Goal: Task Accomplishment & Management: Use online tool/utility

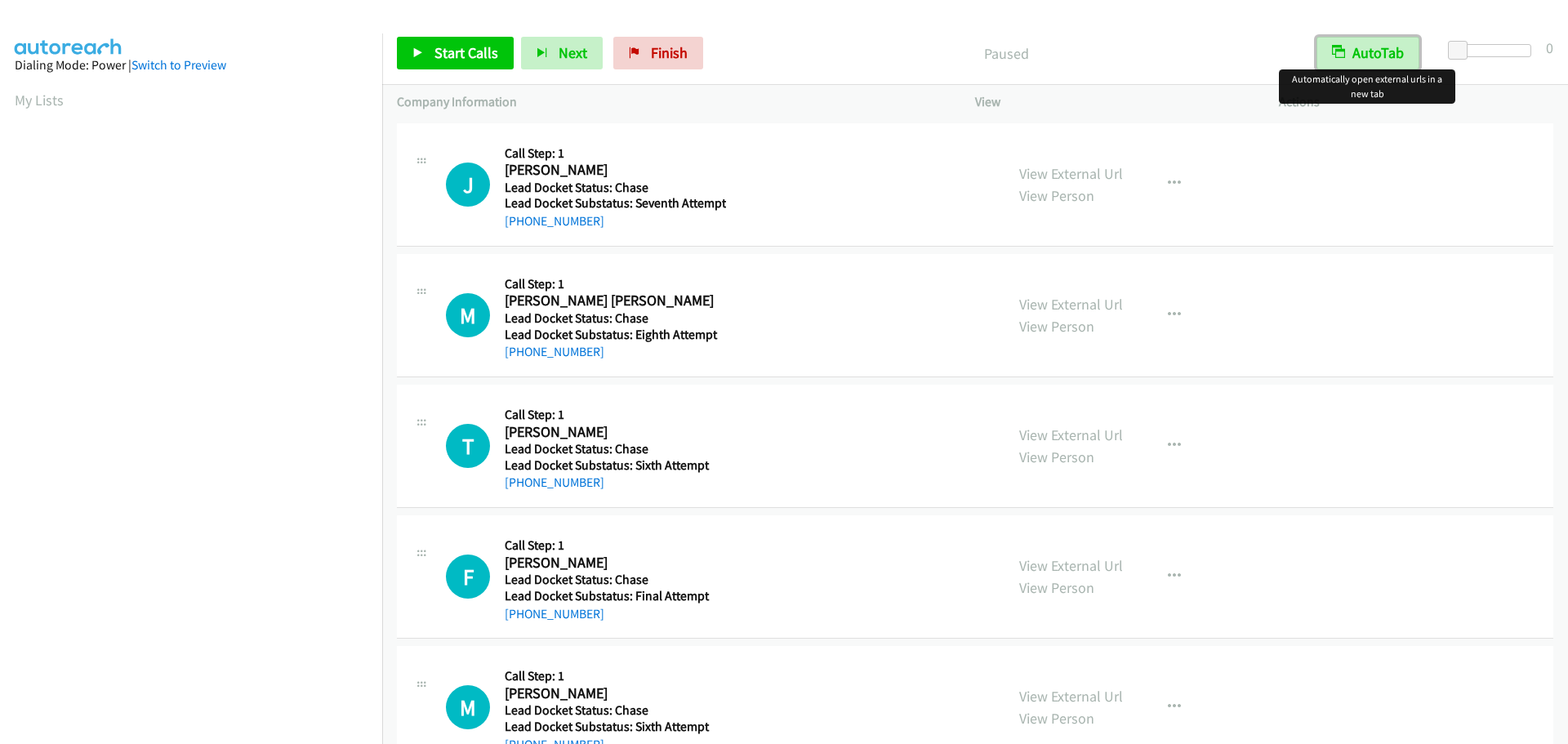
drag, startPoint x: 1386, startPoint y: 46, endPoint x: 1412, endPoint y: 46, distance: 26.0
click at [1386, 46] on button "AutoTab" at bounding box center [1368, 53] width 103 height 33
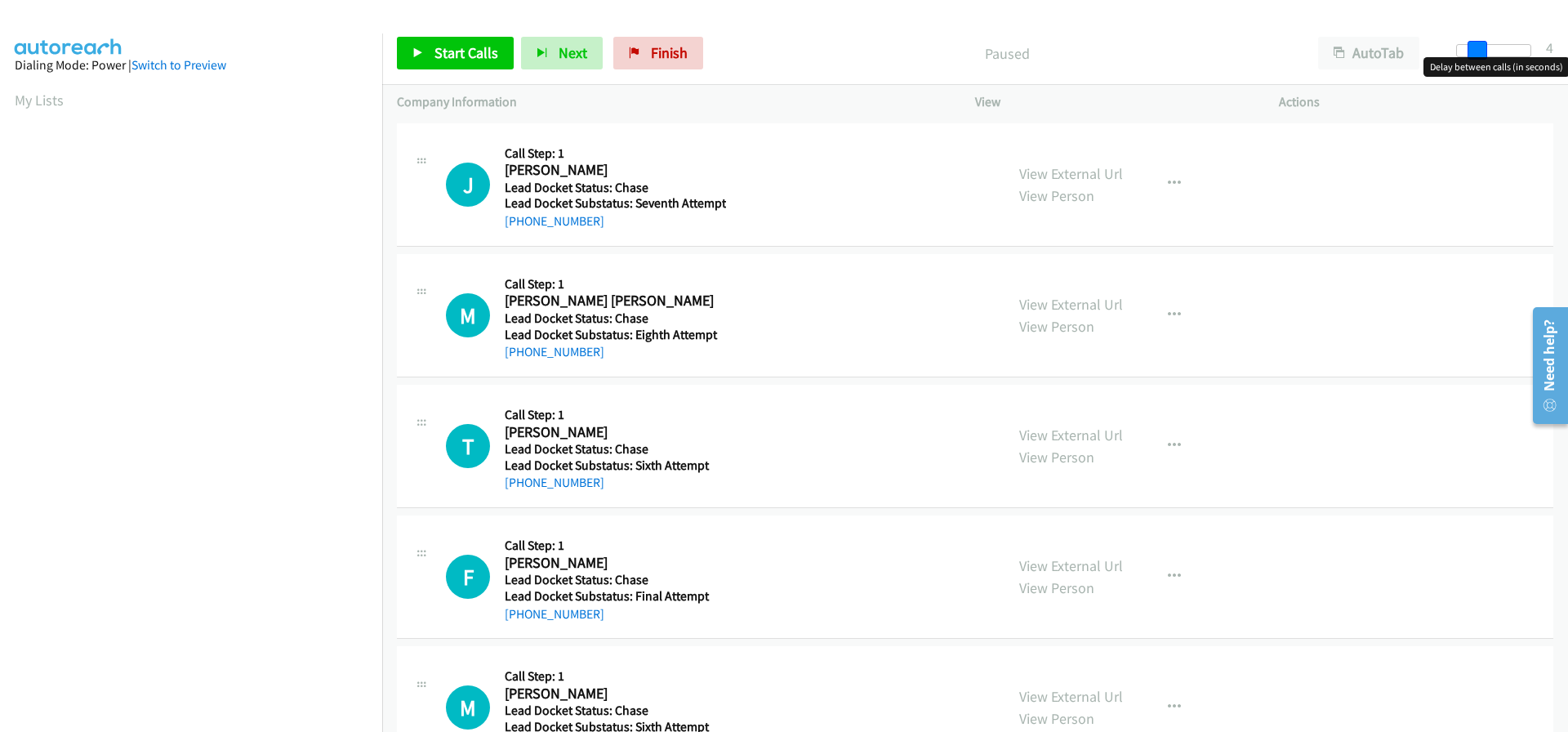
drag, startPoint x: 1460, startPoint y: 52, endPoint x: 1478, endPoint y: 57, distance: 18.7
click at [1478, 57] on body "Start Calls Pause Next Finish Paused AutoTab AutoTab 4 Company Information Info…" at bounding box center [784, 39] width 1568 height 78
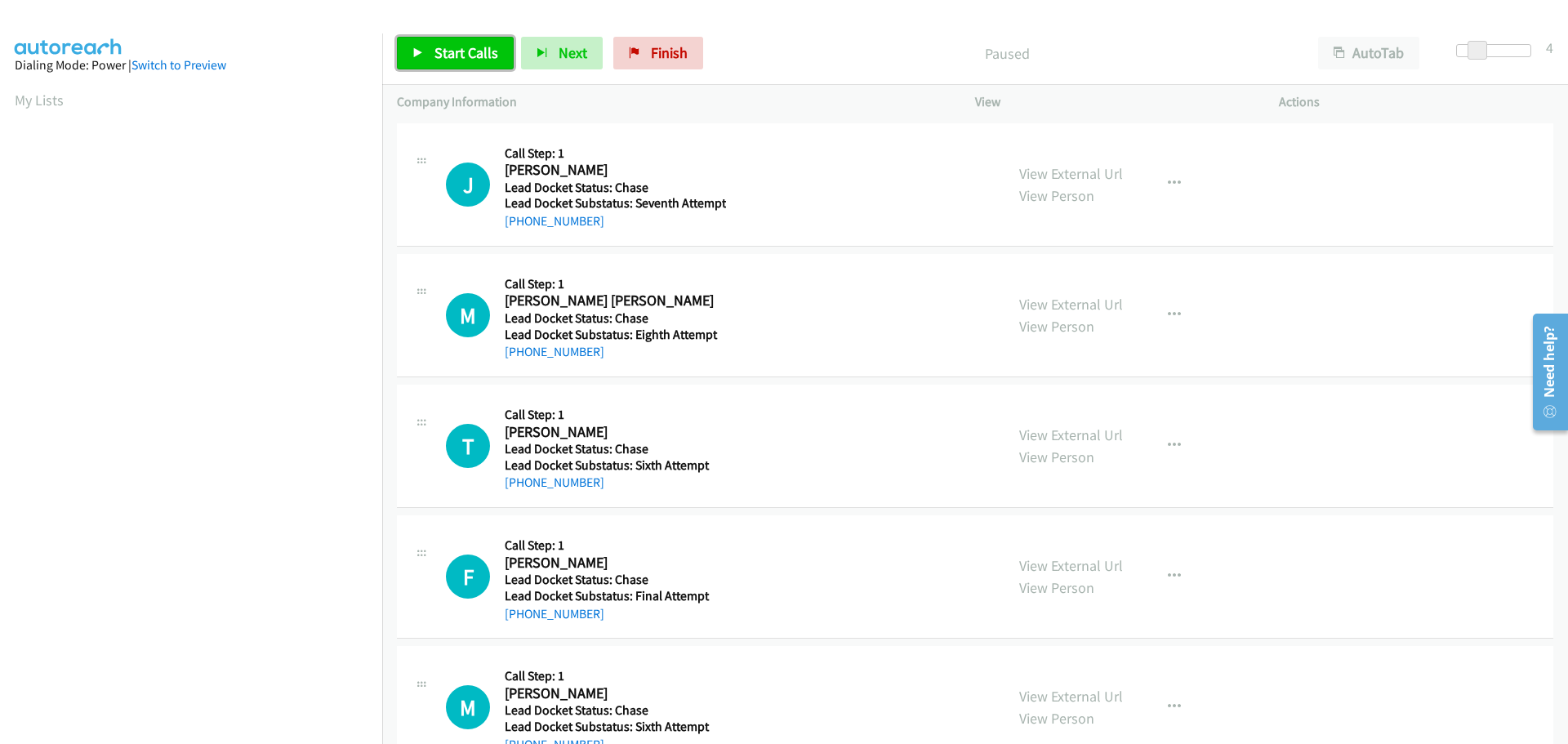
click at [468, 47] on span "Start Calls" at bounding box center [467, 53] width 64 height 18
drag, startPoint x: 599, startPoint y: 229, endPoint x: 520, endPoint y: 224, distance: 79.2
click at [520, 224] on div "+1 405-482-5637" at bounding box center [615, 222] width 222 height 19
copy link "405-482-5637"
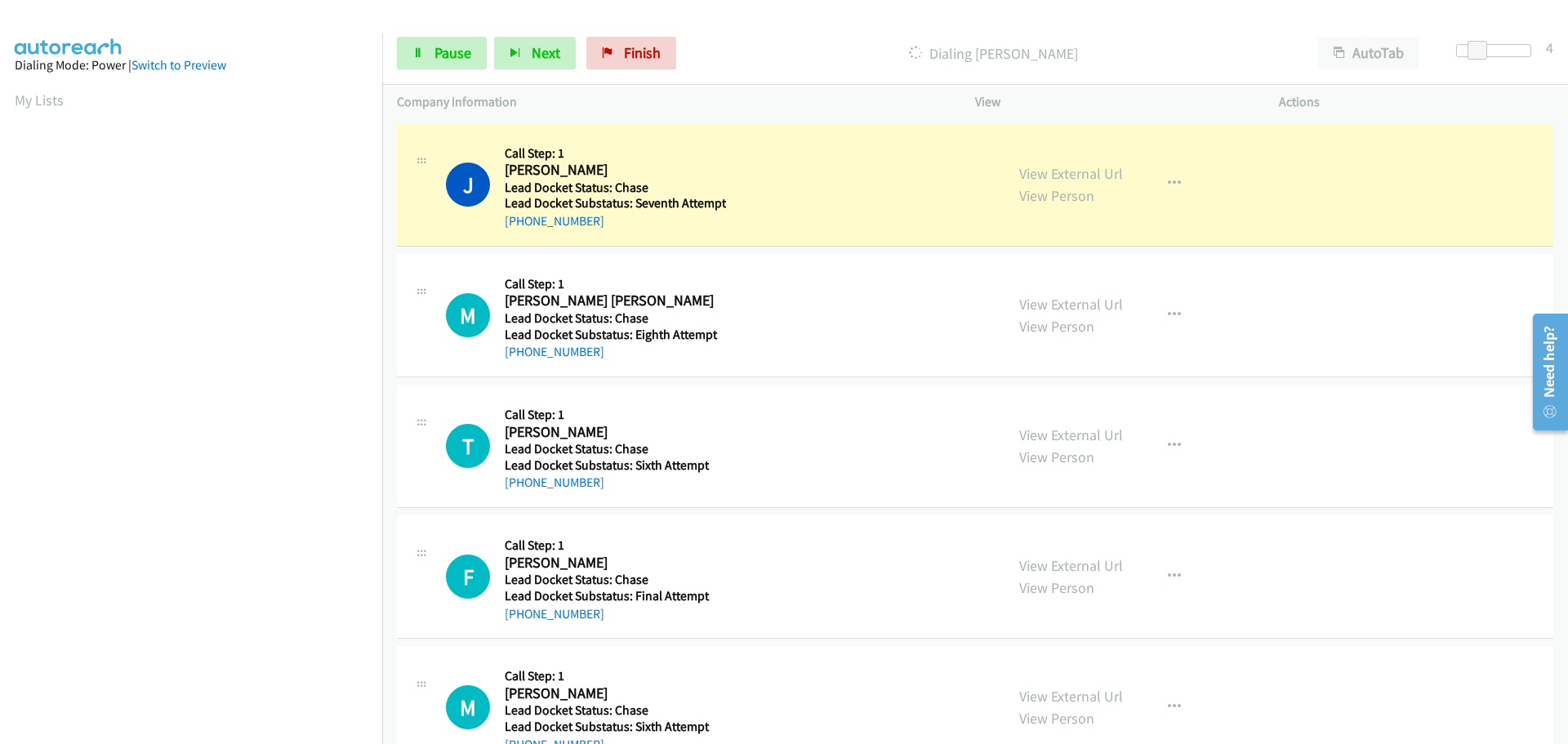
scroll to position [172, 0]
drag, startPoint x: 601, startPoint y: 356, endPoint x: 523, endPoint y: 363, distance: 78.3
click at [523, 363] on div "M Callback Scheduled Call Step: 1 Marcelo F M Bessa America/New_York Lead Docke…" at bounding box center [974, 315] width 1156 height 124
click at [599, 359] on div "+1 202-817-4541" at bounding box center [612, 352] width 217 height 19
drag, startPoint x: 599, startPoint y: 355, endPoint x: 520, endPoint y: 364, distance: 79.5
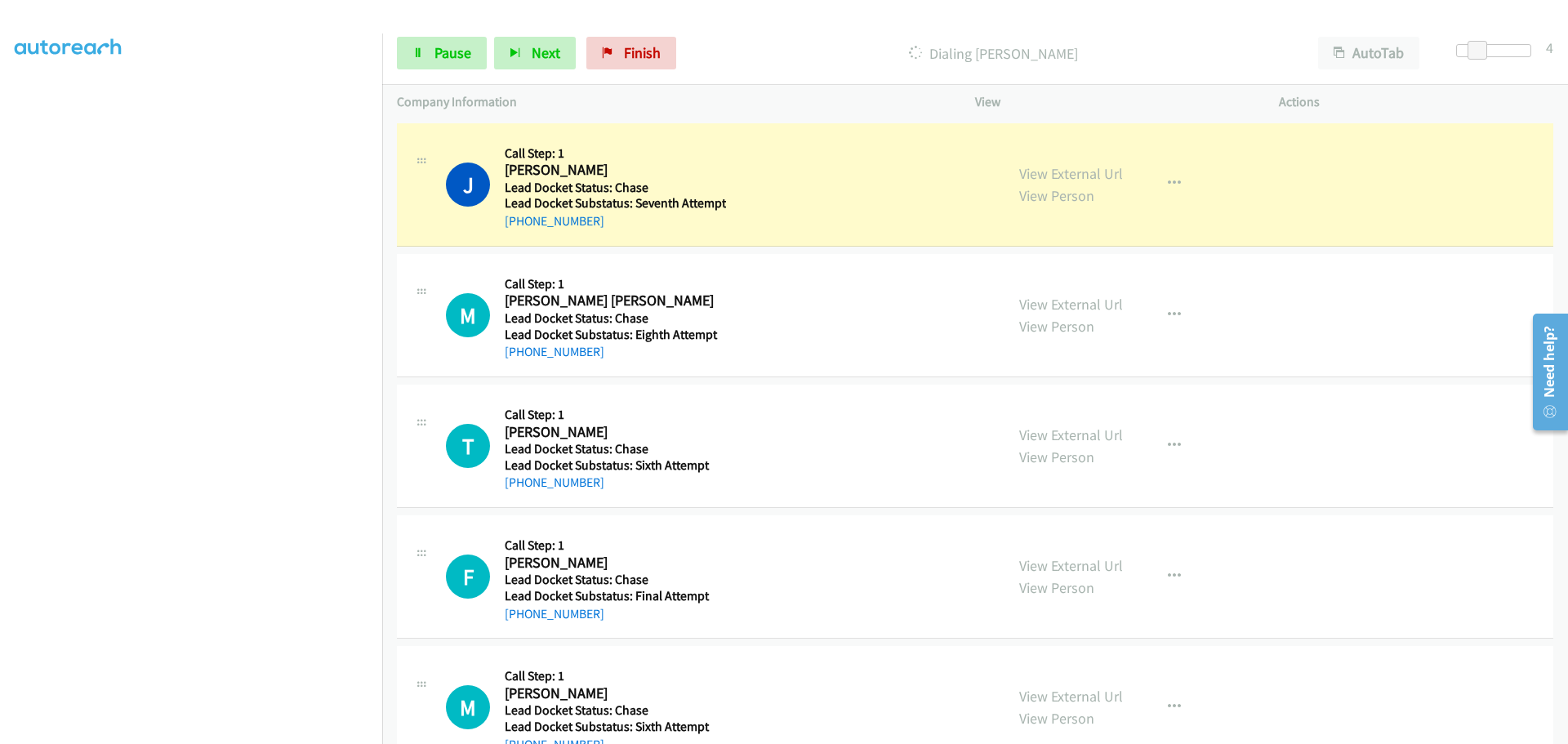
click at [520, 364] on div "M Callback Scheduled Call Step: 1 Marcelo F M Bessa America/New_York Lead Docke…" at bounding box center [974, 315] width 1156 height 124
copy link "202-817-4541"
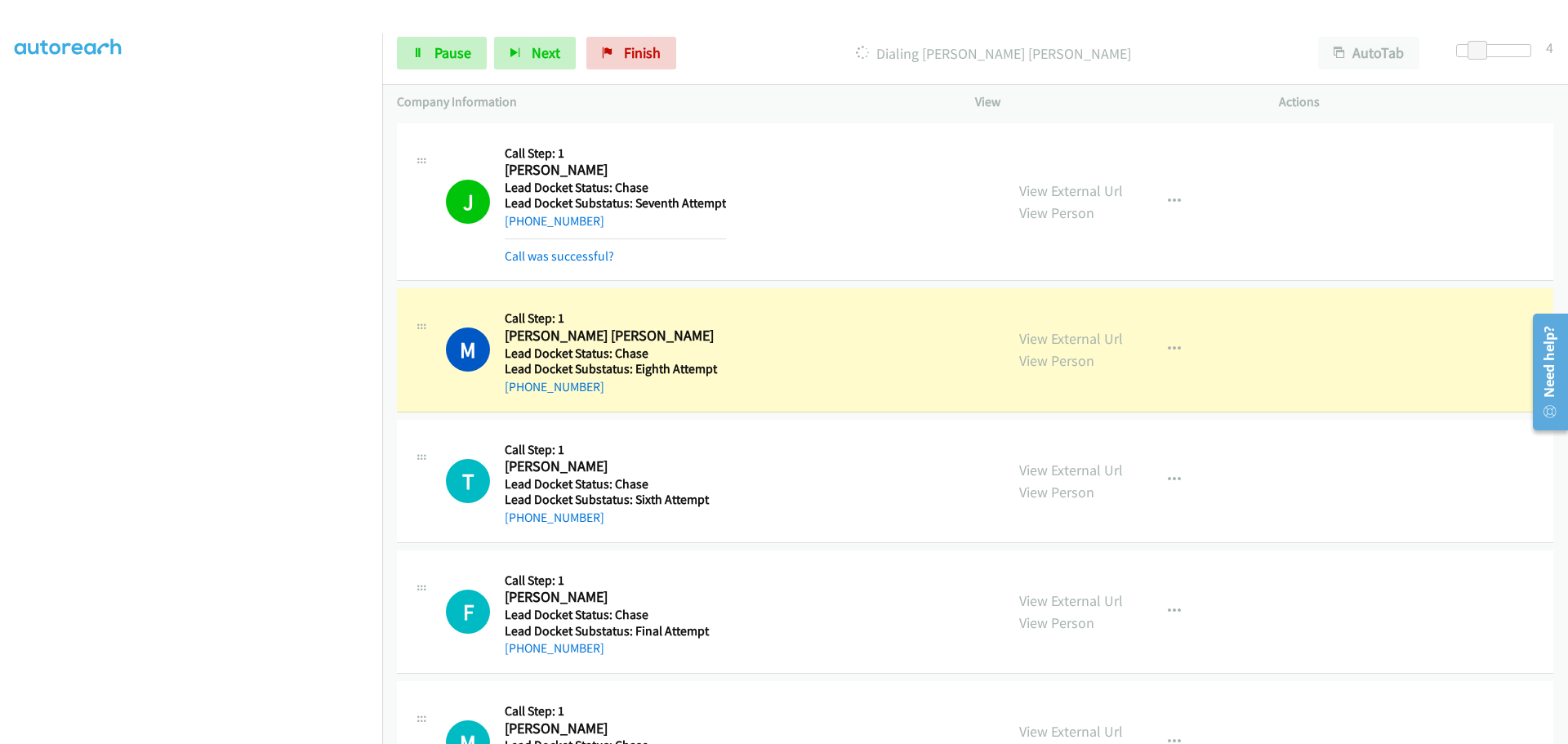
copy link "202-817-4541"
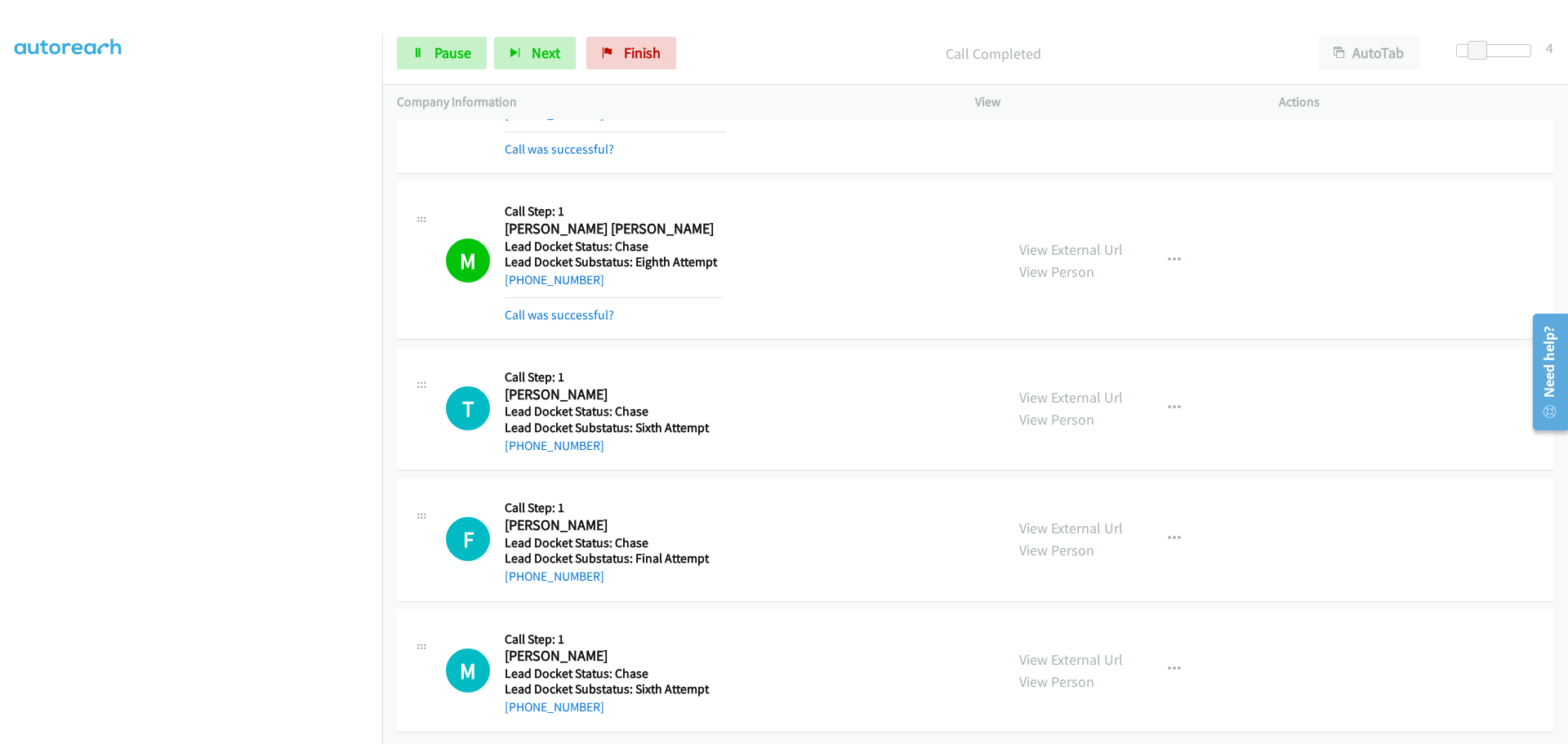
scroll to position [120, 0]
drag, startPoint x: 597, startPoint y: 432, endPoint x: 517, endPoint y: 434, distance: 80.0
click at [517, 436] on div "+1 980-263-8888" at bounding box center [612, 445] width 217 height 19
copy link "980-263-8888"
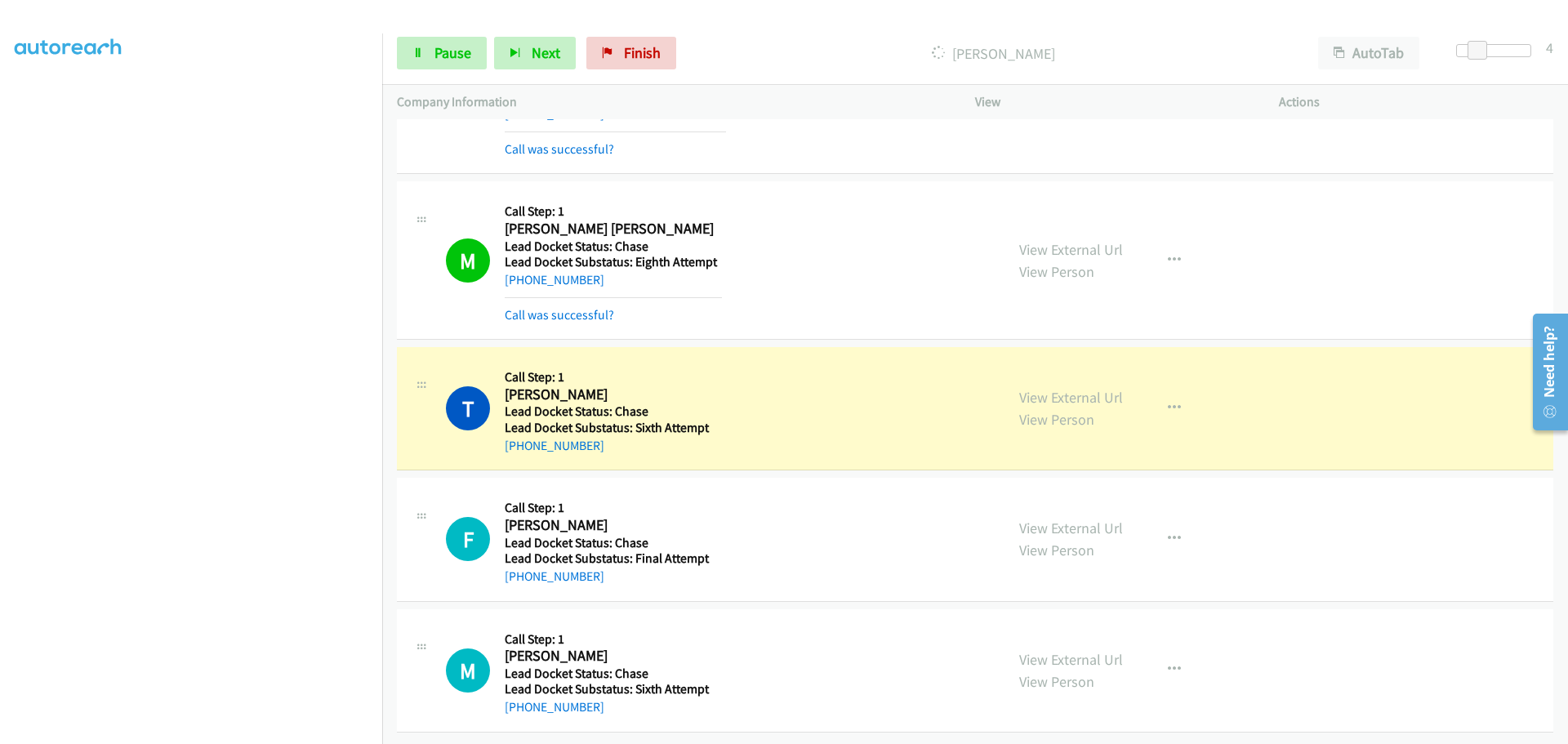
drag, startPoint x: 596, startPoint y: 568, endPoint x: 520, endPoint y: 575, distance: 76.3
click at [520, 575] on div "F Callback Scheduled Call Step: 1 Frank Iannucci America/New_York Lead Docket S…" at bounding box center [974, 539] width 1156 height 124
copy link "929-400-3055"
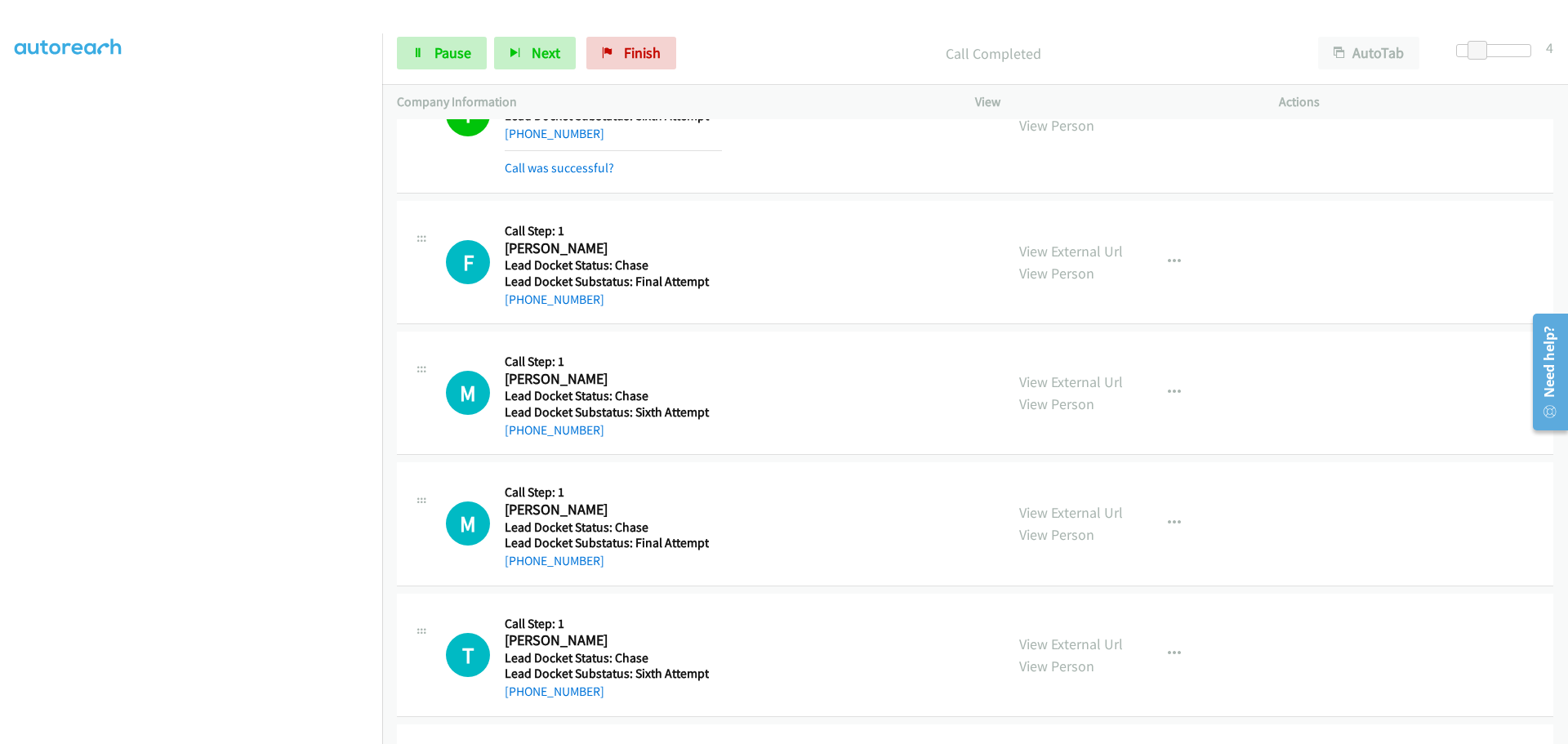
scroll to position [446, 0]
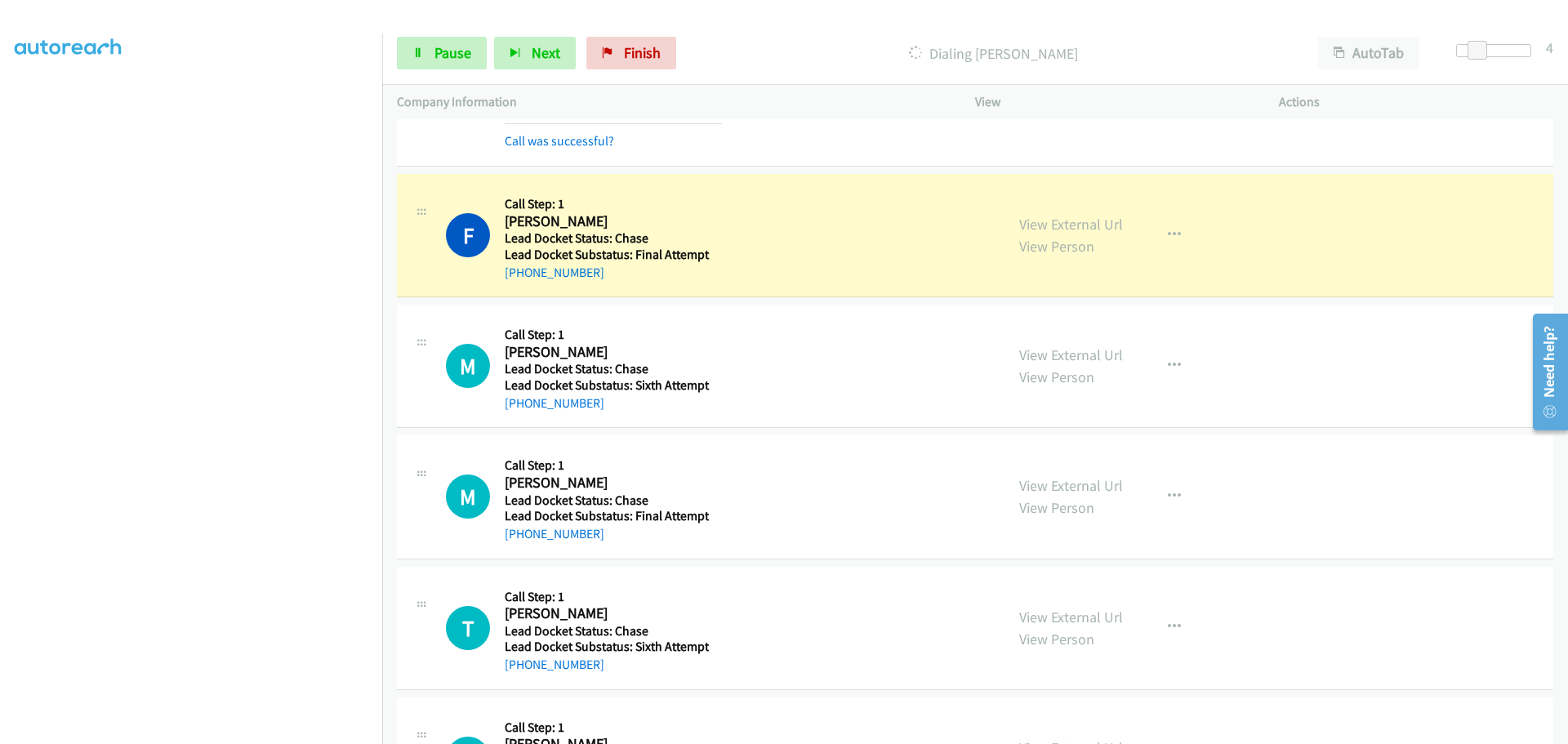
copy link "929-400-3055"
click at [423, 53] on icon at bounding box center [418, 54] width 12 height 12
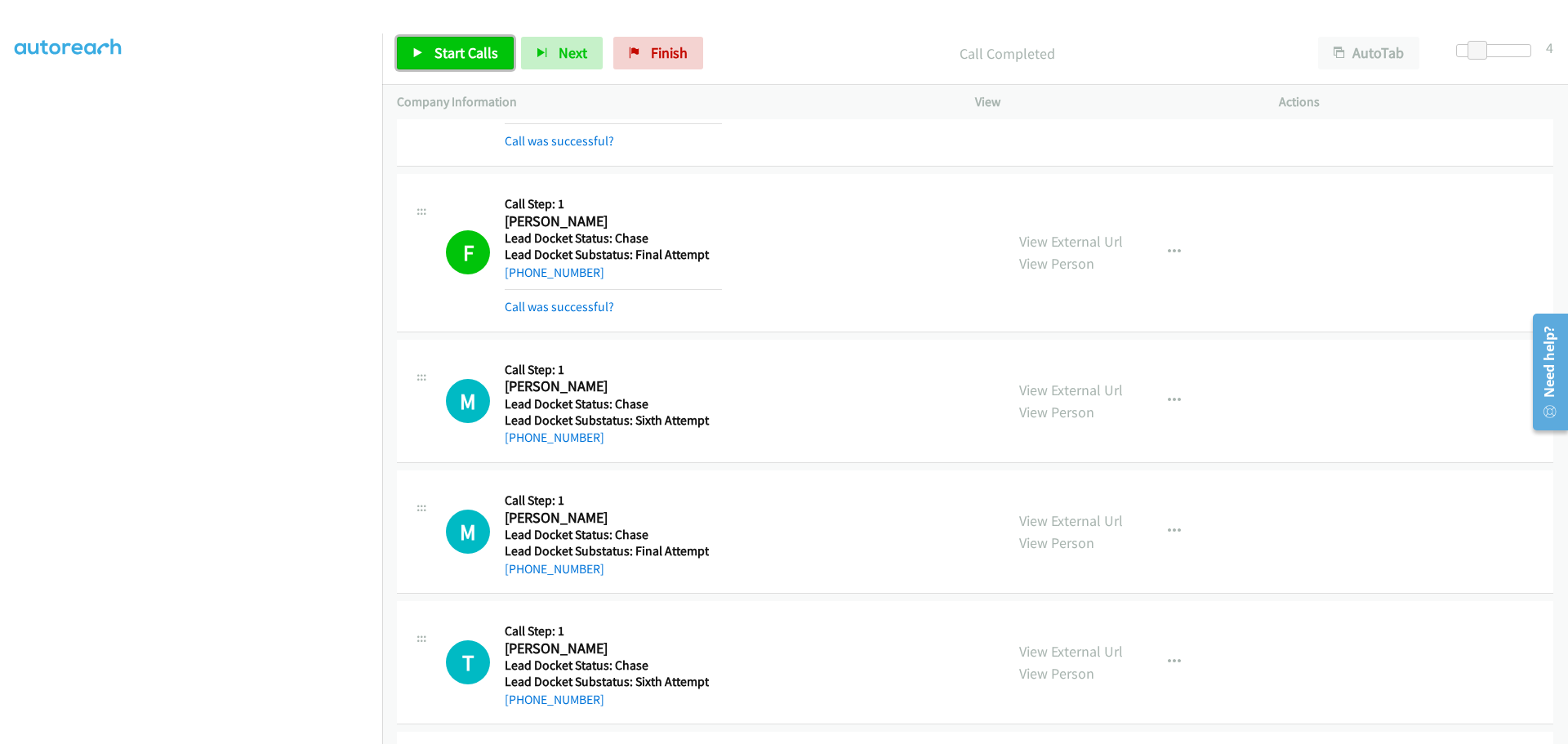
click at [453, 48] on span "Start Calls" at bounding box center [467, 53] width 64 height 18
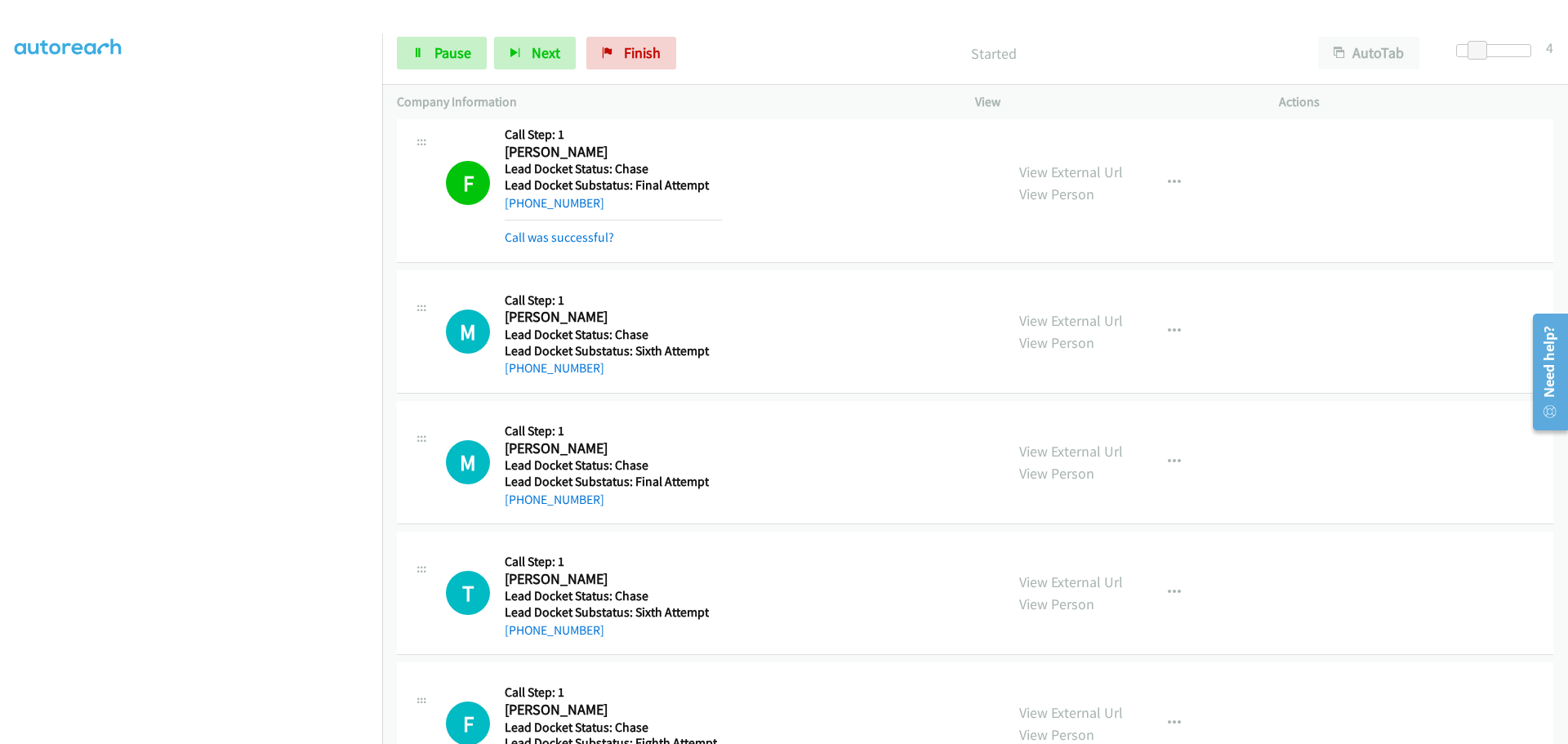
scroll to position [582, 0]
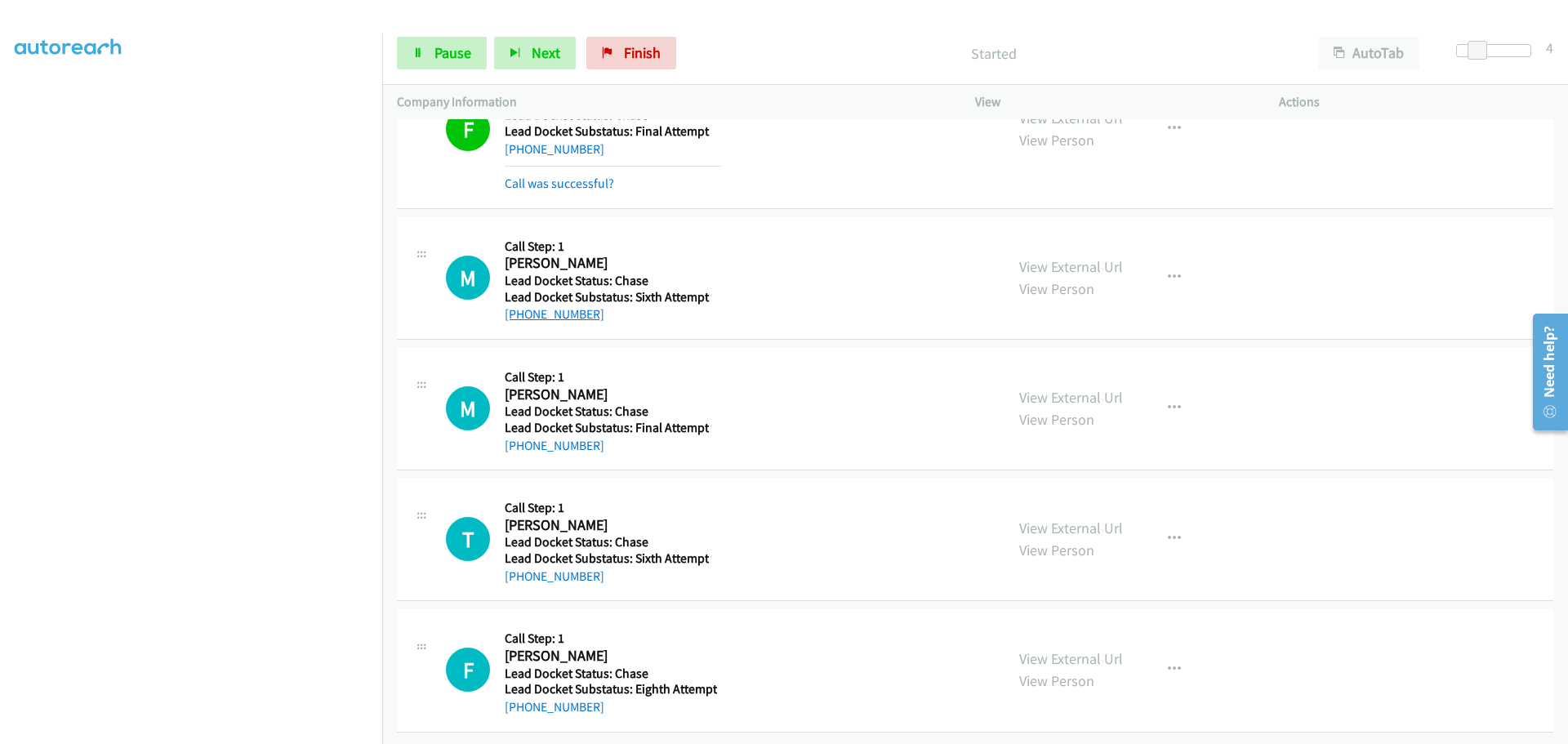
drag, startPoint x: 594, startPoint y: 300, endPoint x: 522, endPoint y: 299, distance: 72.0
click at [522, 304] on div "+1 347-334-9157" at bounding box center [612, 314] width 217 height 19
copy link "347-334-9157"
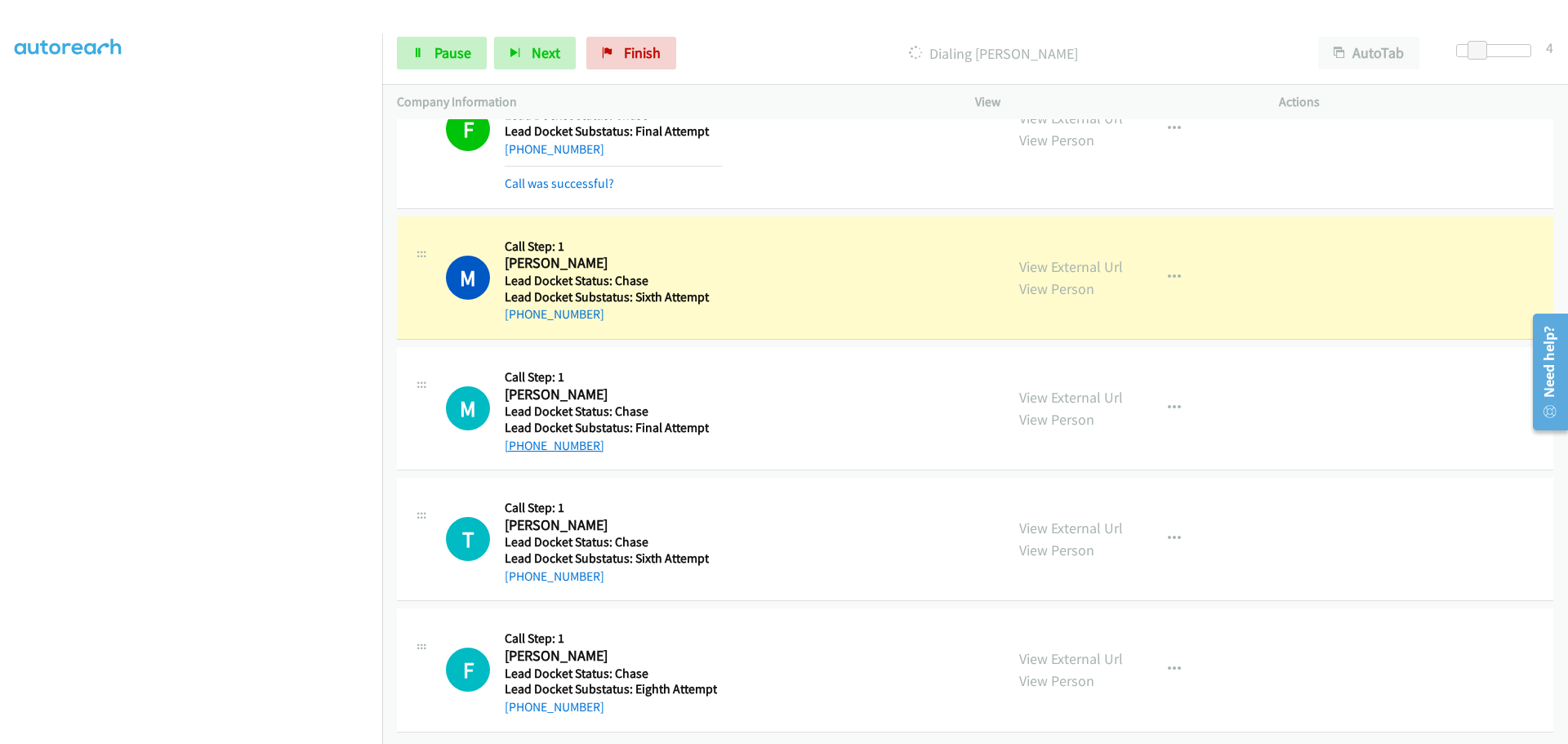
drag, startPoint x: 568, startPoint y: 439, endPoint x: 522, endPoint y: 441, distance: 46.0
click at [522, 441] on div "+1 252-227-9069" at bounding box center [607, 445] width 204 height 19
copy link "252-227-9069"
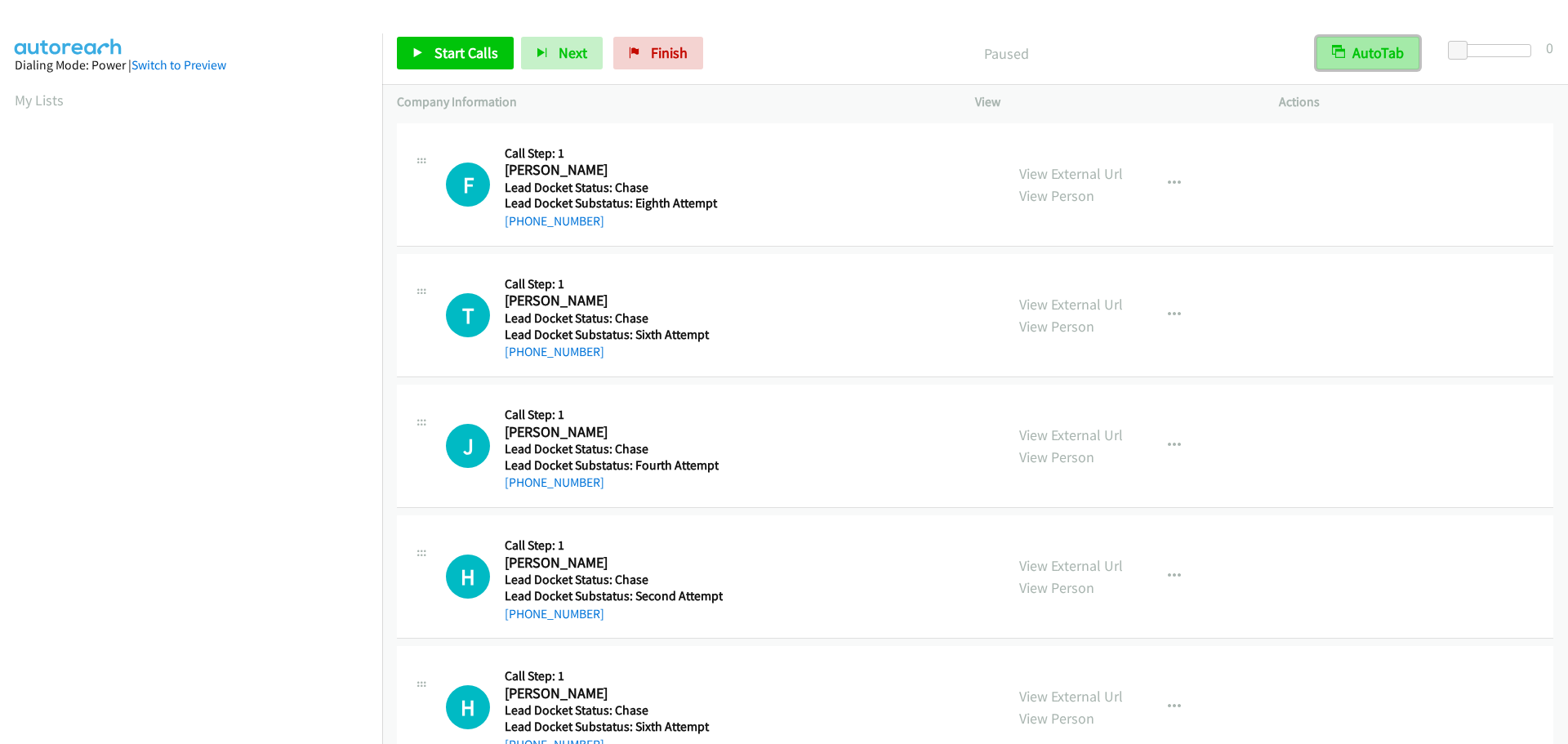
click at [1404, 45] on button "AutoTab" at bounding box center [1368, 53] width 103 height 33
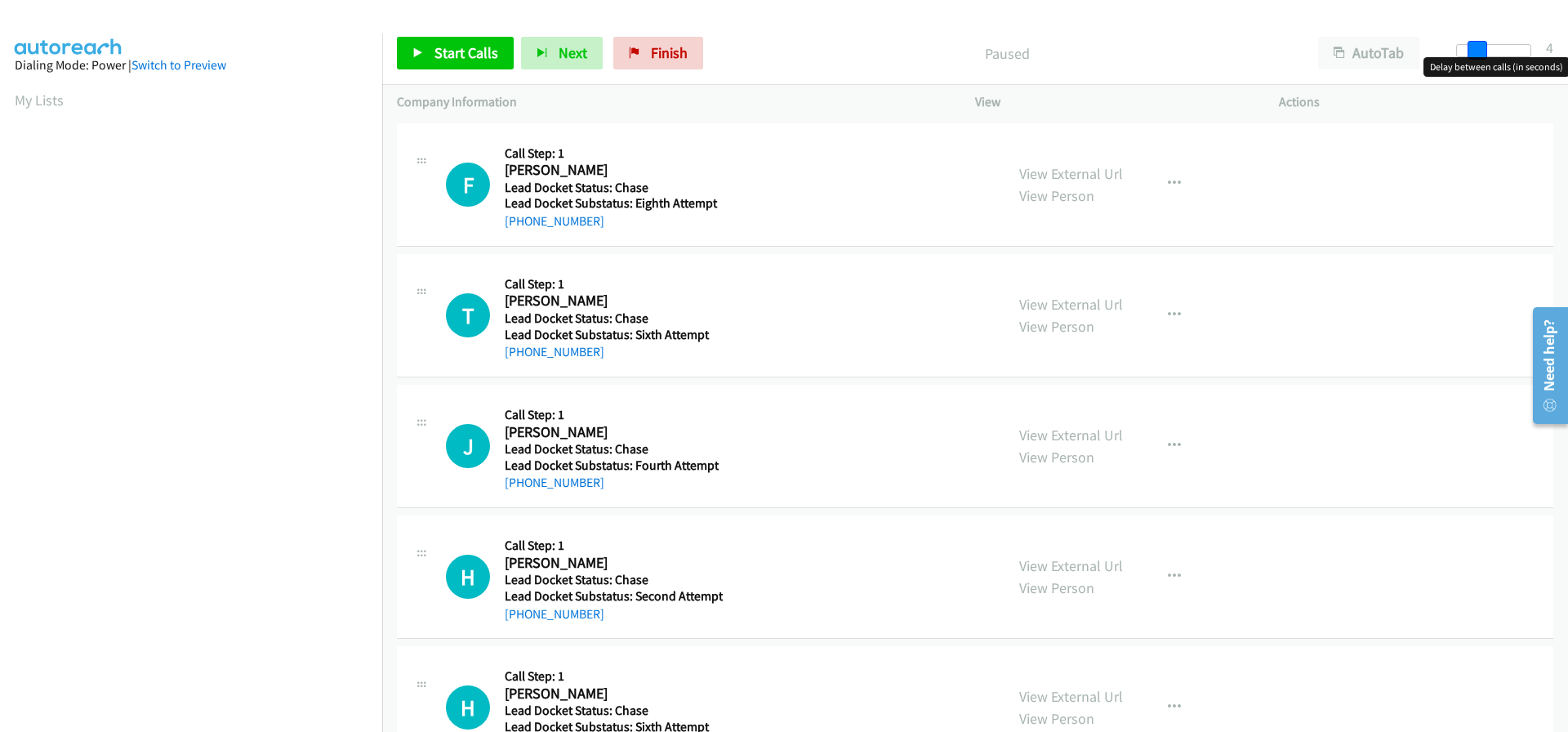
drag, startPoint x: 1461, startPoint y: 49, endPoint x: 1481, endPoint y: 53, distance: 20.4
click at [1481, 53] on span at bounding box center [1477, 51] width 19 height 19
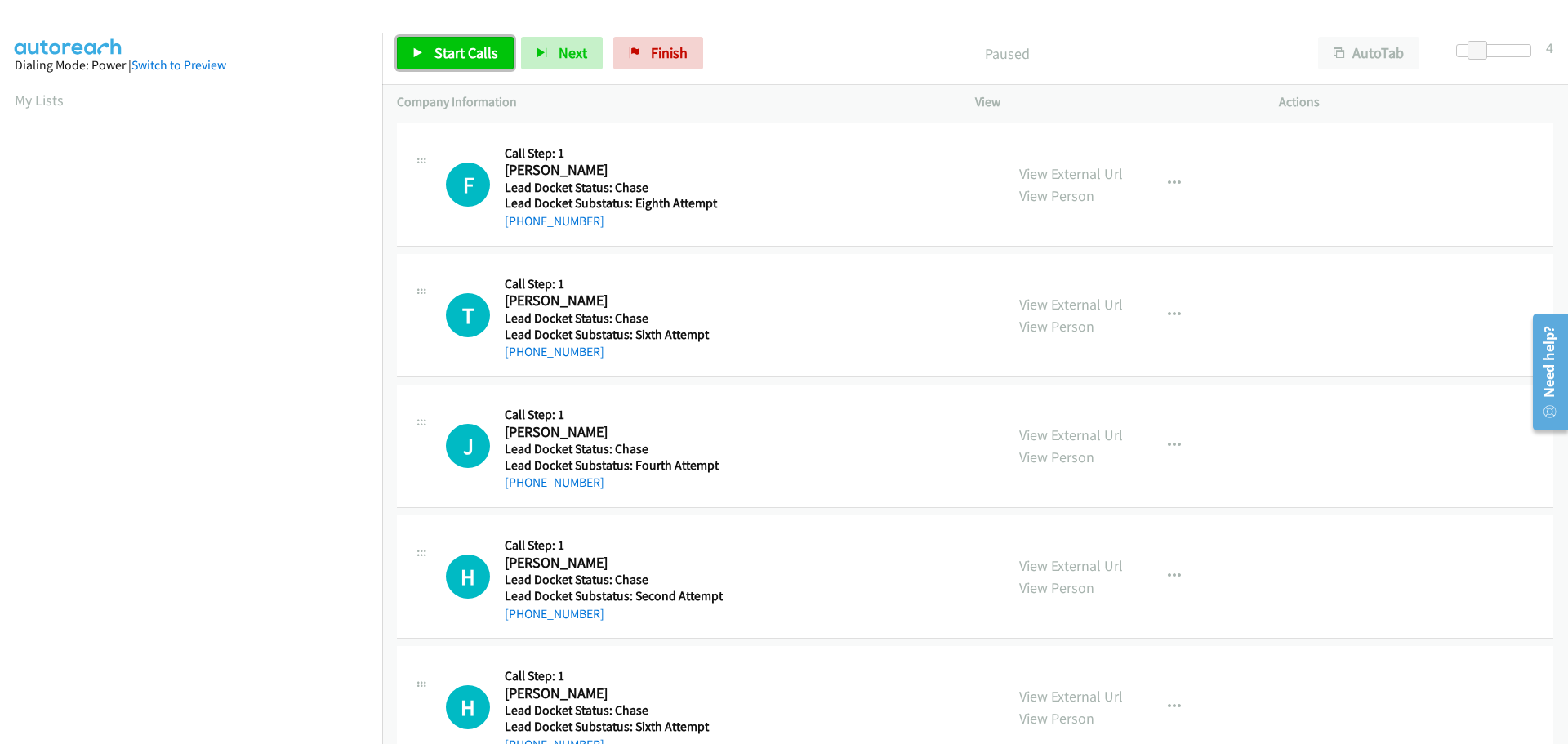
click at [455, 53] on span "Start Calls" at bounding box center [467, 53] width 64 height 18
drag, startPoint x: 610, startPoint y: 221, endPoint x: 519, endPoint y: 228, distance: 91.3
click at [519, 228] on div "+1 860-910-8079" at bounding box center [610, 222] width 213 height 19
copy link "860-910-8079"
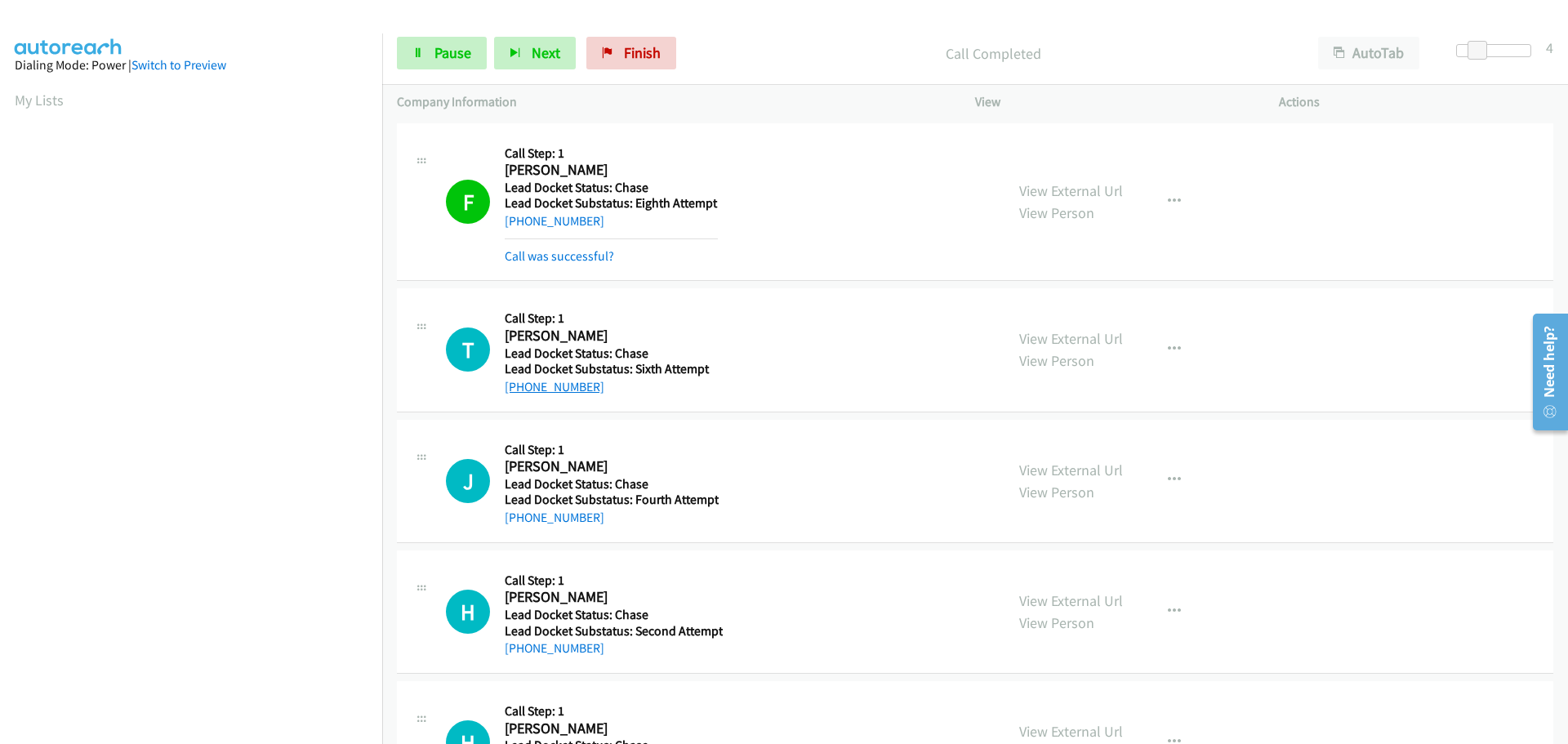
drag, startPoint x: 599, startPoint y: 385, endPoint x: 520, endPoint y: 391, distance: 79.2
click at [520, 391] on div "+1 563-607-1102" at bounding box center [610, 387] width 213 height 19
copy link "563-607-1102"
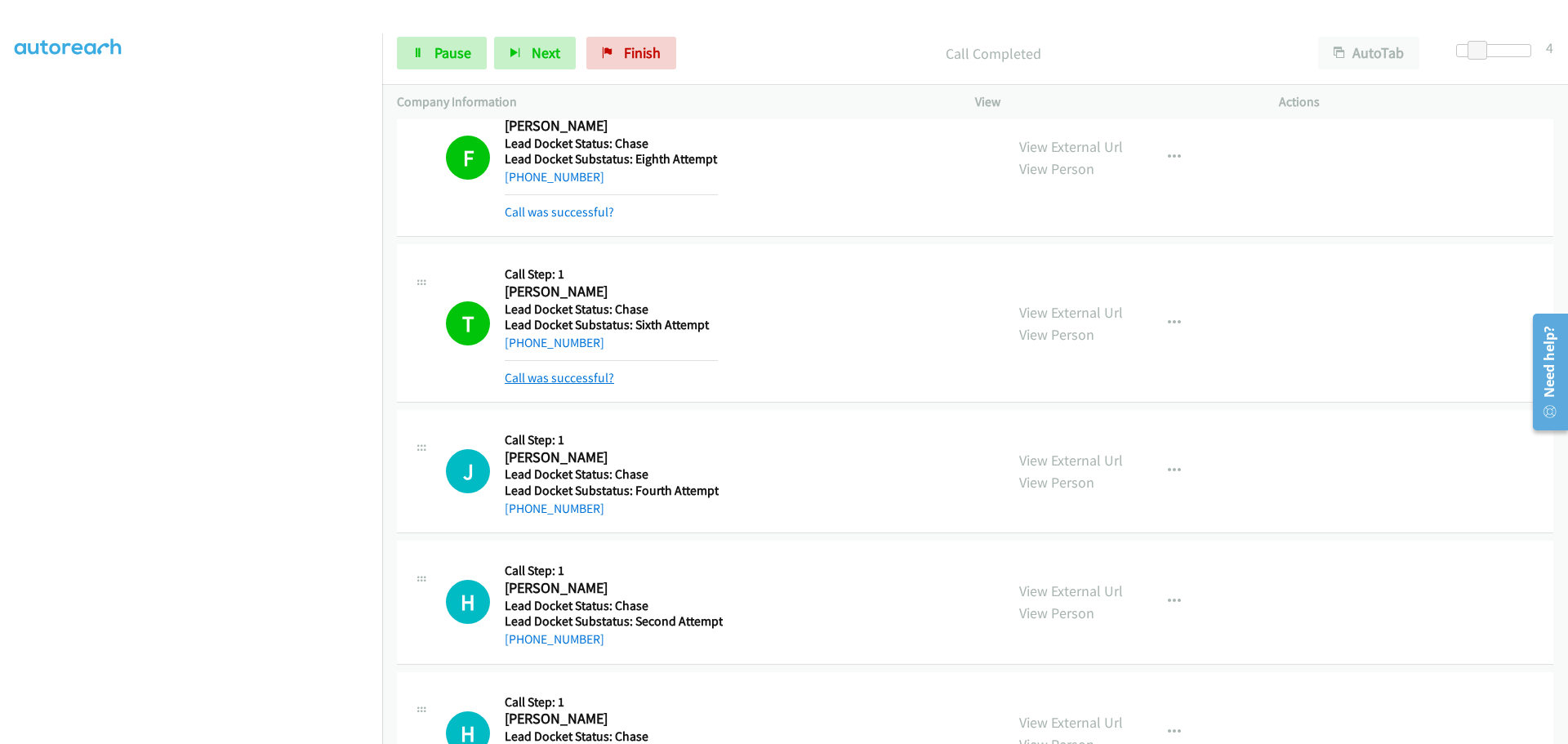
scroll to position [85, 0]
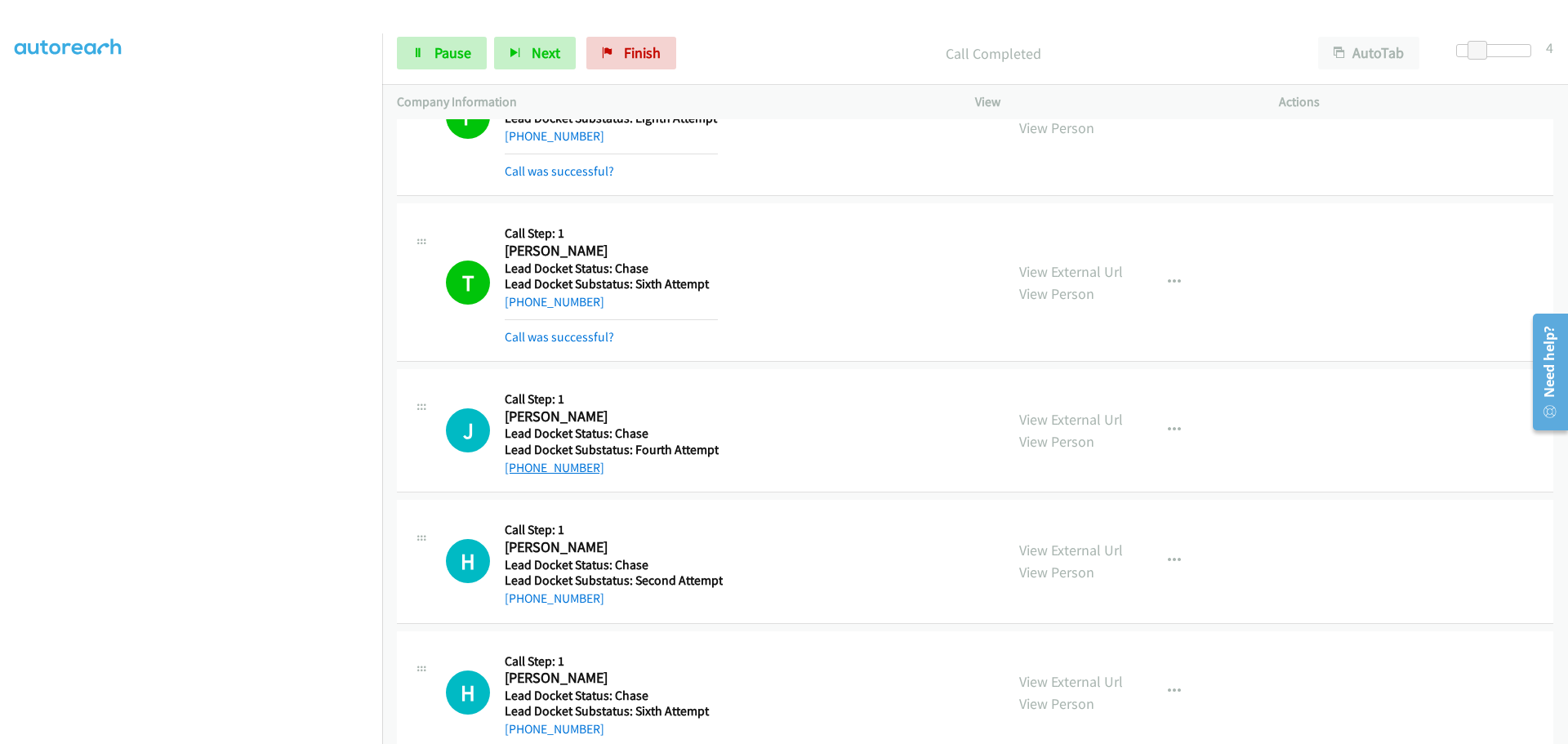
drag, startPoint x: 585, startPoint y: 474, endPoint x: 520, endPoint y: 472, distance: 65.0
click at [520, 472] on div "+1 419-340-4543" at bounding box center [611, 468] width 214 height 19
copy link "419-340-4543"
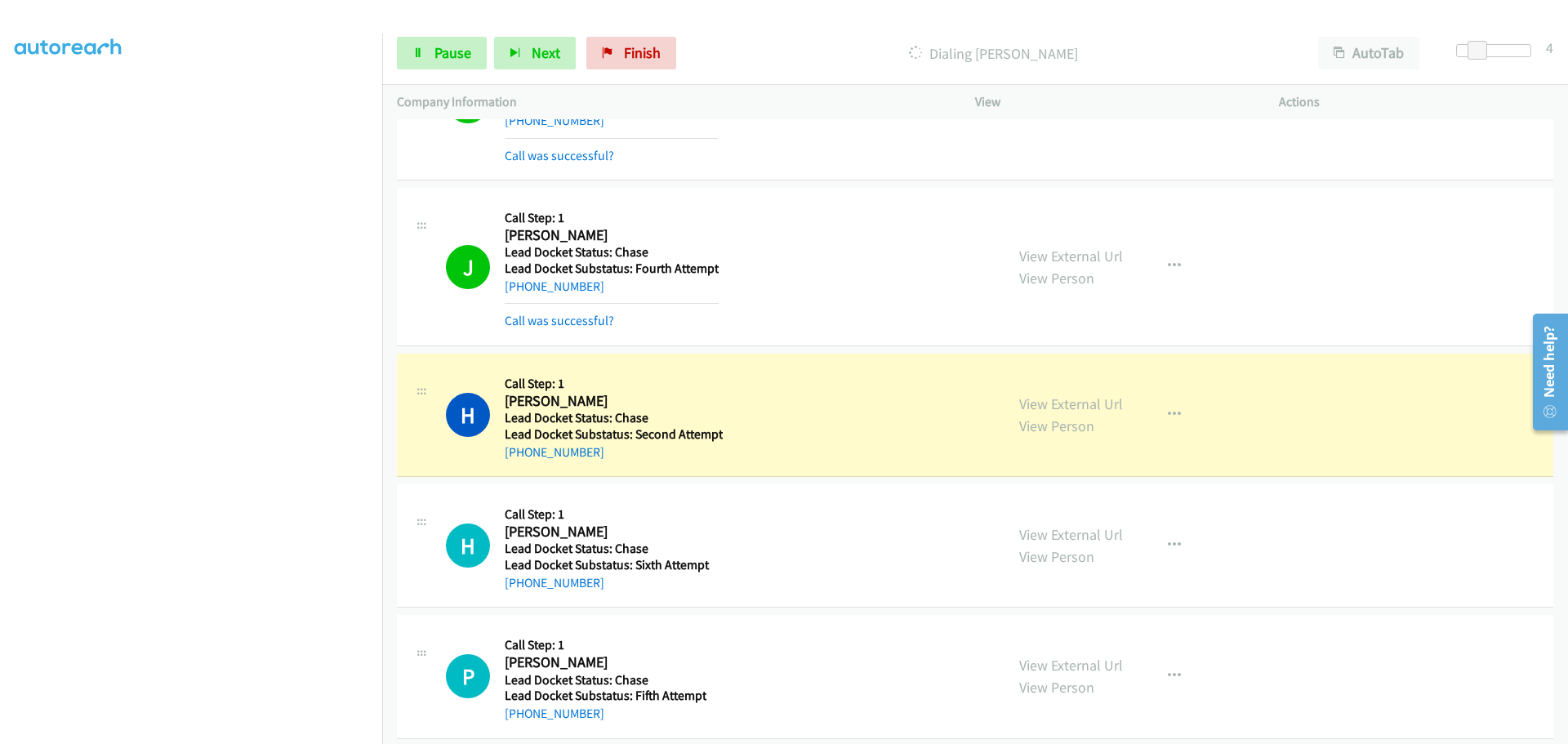
scroll to position [493, 0]
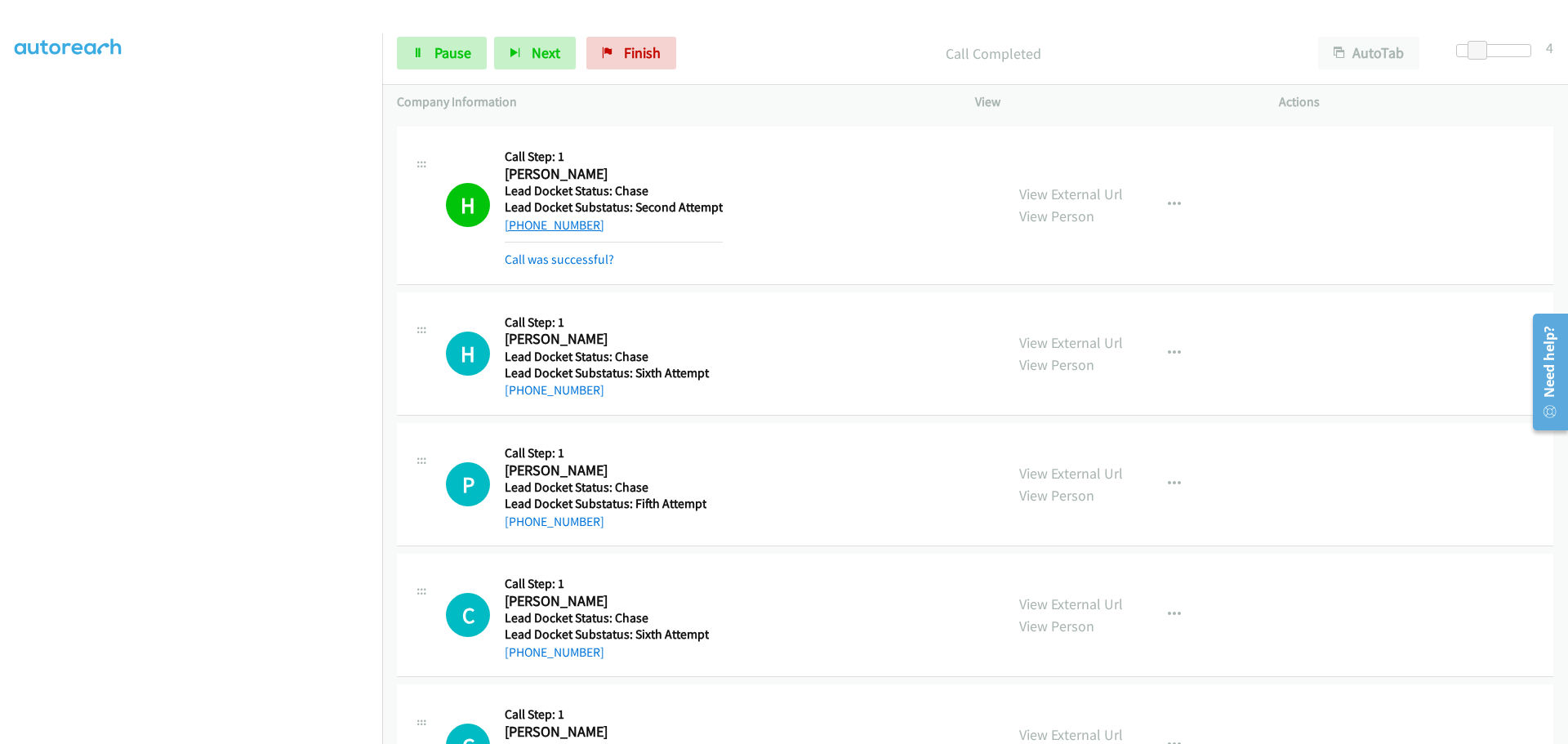
drag, startPoint x: 603, startPoint y: 226, endPoint x: 519, endPoint y: 222, distance: 84.1
click at [519, 222] on div "+1 929-323-1041" at bounding box center [613, 226] width 218 height 19
copy link "929-323-1041"
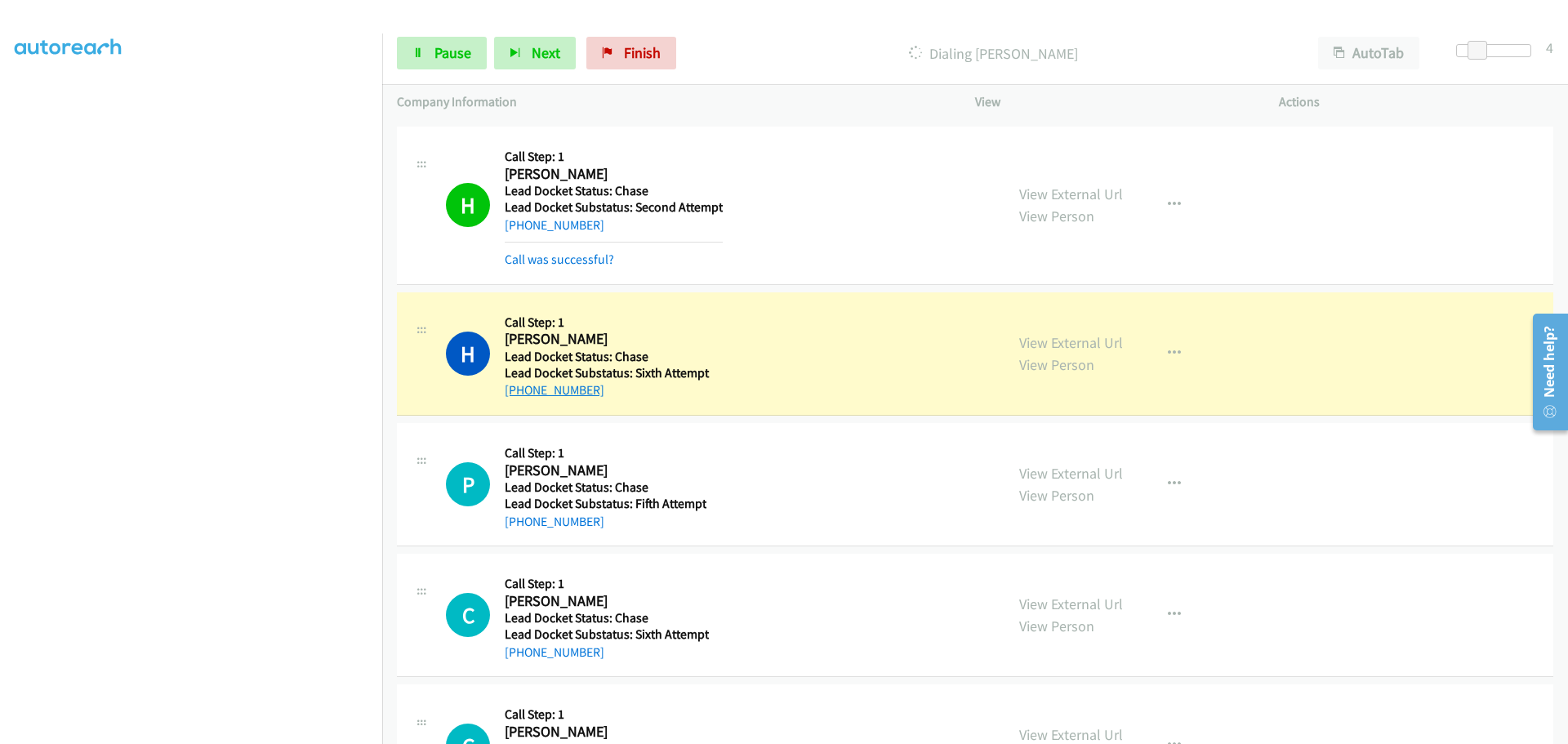
drag, startPoint x: 605, startPoint y: 396, endPoint x: 519, endPoint y: 390, distance: 86.2
click at [519, 390] on div "+1 210-915-4997" at bounding box center [610, 390] width 213 height 19
copy link "210-915-4997"
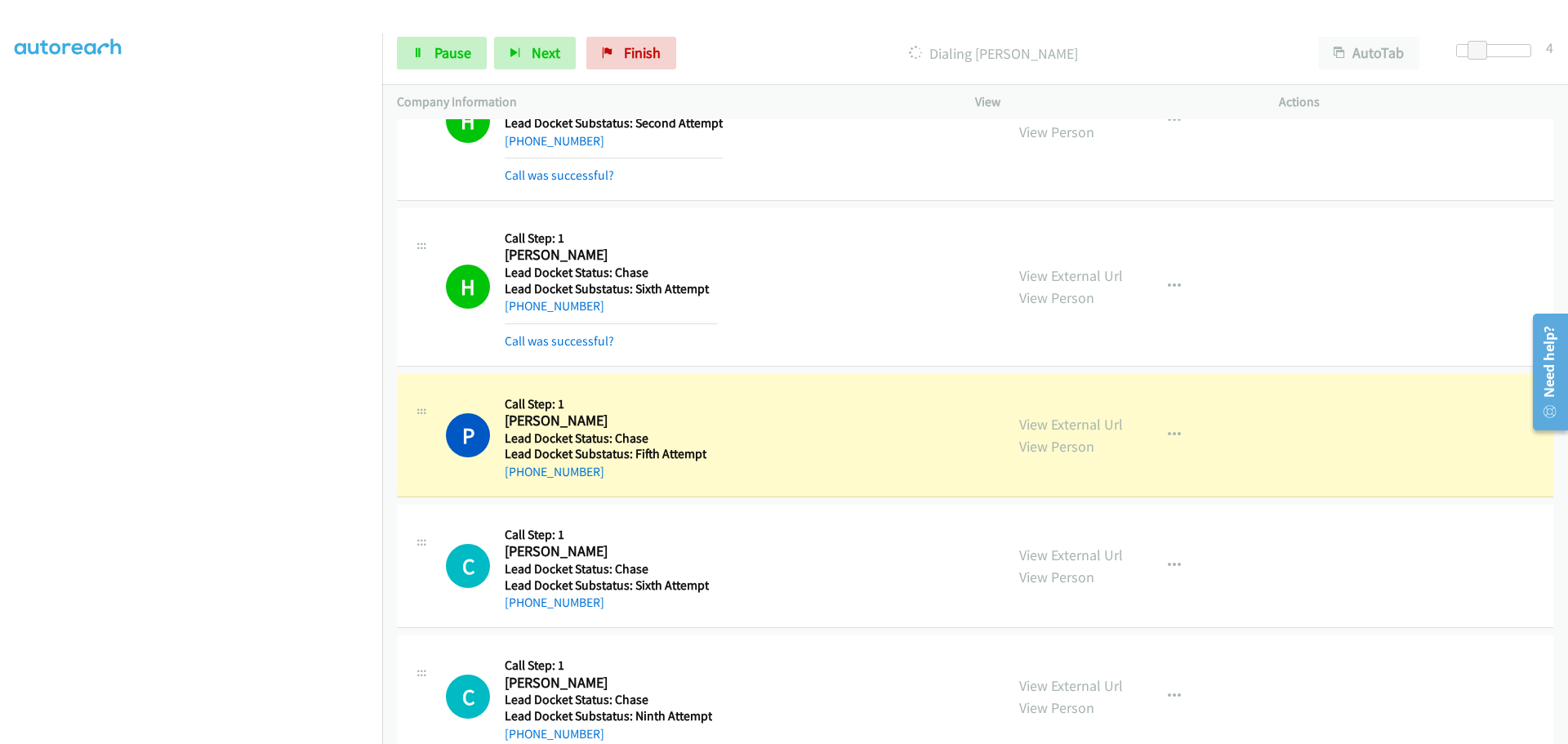
scroll to position [617, 0]
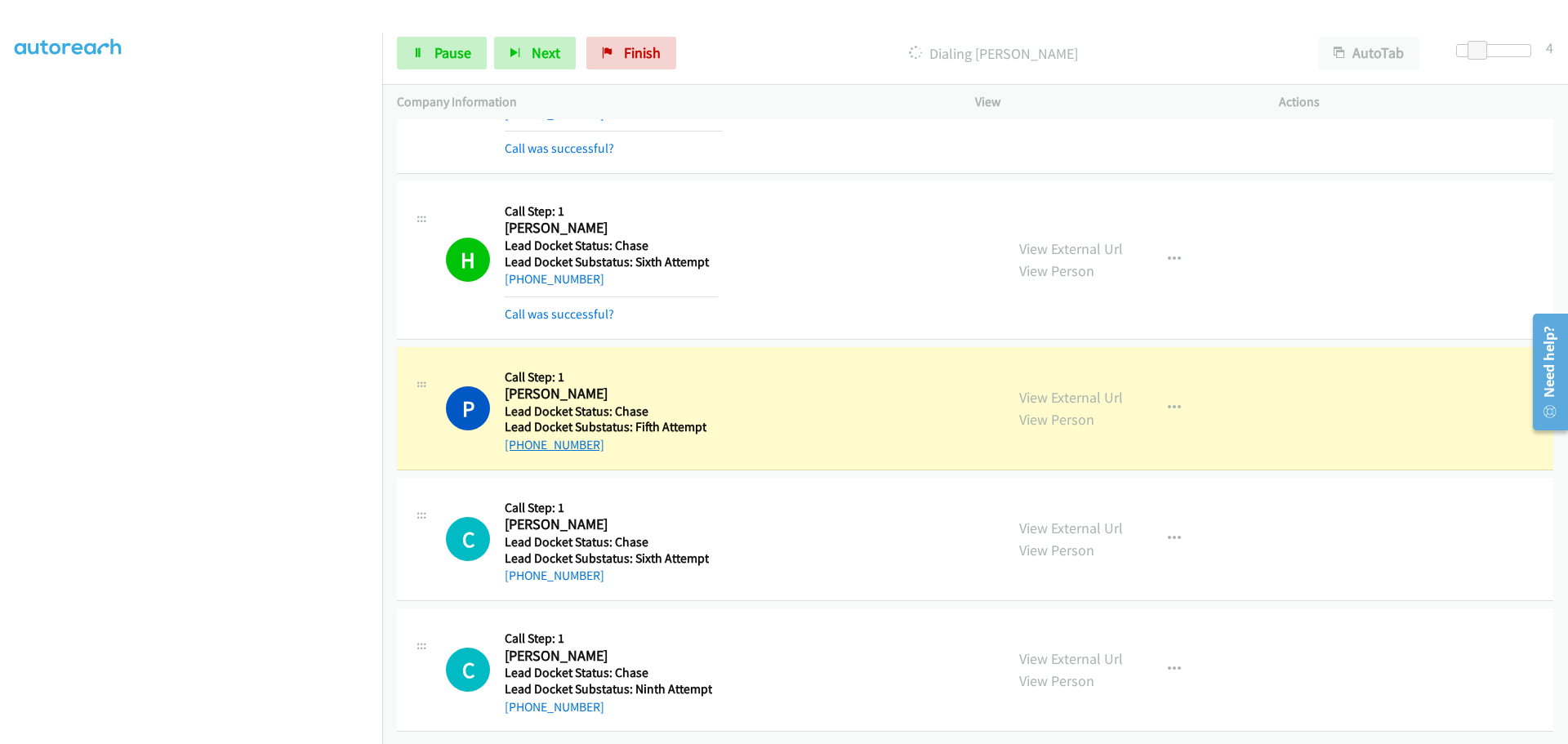
drag, startPoint x: 597, startPoint y: 436, endPoint x: 515, endPoint y: 435, distance: 82.0
click at [514, 436] on div "+1 985-258-5849" at bounding box center [605, 445] width 201 height 19
copy link "985-258-5849"
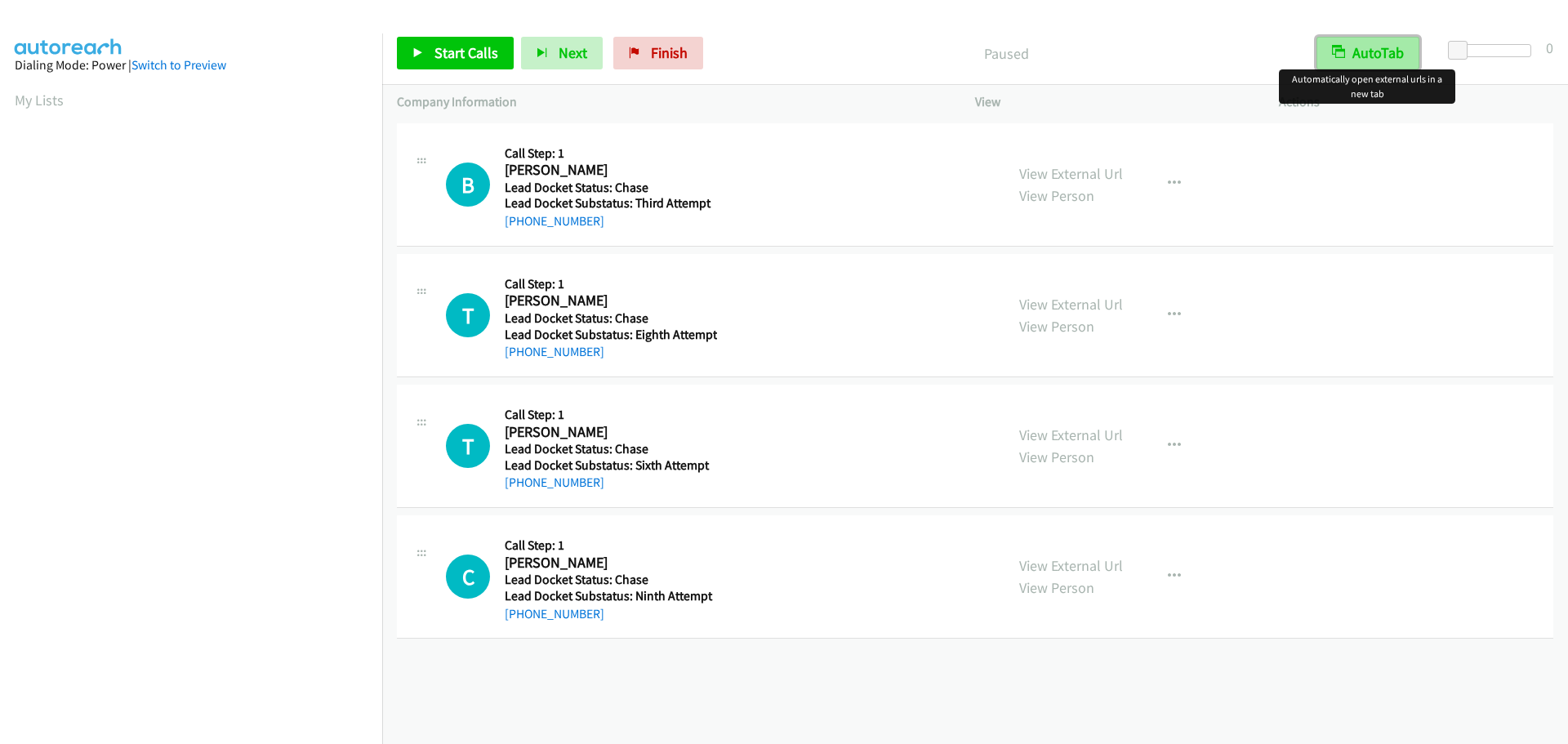
click at [1385, 50] on button "AutoTab" at bounding box center [1368, 53] width 103 height 33
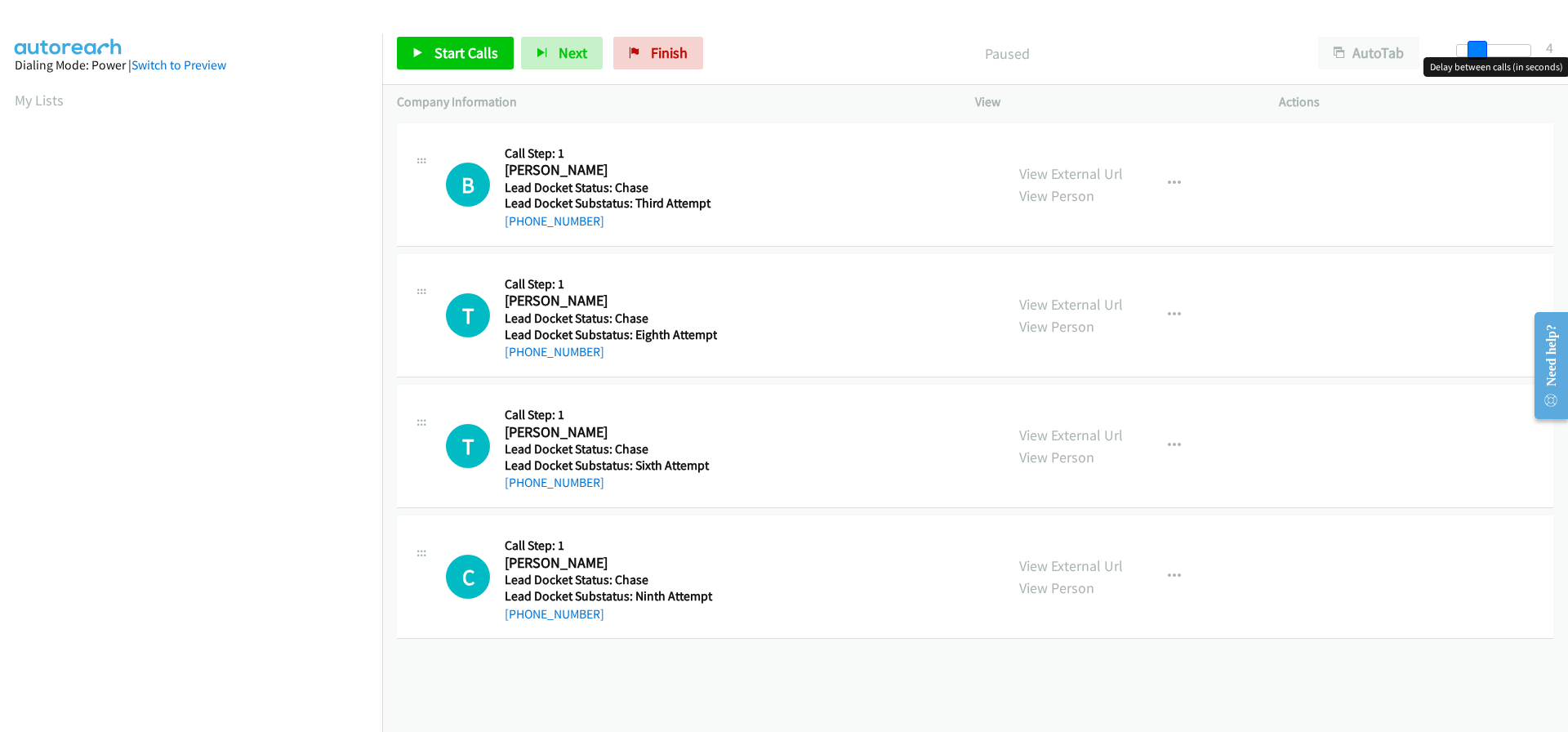
drag, startPoint x: 1454, startPoint y: 52, endPoint x: 1474, endPoint y: 53, distance: 20.0
click at [1474, 53] on span at bounding box center [1477, 51] width 19 height 19
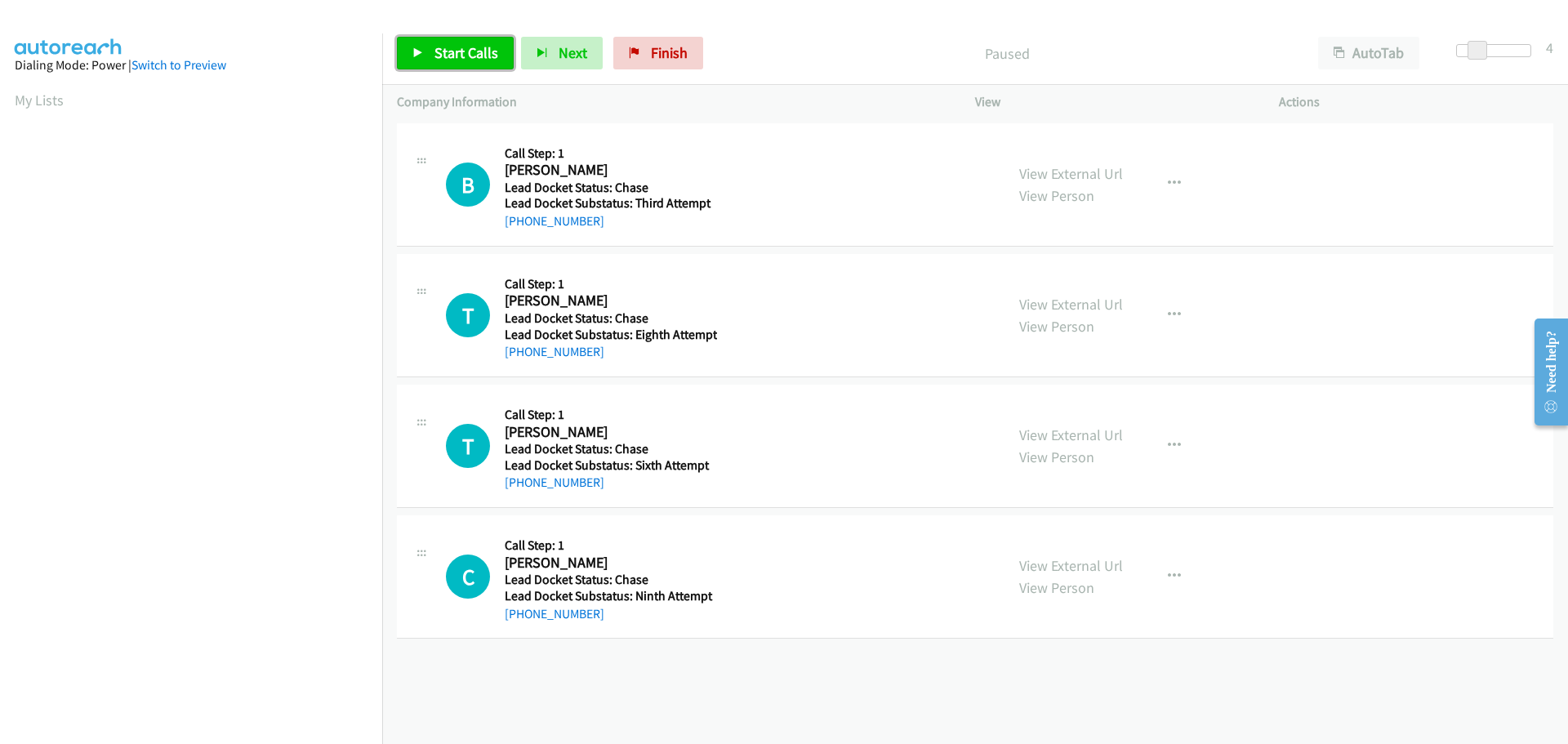
click at [465, 60] on span "Start Calls" at bounding box center [467, 53] width 64 height 18
drag, startPoint x: 599, startPoint y: 226, endPoint x: 522, endPoint y: 228, distance: 77.0
click at [522, 228] on div "+1 832-262-5164" at bounding box center [609, 222] width 208 height 19
copy link "832-262-5164"
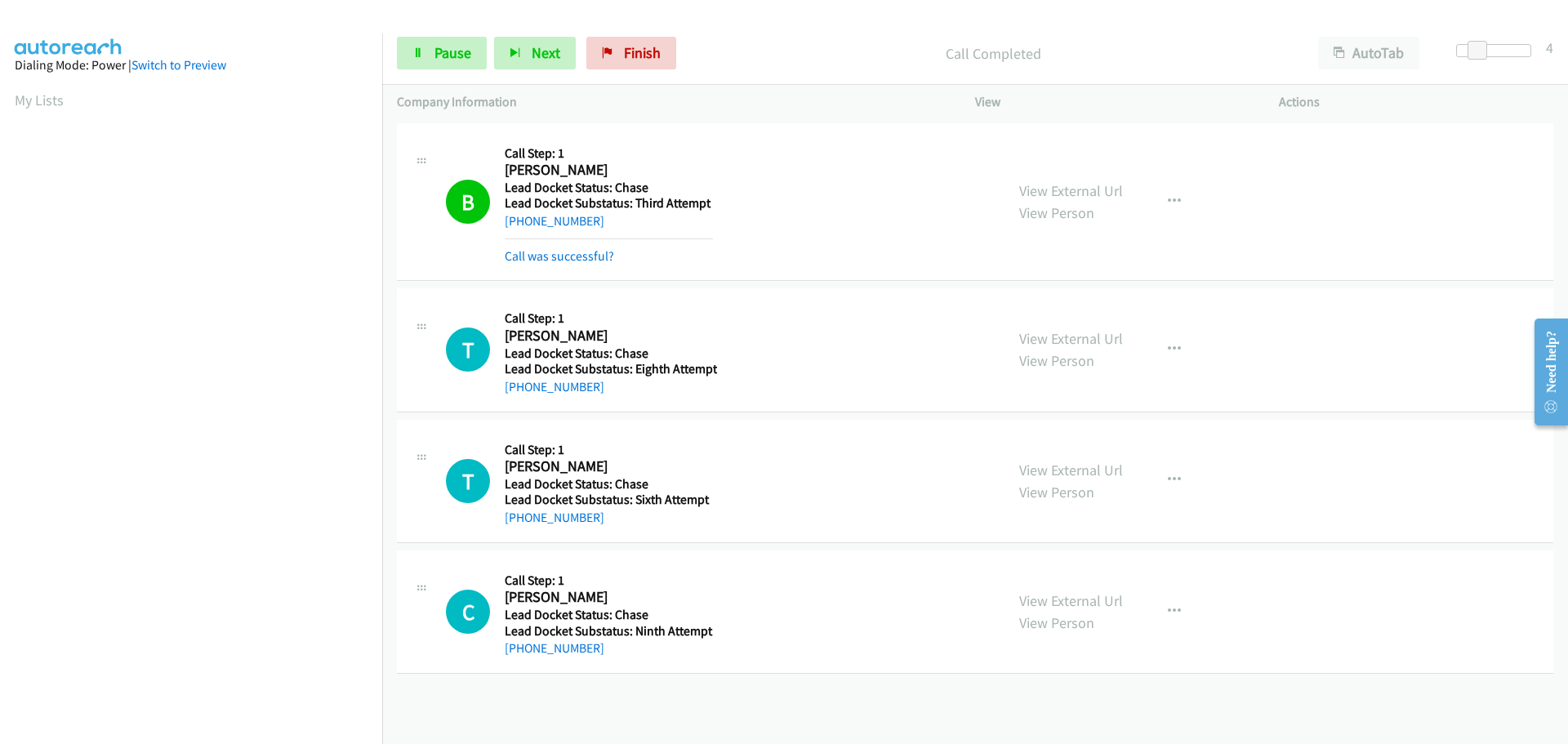
scroll to position [172, 0]
drag, startPoint x: 594, startPoint y: 390, endPoint x: 523, endPoint y: 395, distance: 71.2
click at [523, 395] on div "+1 270-469-5950" at bounding box center [610, 387] width 212 height 19
copy link "70-469-5950"
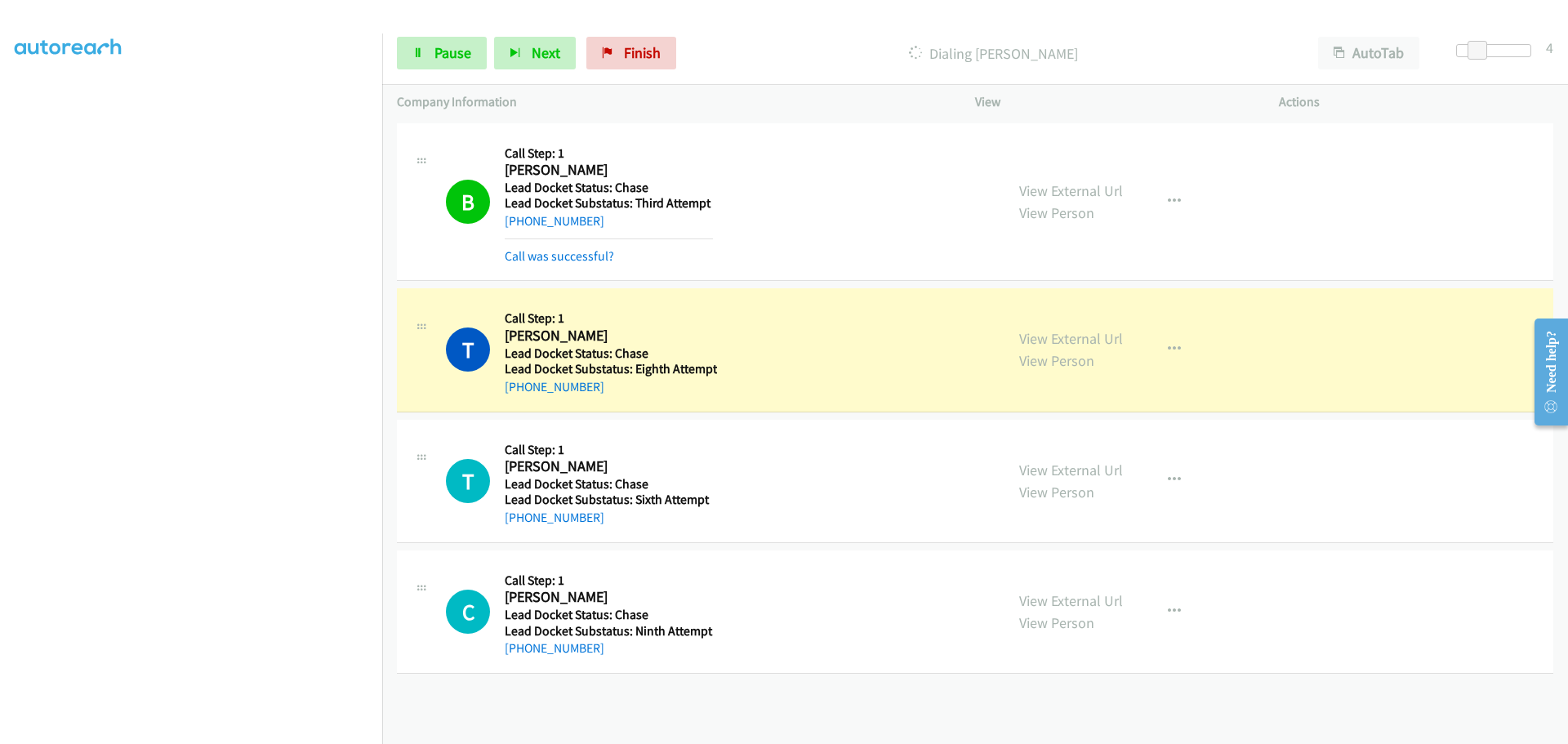
click at [604, 397] on div "T Callback Scheduled Call Step: 1 Timothy Smith America/New_York Lead Docket St…" at bounding box center [974, 349] width 1156 height 124
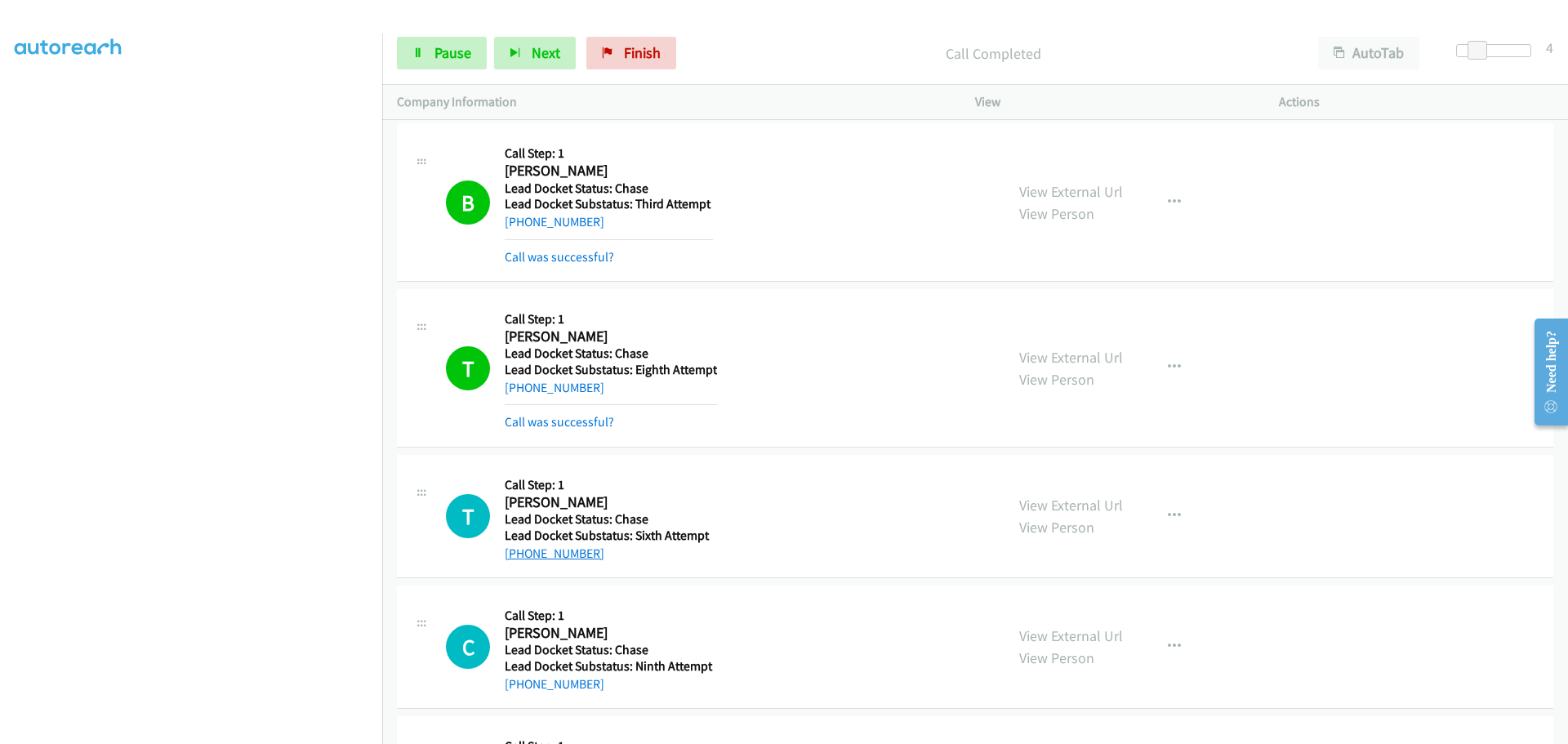
drag, startPoint x: 596, startPoint y: 519, endPoint x: 521, endPoint y: 557, distance: 84.1
click at [521, 557] on div "+1 314-882-7077" at bounding box center [609, 553] width 208 height 19
copy link "314-882-7077"
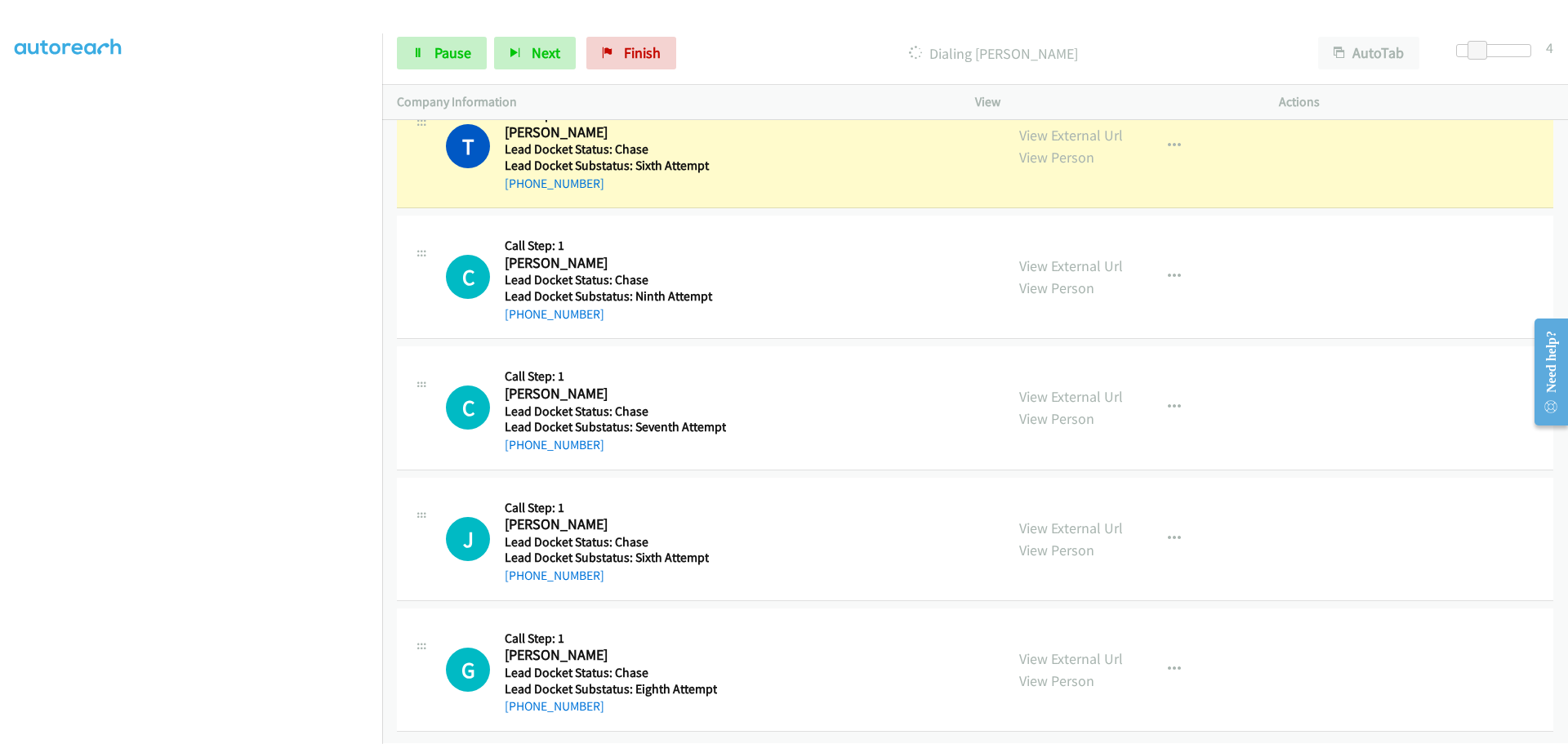
scroll to position [381, 0]
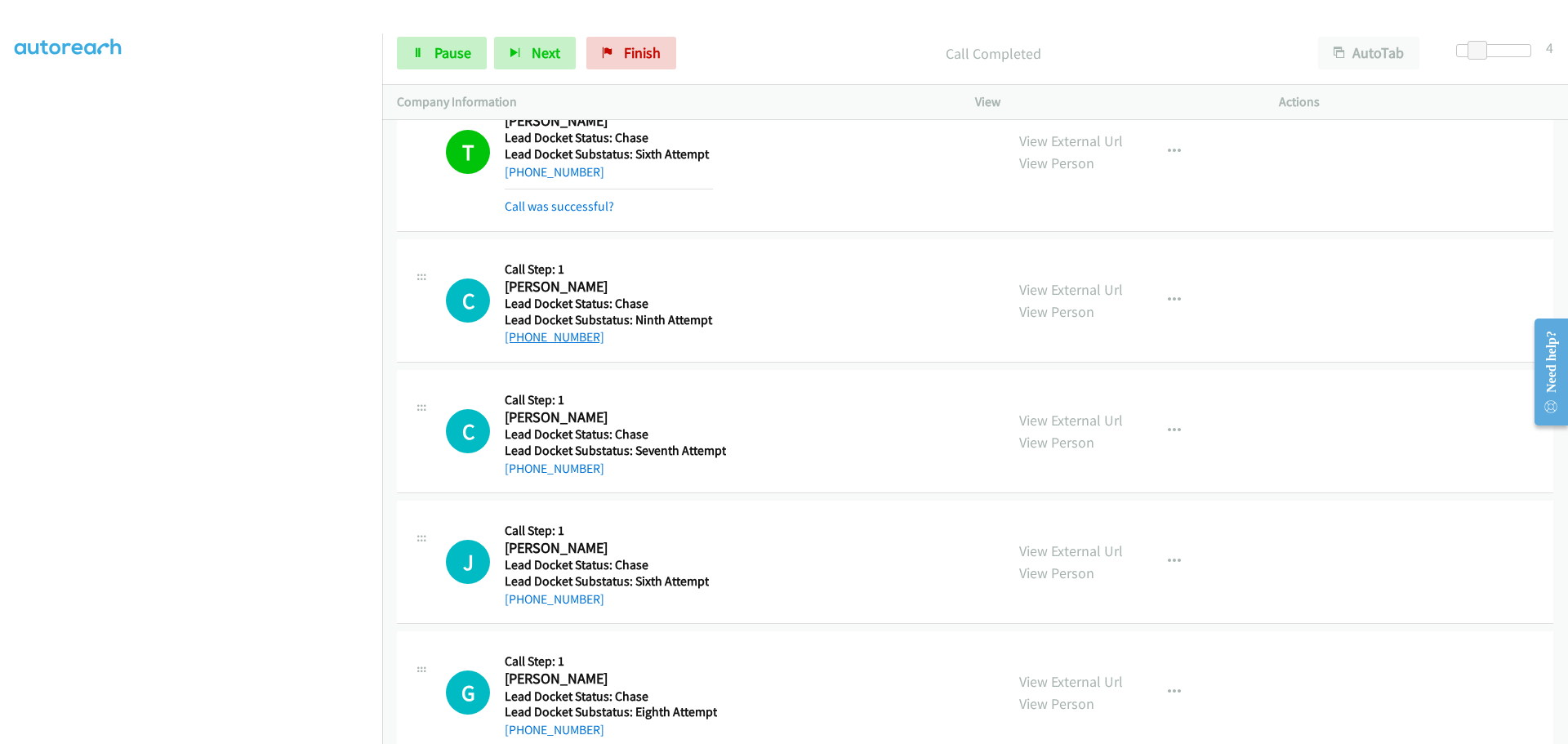
drag, startPoint x: 608, startPoint y: 303, endPoint x: 521, endPoint y: 332, distance: 91.7
click at [521, 332] on div "+1 717-903-8410" at bounding box center [609, 337] width 208 height 19
copy link "717-903-8410"
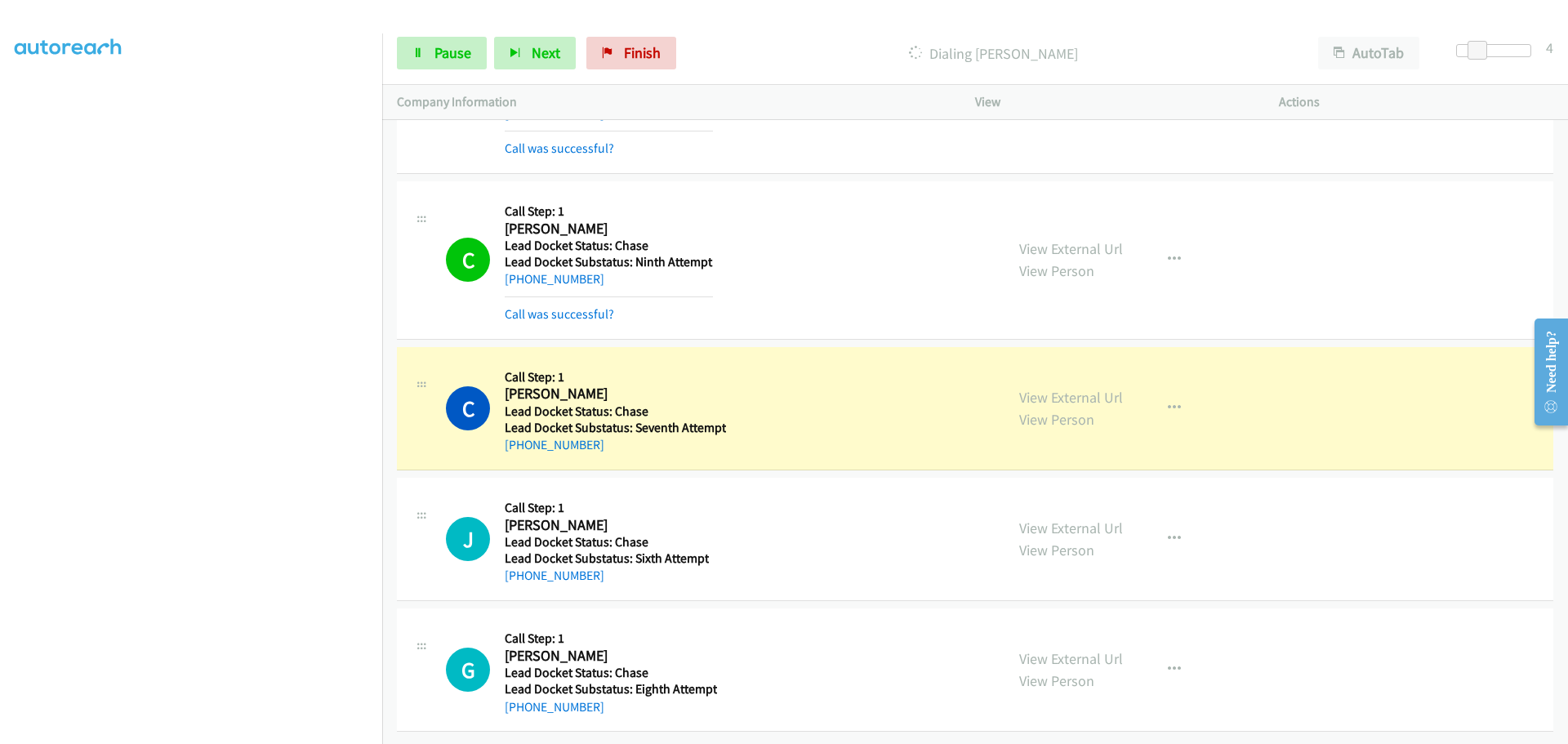
scroll to position [451, 0]
drag, startPoint x: 603, startPoint y: 438, endPoint x: 521, endPoint y: 438, distance: 82.0
click at [521, 438] on div "+1 850-529-7179" at bounding box center [615, 445] width 222 height 19
copy link "850-529-7179"
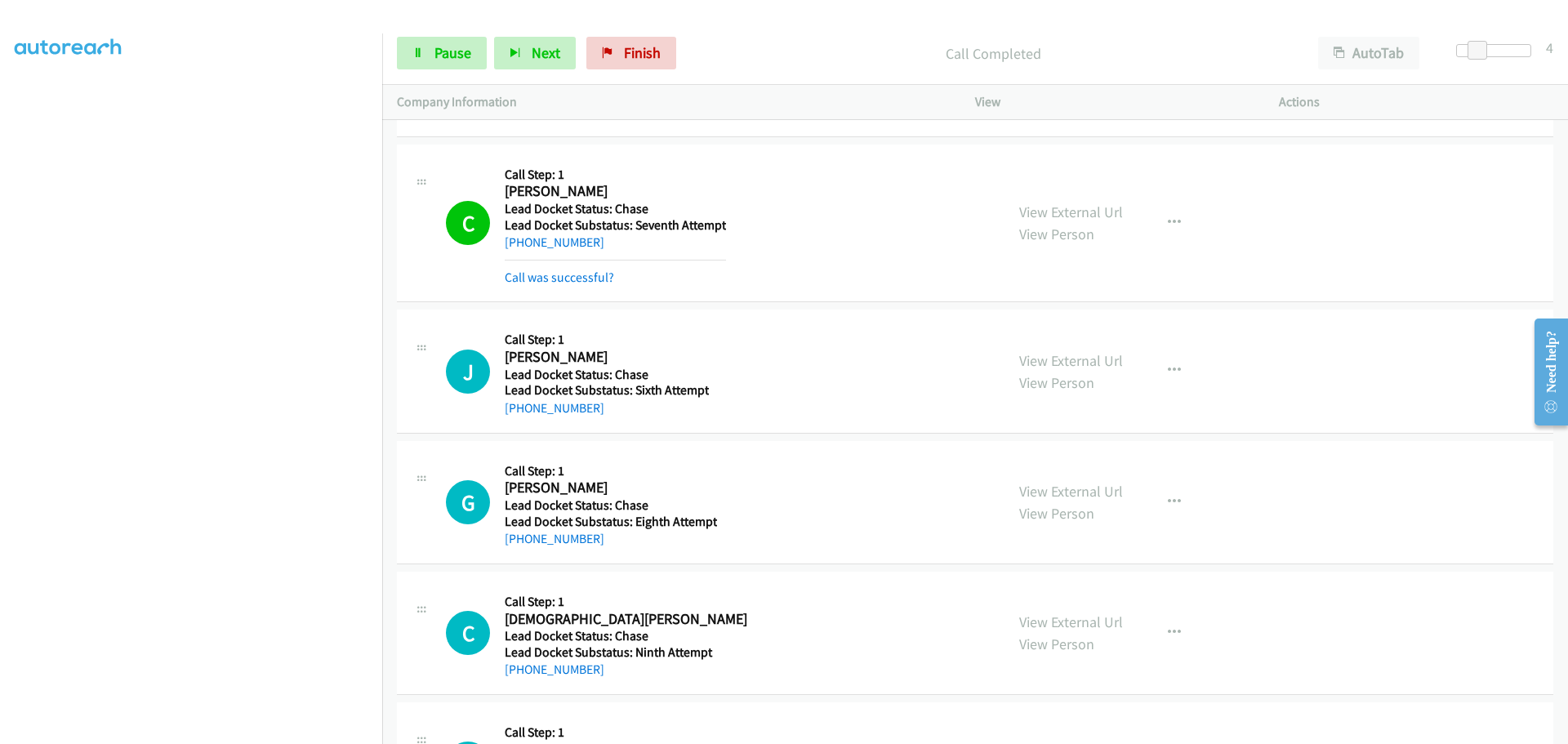
scroll to position [778, 0]
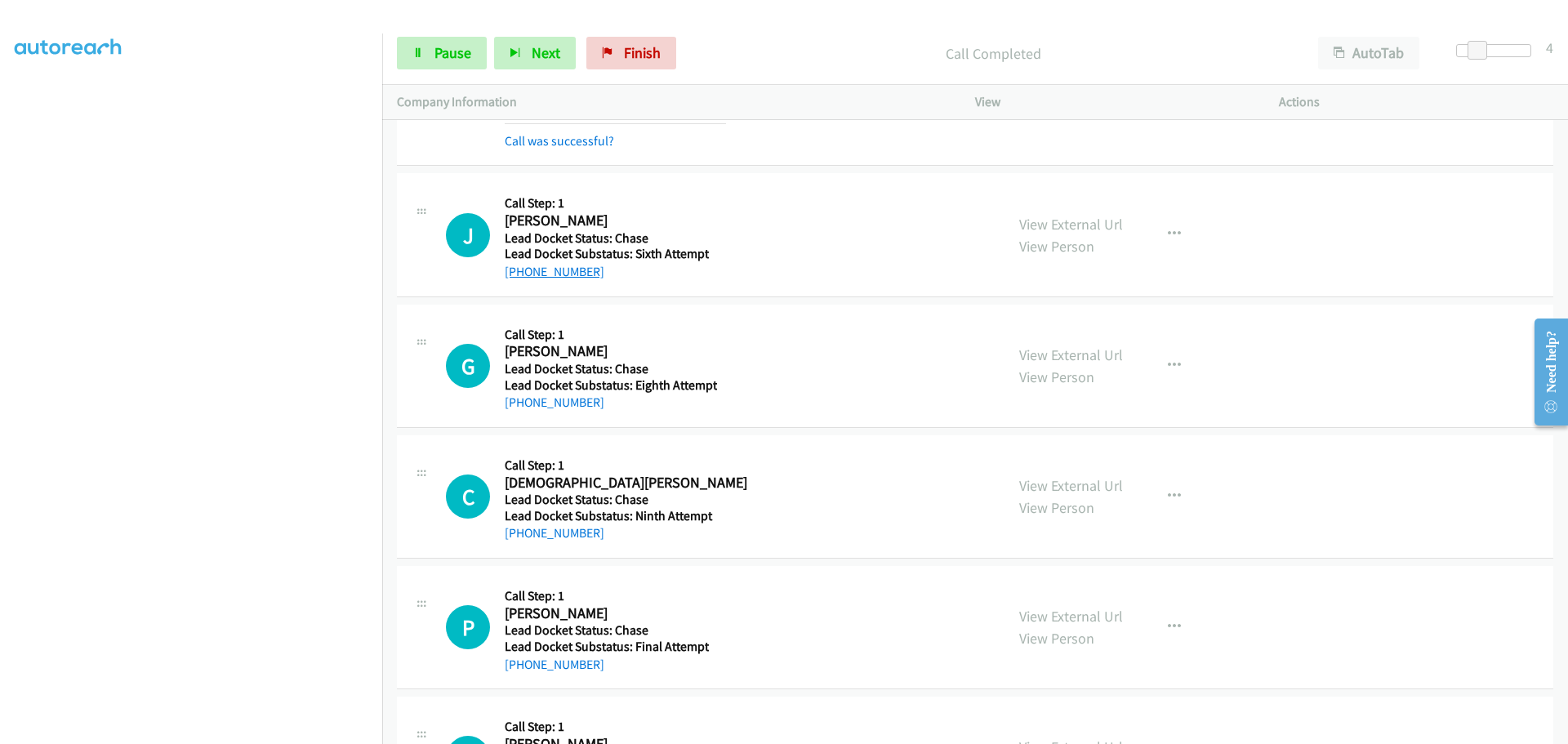
drag, startPoint x: 595, startPoint y: 275, endPoint x: 520, endPoint y: 278, distance: 75.1
click at [520, 278] on div "+1 918-658-4239" at bounding box center [607, 272] width 204 height 19
copy link "918-658-4239"
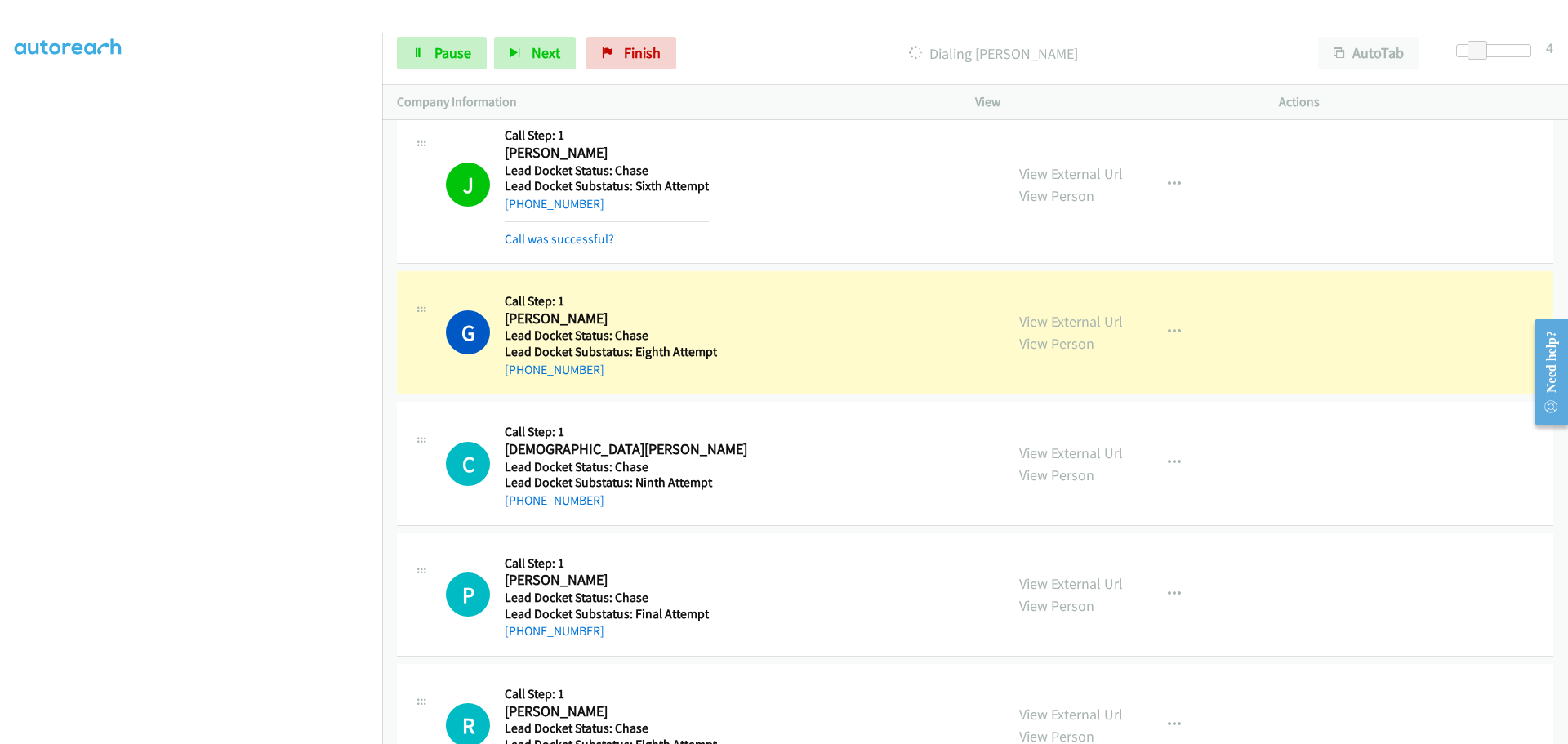
scroll to position [914, 0]
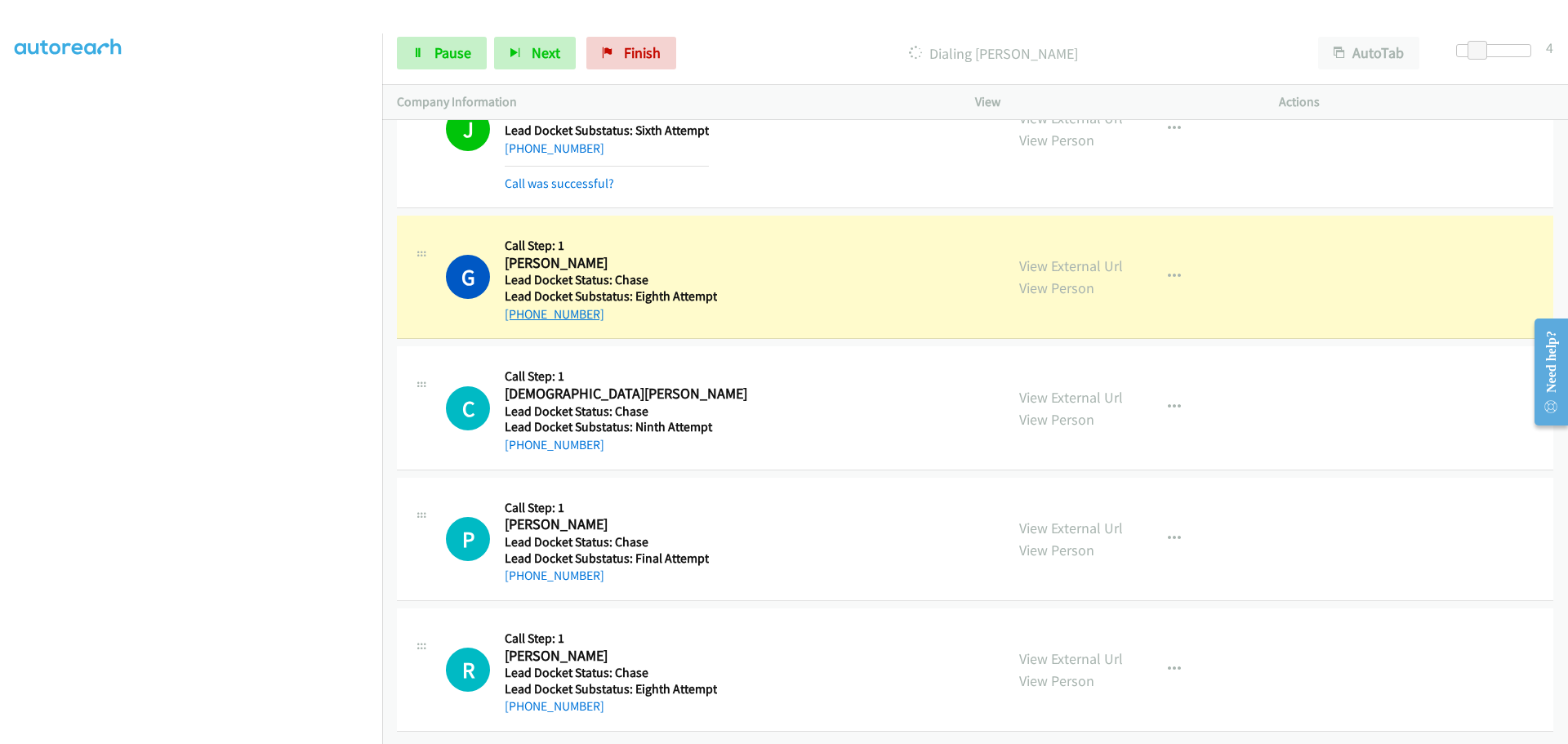
drag, startPoint x: 599, startPoint y: 307, endPoint x: 517, endPoint y: 303, distance: 82.1
click at [517, 304] on div "+1 304-694-6829" at bounding box center [610, 314] width 212 height 19
copy link "304-694-6829"
drag, startPoint x: 593, startPoint y: 436, endPoint x: 519, endPoint y: 434, distance: 74.0
click at [519, 436] on div "+1 917-842-9613" at bounding box center [625, 445] width 242 height 19
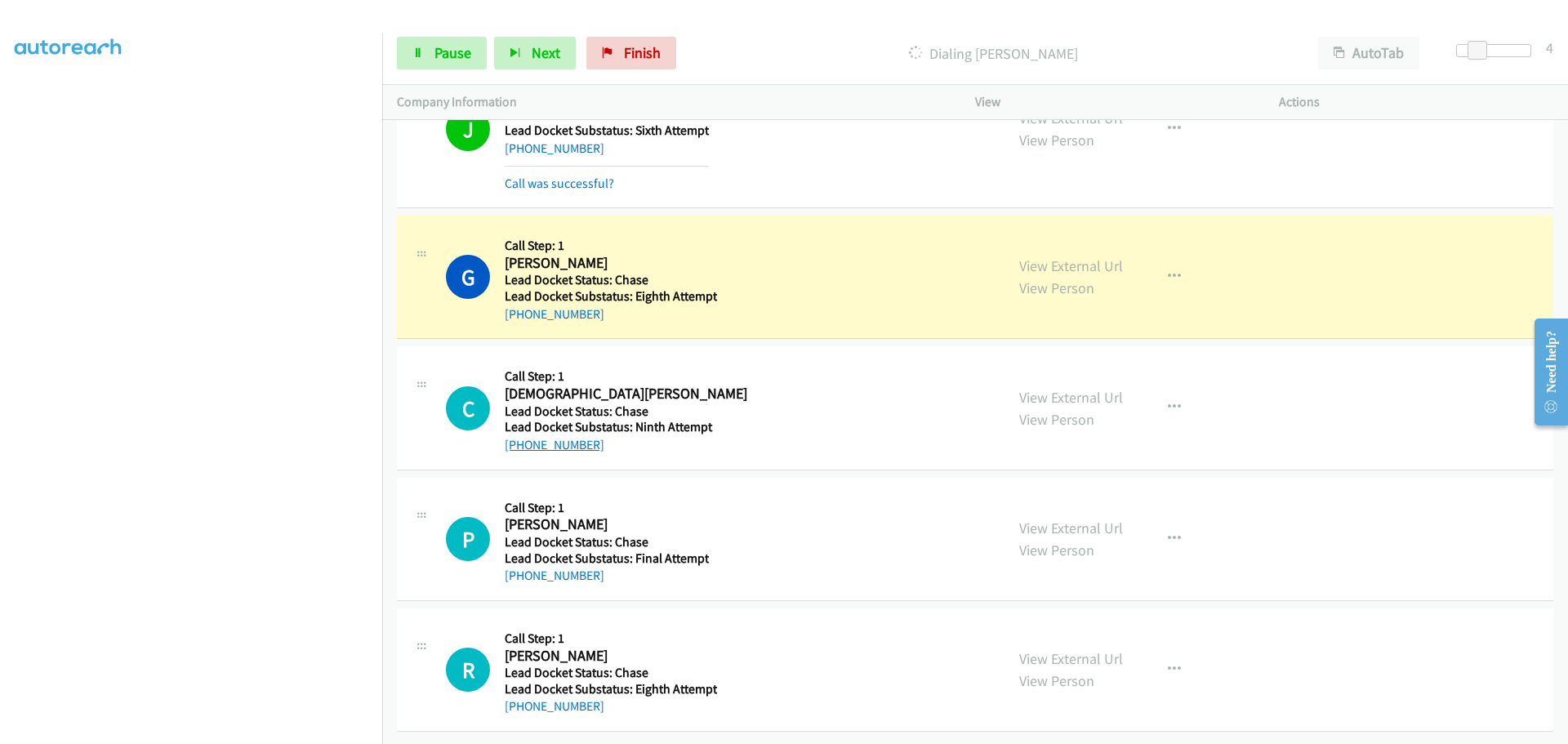
copy link "917-842-9613"
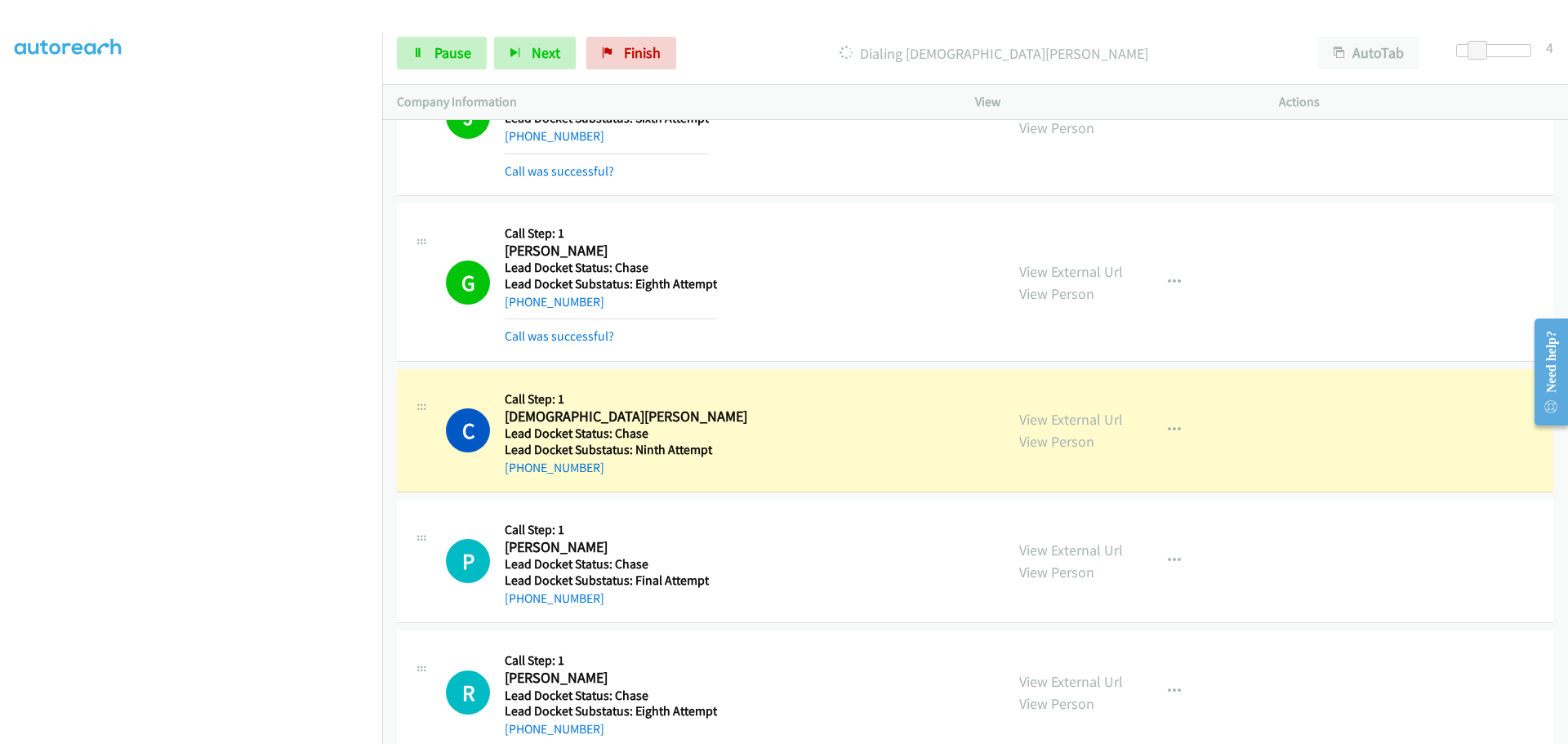
click at [769, 494] on td "C Callback Scheduled Call Step: 1 Christian Alba America/New_York Lead Docket S…" at bounding box center [974, 431] width 1185 height 130
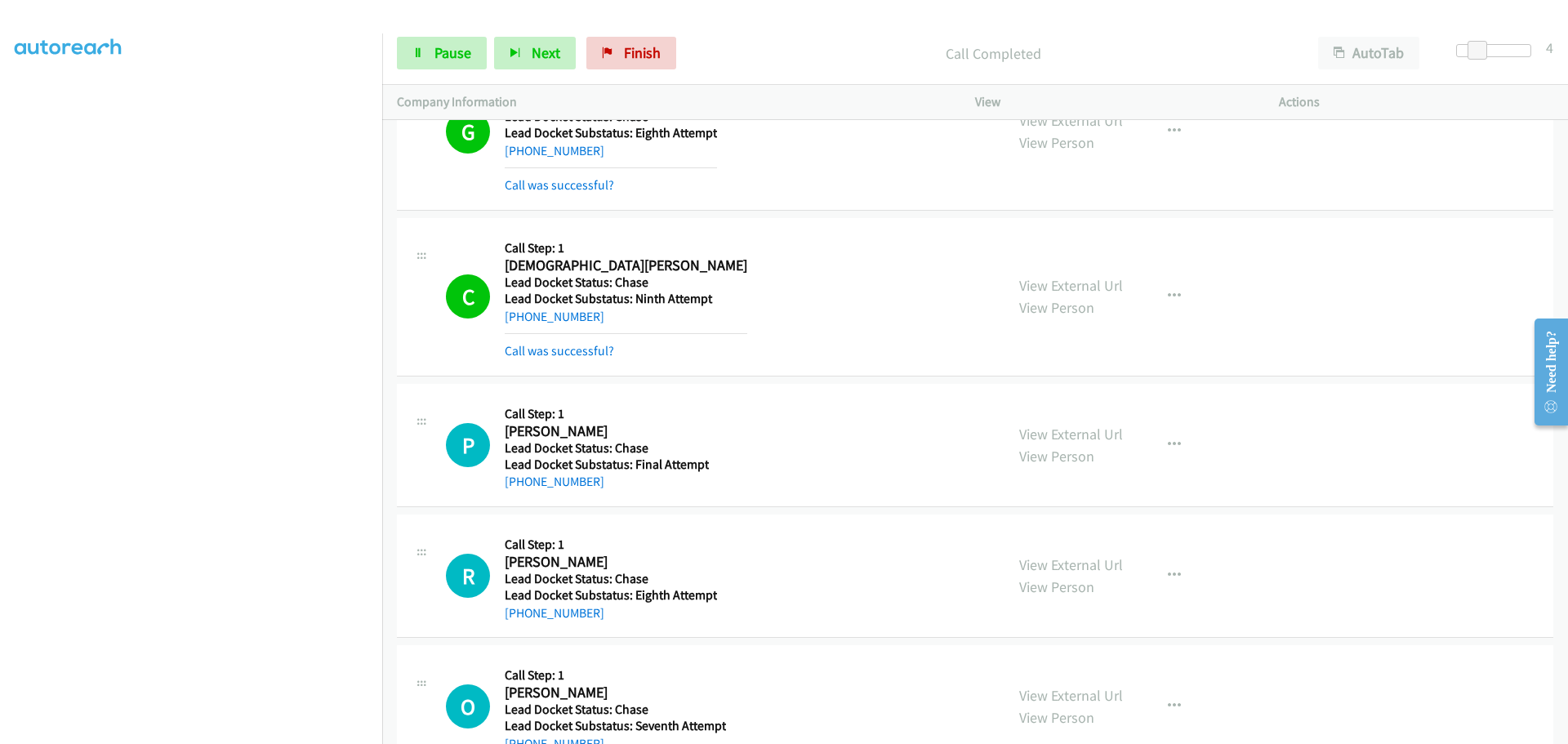
scroll to position [1310, 0]
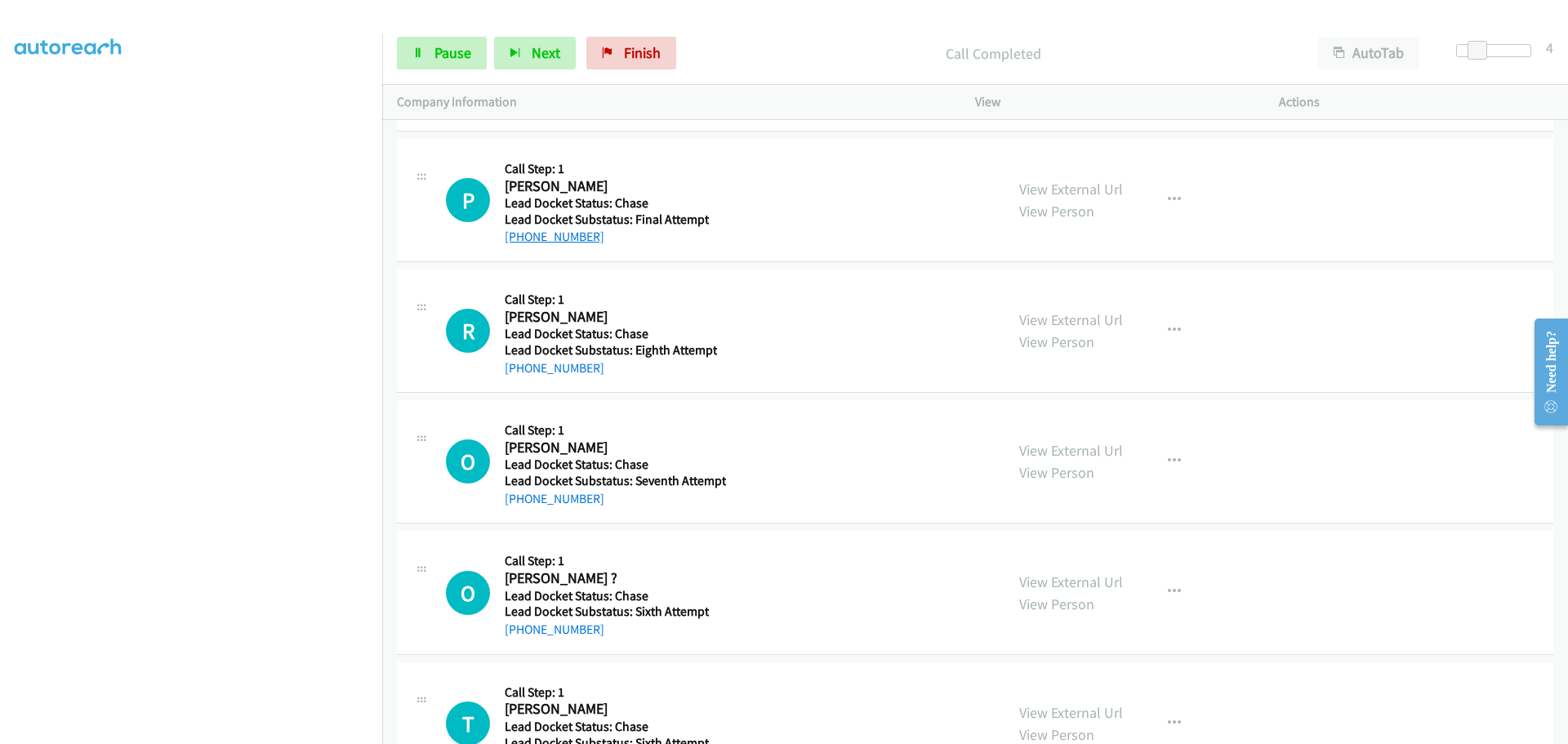
drag, startPoint x: 596, startPoint y: 237, endPoint x: 517, endPoint y: 238, distance: 79.0
click at [517, 238] on div "+1 260-251-9063" at bounding box center [607, 236] width 204 height 19
copy link "260-251-9063"
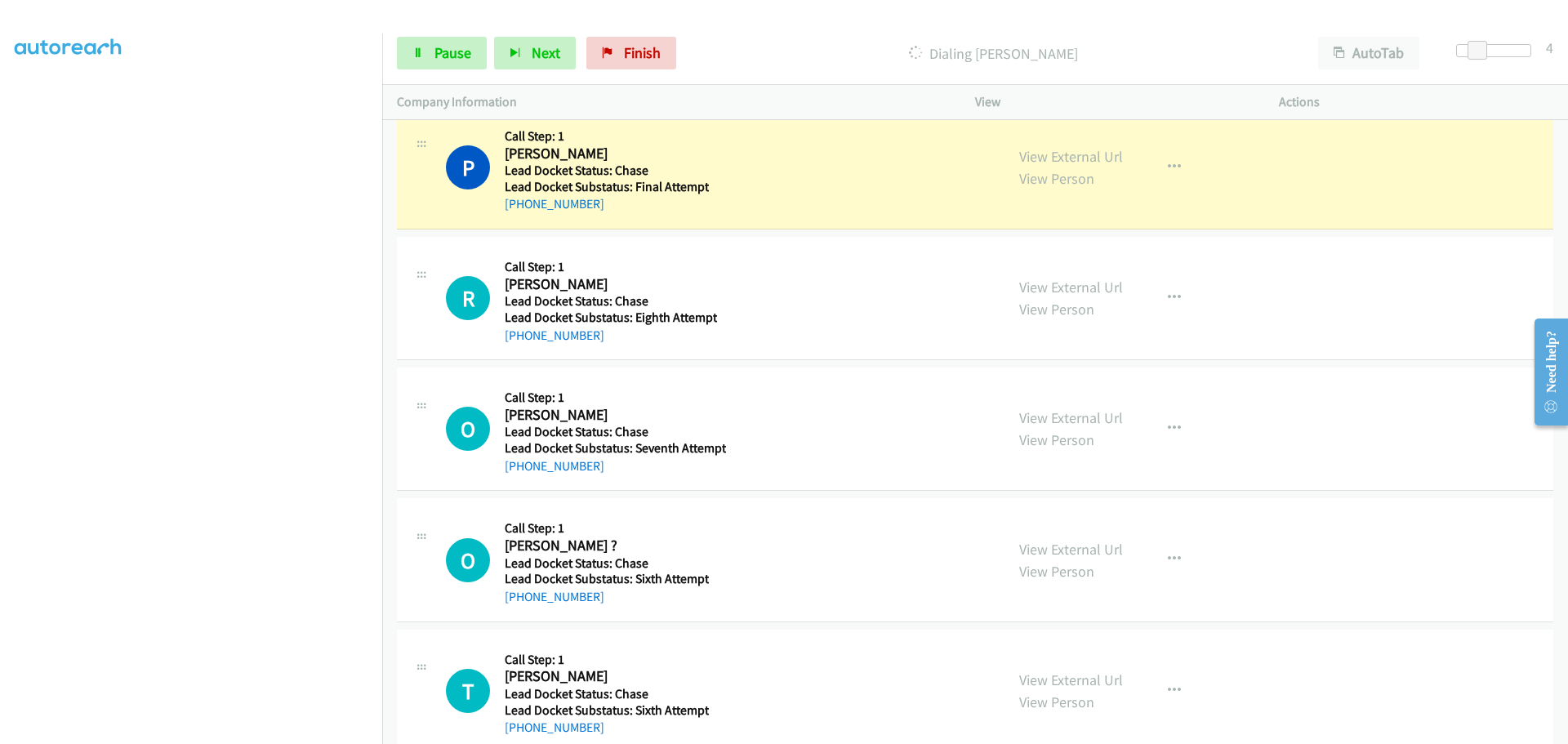
scroll to position [1375, 0]
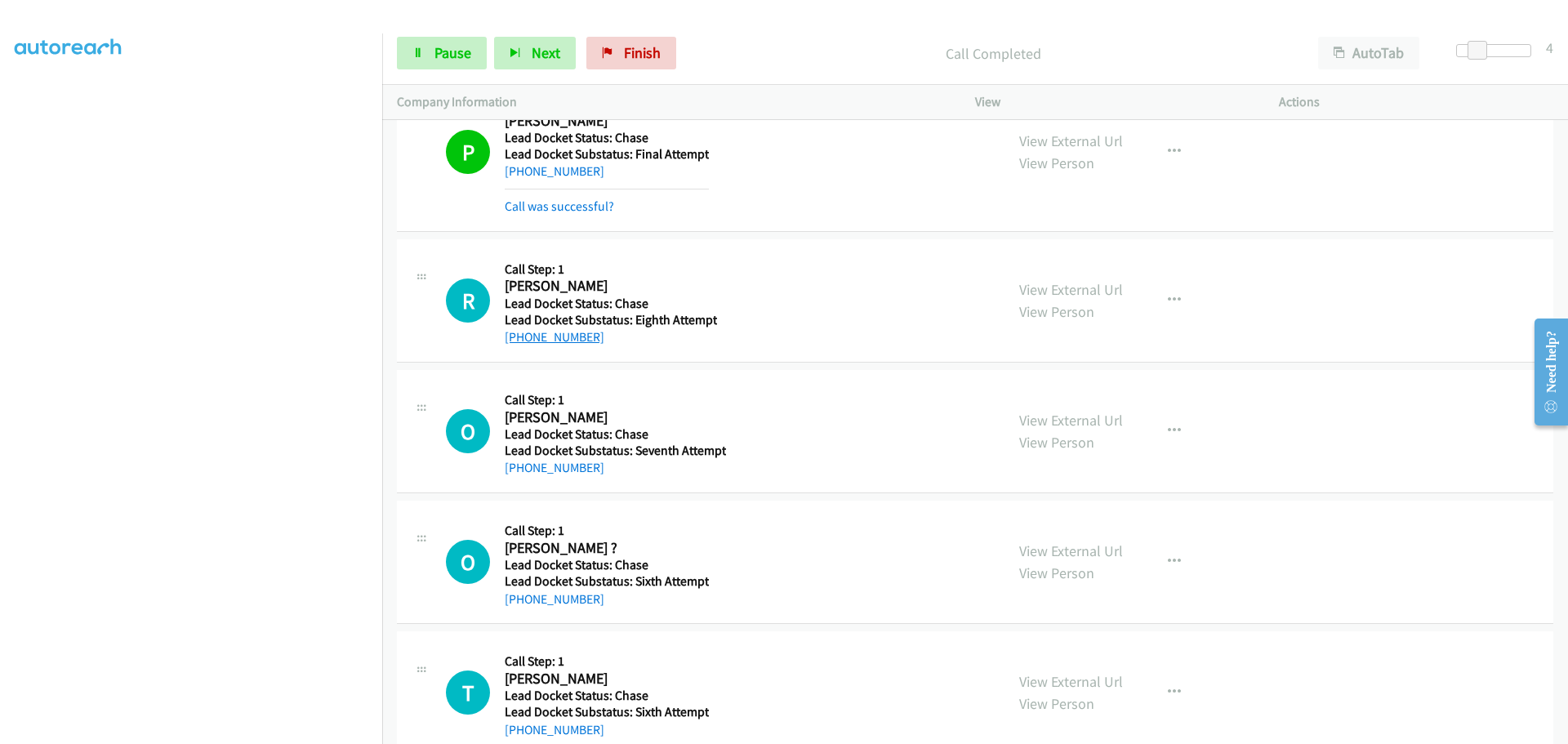
drag, startPoint x: 595, startPoint y: 334, endPoint x: 522, endPoint y: 339, distance: 73.2
click at [522, 339] on div "+1 330-204-3783" at bounding box center [610, 337] width 212 height 19
copy link "330-204-3783"
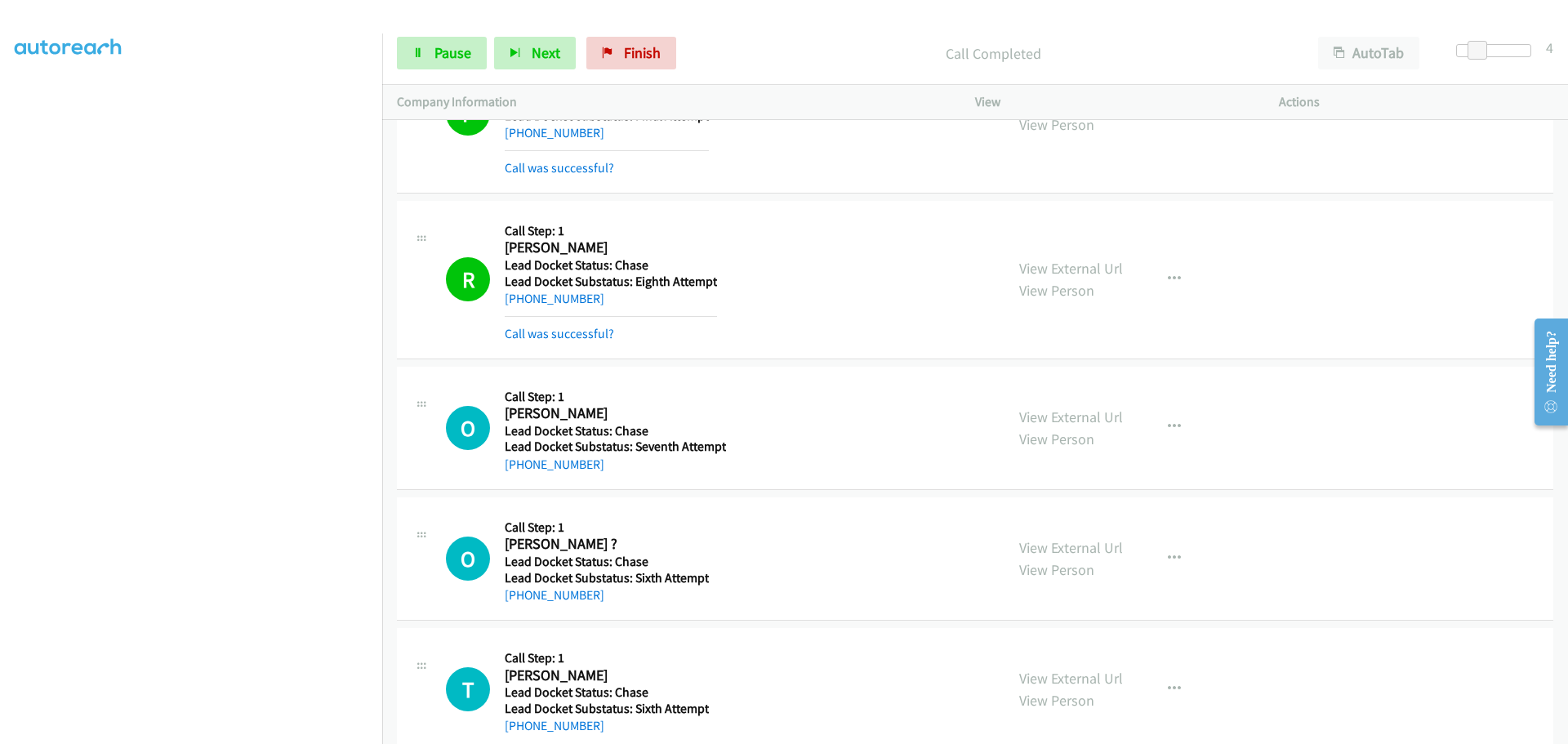
scroll to position [1446, 0]
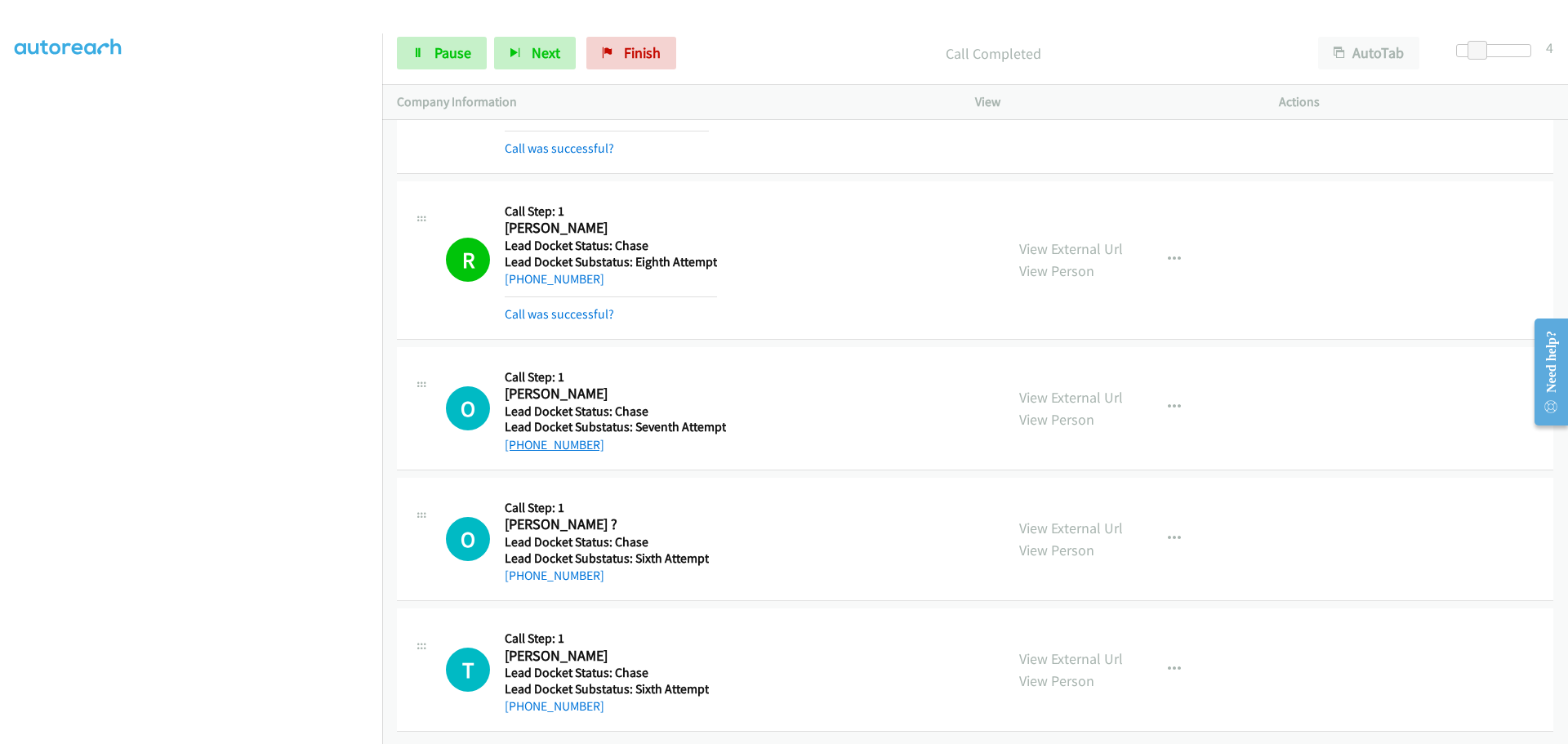
drag, startPoint x: 593, startPoint y: 429, endPoint x: 519, endPoint y: 437, distance: 74.4
click at [519, 437] on div "+1 912-318-8777" at bounding box center [615, 445] width 222 height 19
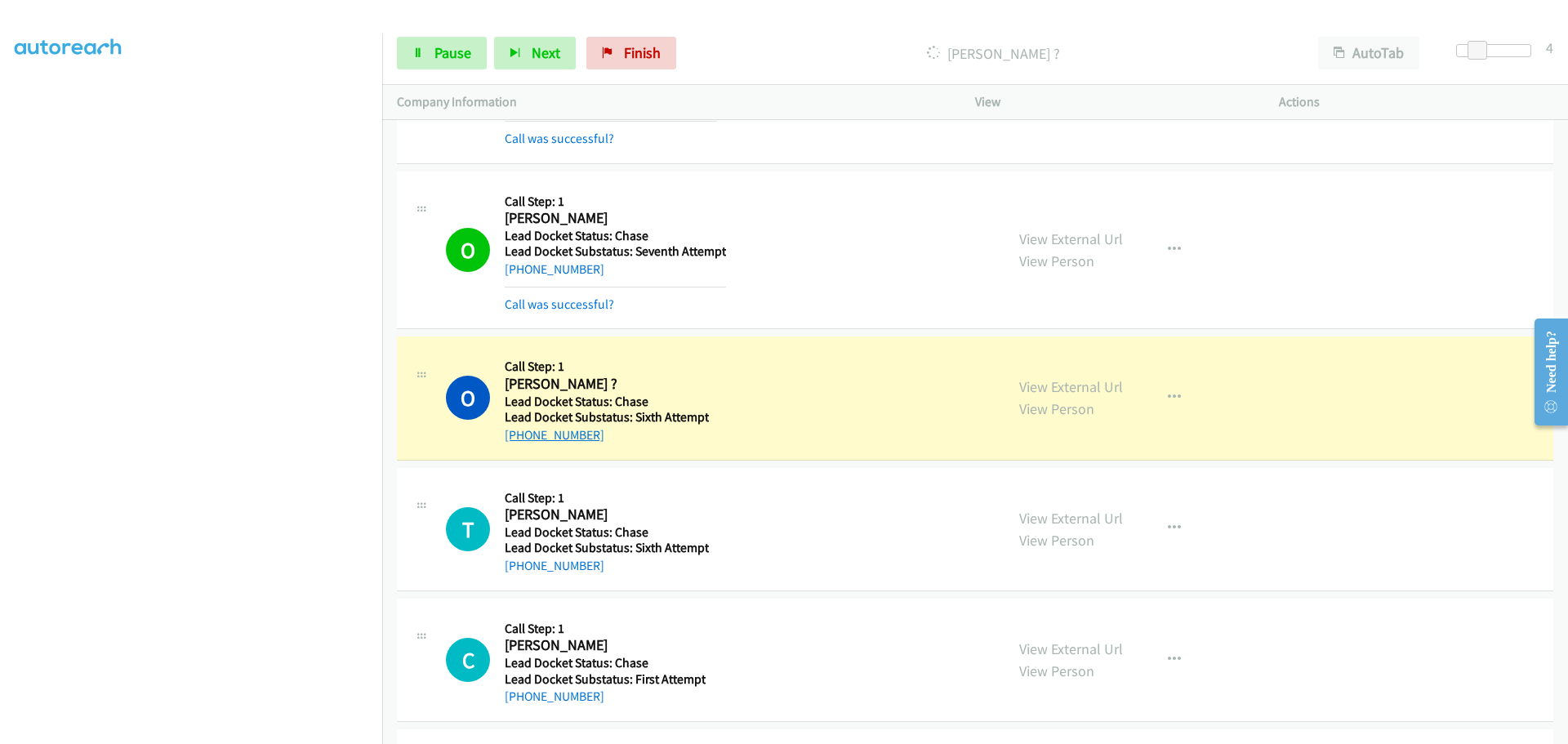
drag, startPoint x: 595, startPoint y: 436, endPoint x: 522, endPoint y: 441, distance: 73.2
click at [521, 441] on div "+1 832-274-1131" at bounding box center [607, 436] width 204 height 19
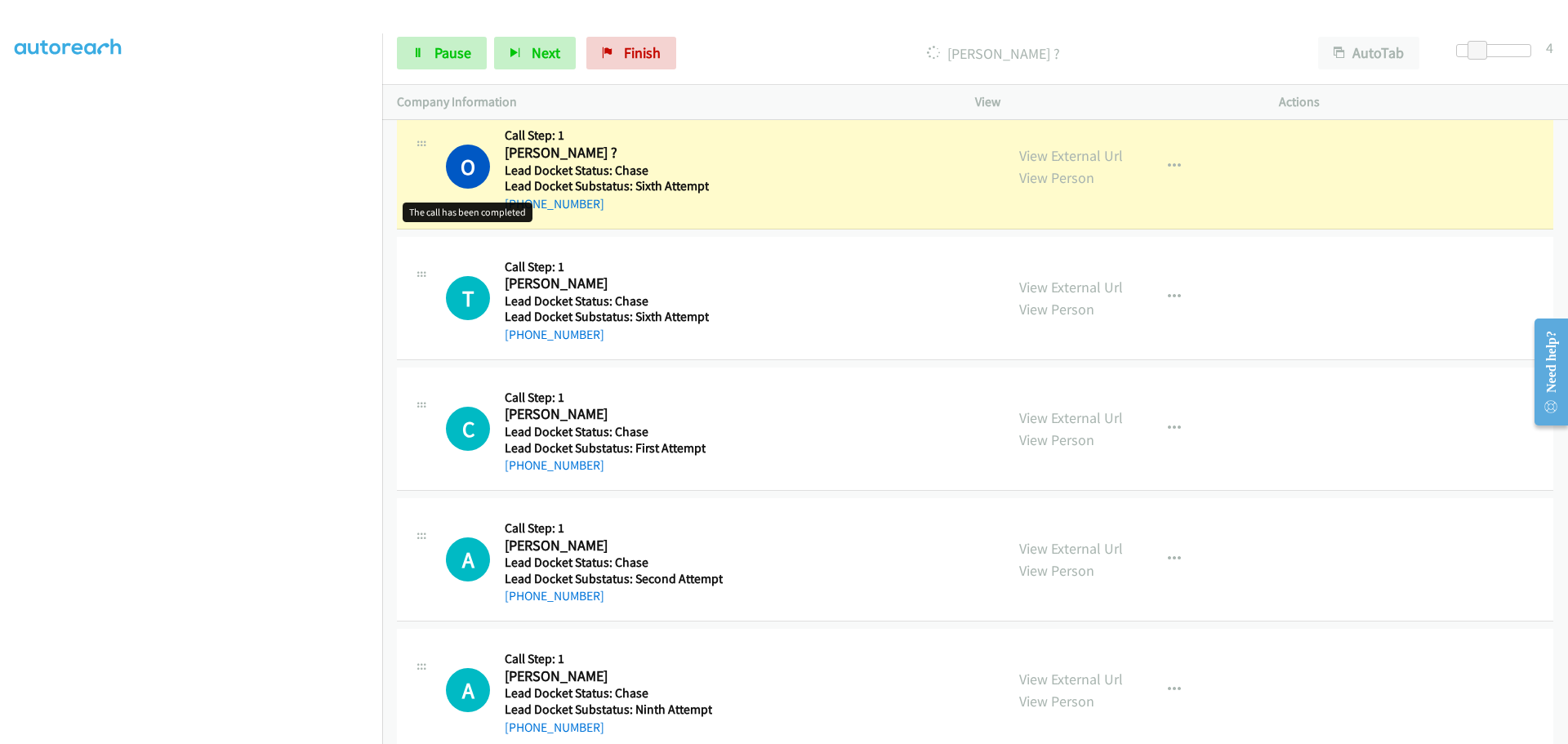
scroll to position [1854, 0]
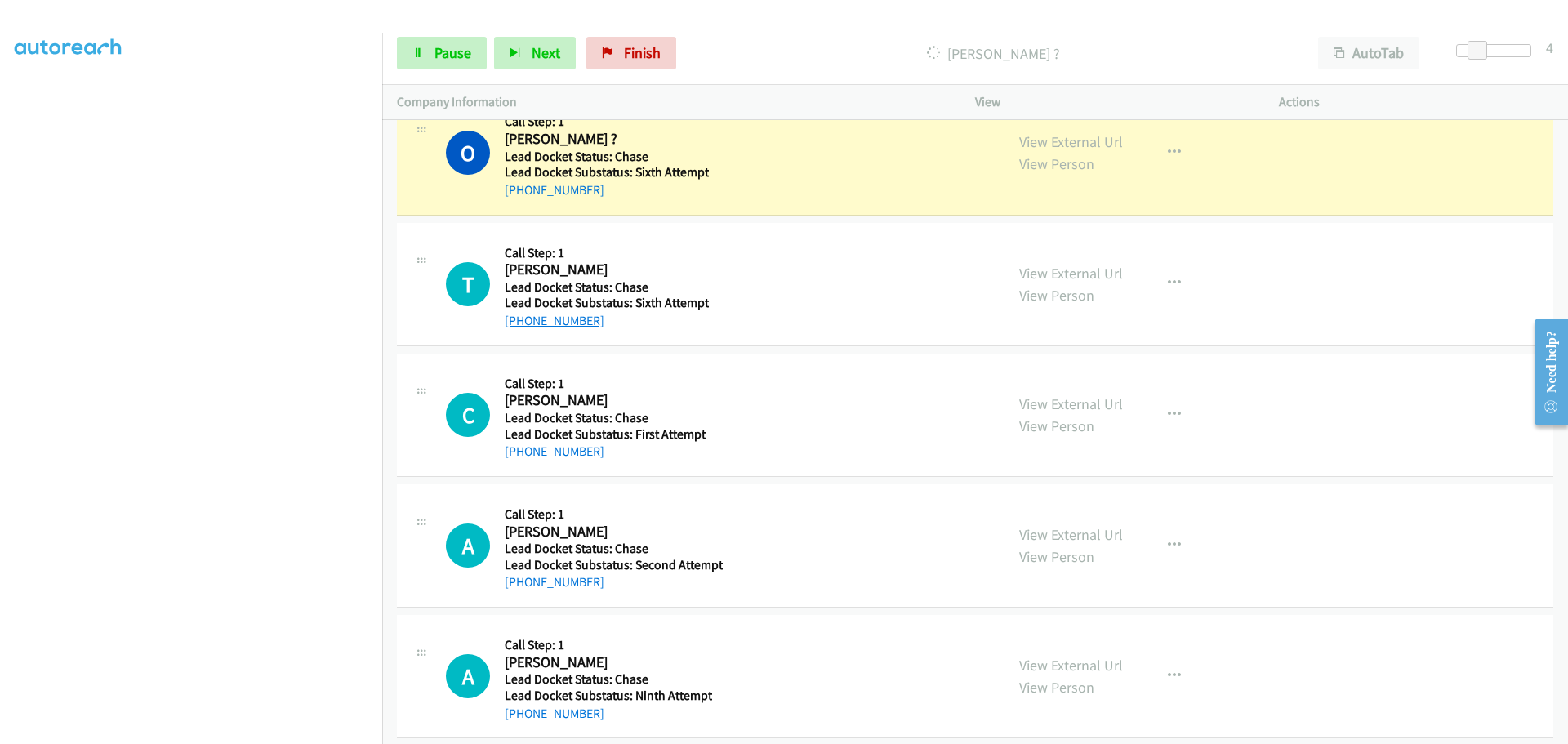
drag, startPoint x: 599, startPoint y: 325, endPoint x: 521, endPoint y: 328, distance: 78.1
click at [521, 328] on div "+1 919-824-7331" at bounding box center [607, 321] width 204 height 19
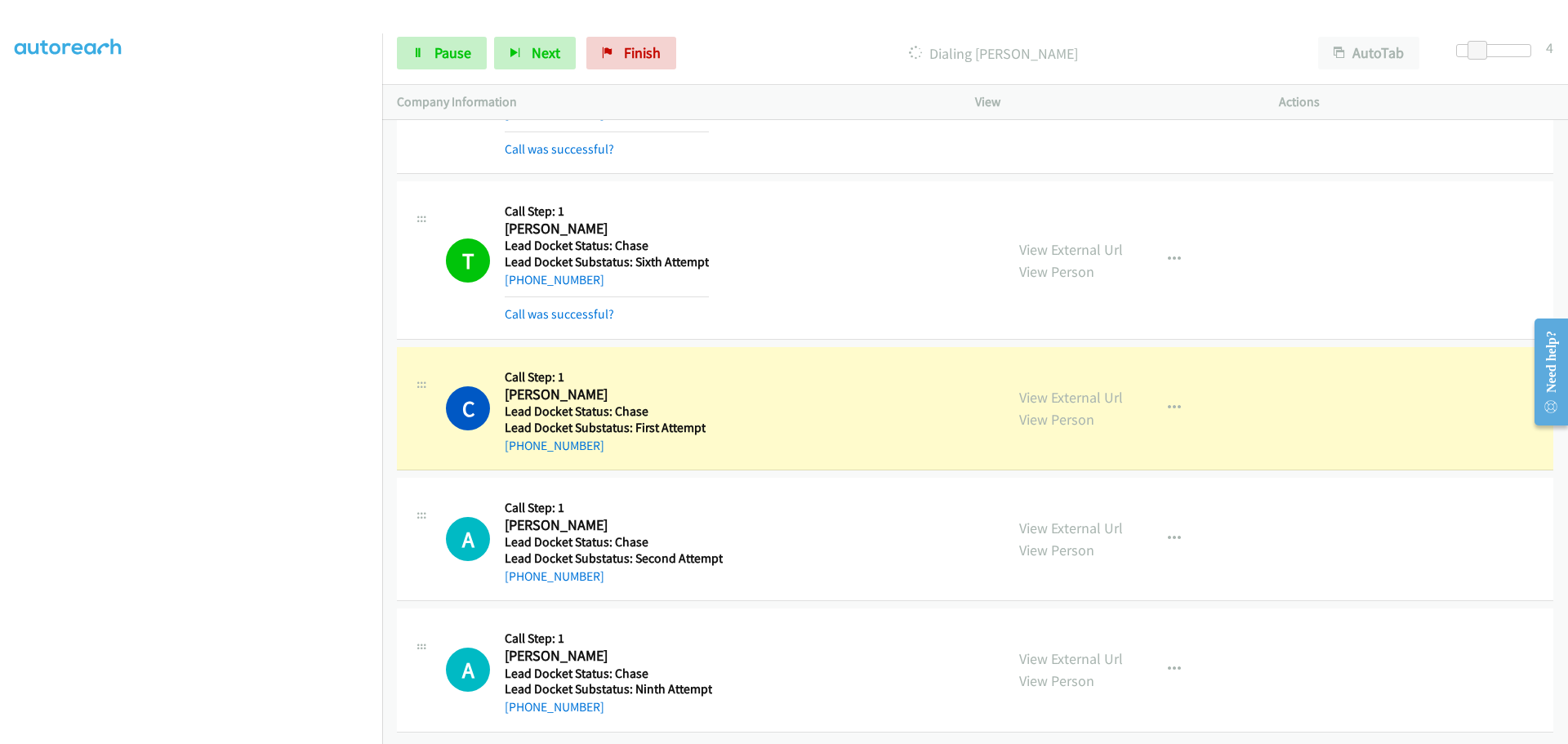
scroll to position [1942, 0]
drag, startPoint x: 604, startPoint y: 438, endPoint x: 517, endPoint y: 427, distance: 87.7
click at [517, 436] on div "+1 641-354-9656" at bounding box center [605, 445] width 201 height 19
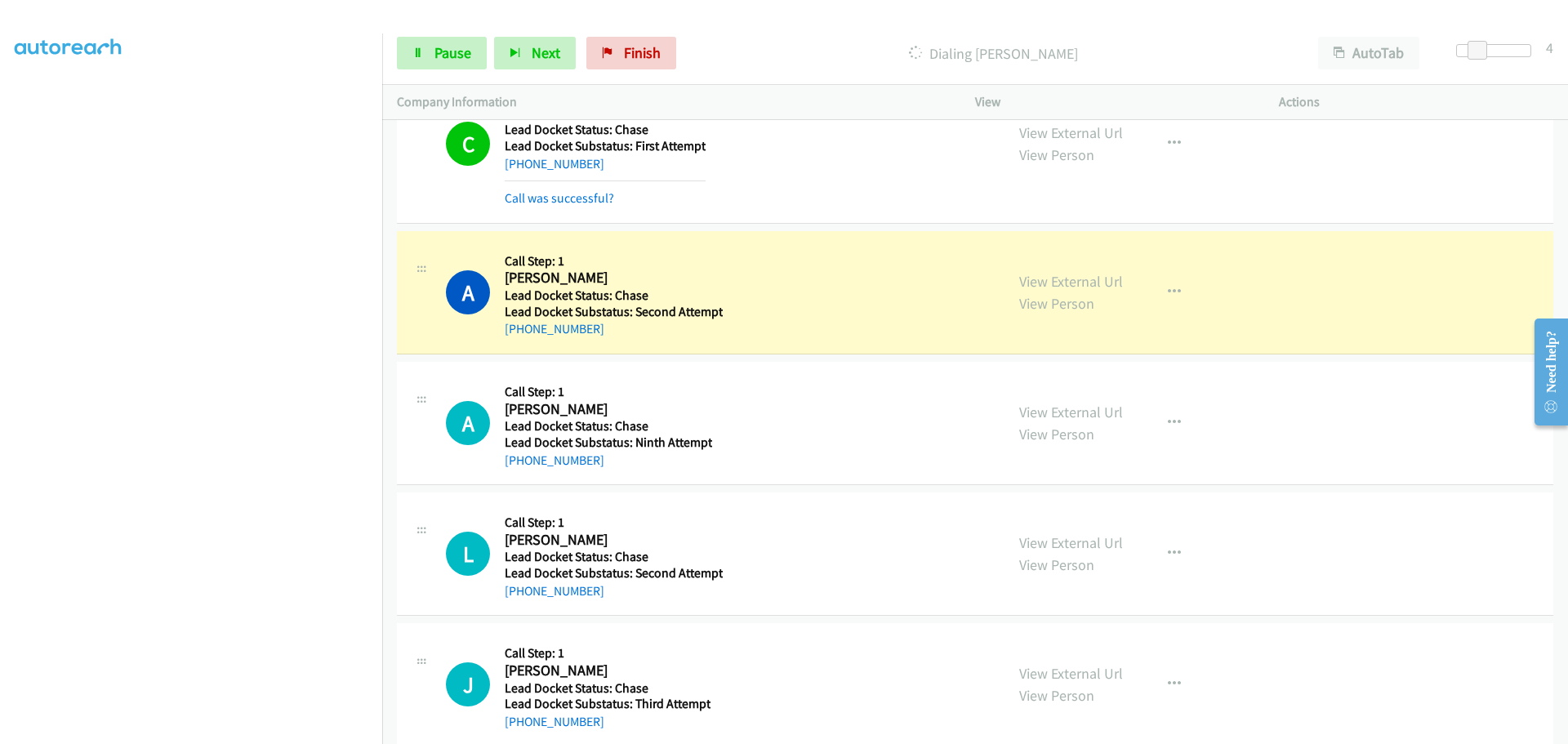
scroll to position [2269, 0]
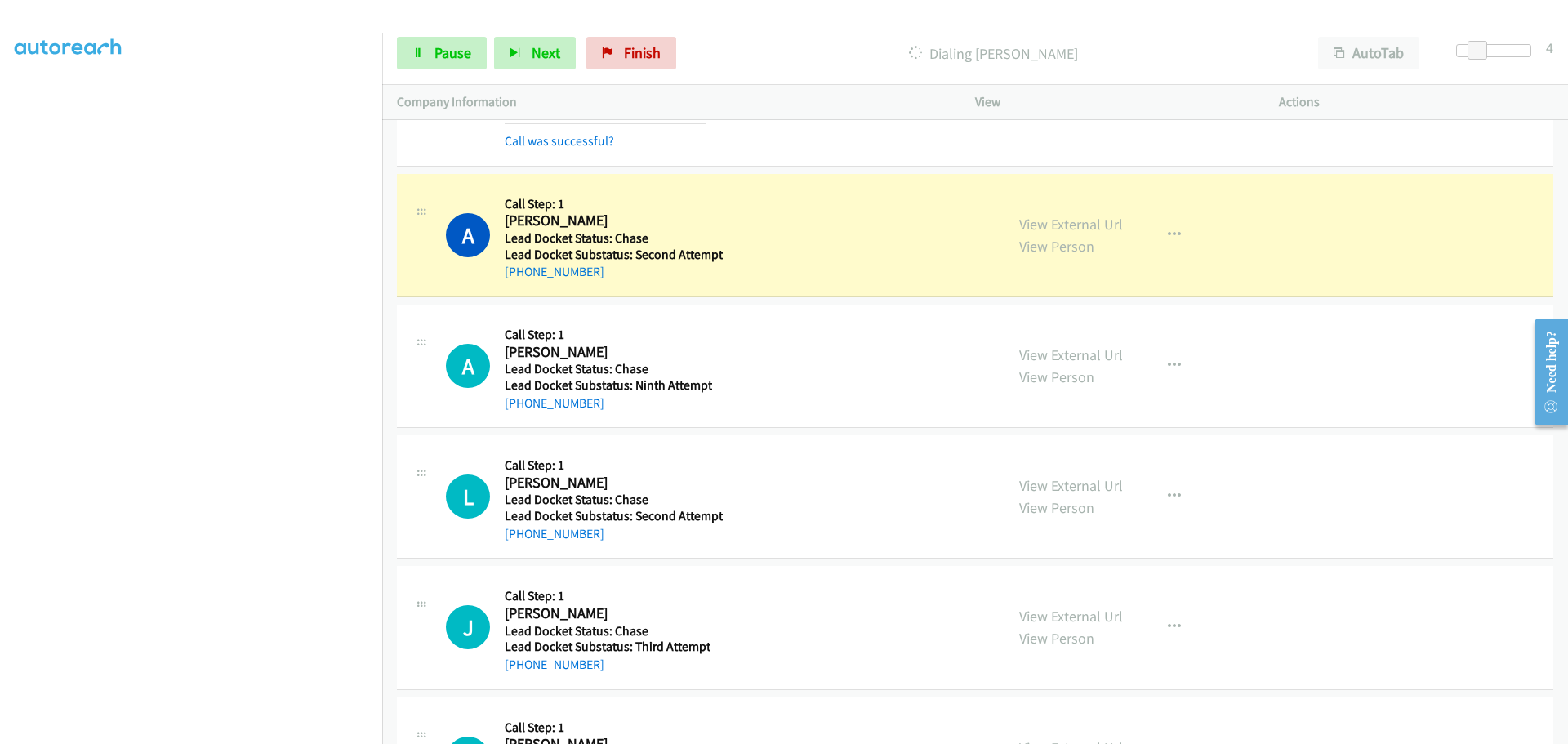
drag, startPoint x: 598, startPoint y: 275, endPoint x: 523, endPoint y: 281, distance: 75.2
click at [523, 281] on div "+1 318-602-5930" at bounding box center [613, 272] width 218 height 19
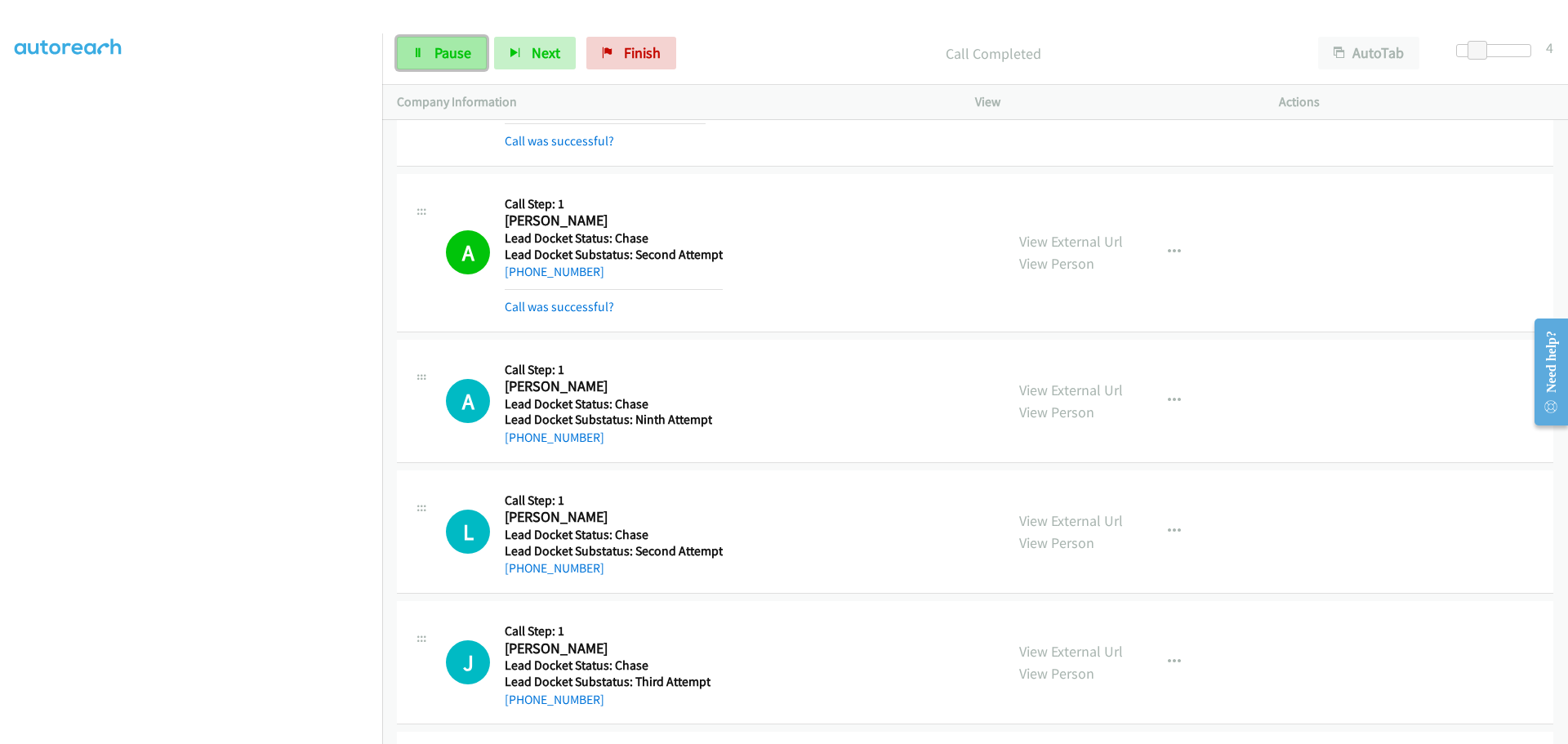
click at [462, 53] on span "Pause" at bounding box center [453, 53] width 37 height 18
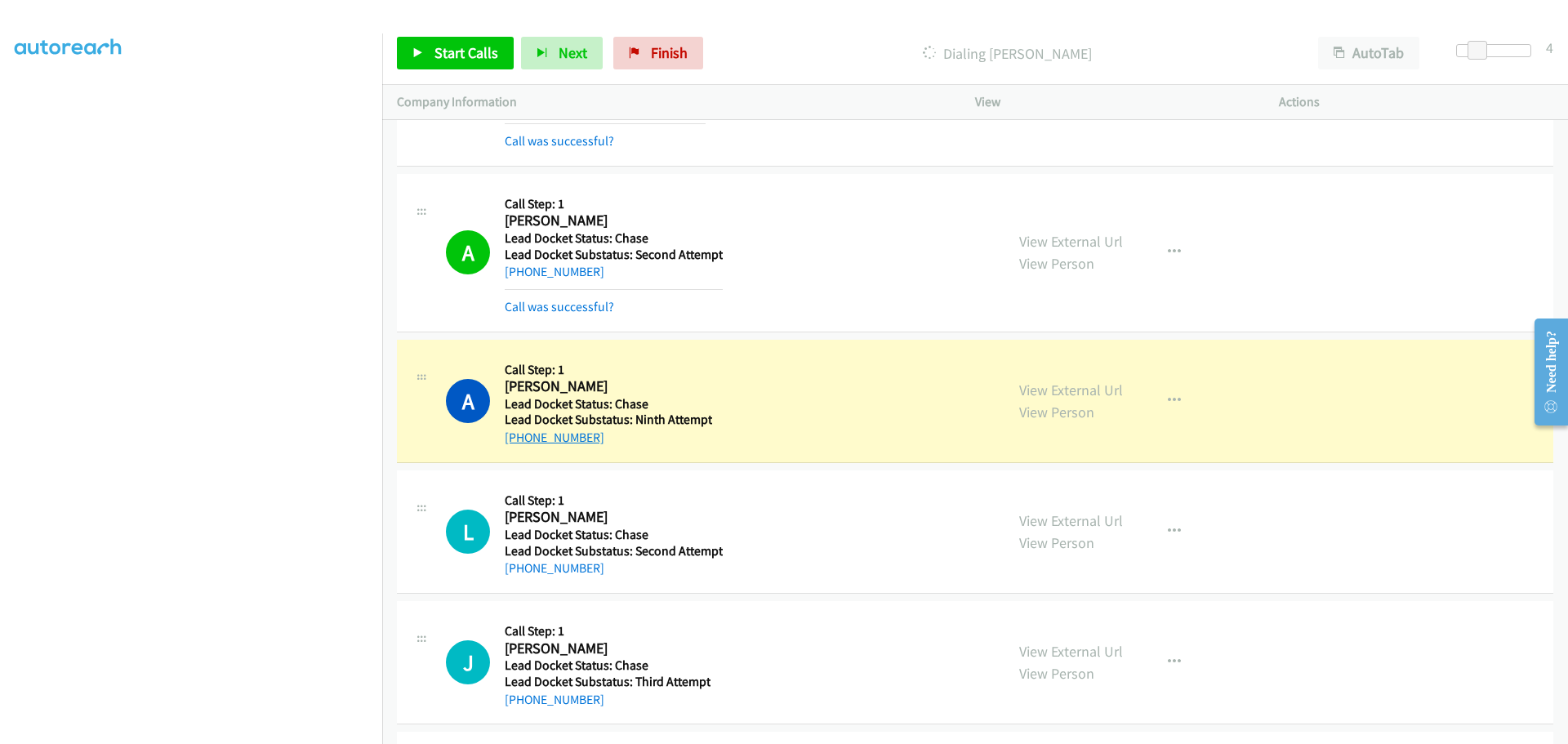
drag, startPoint x: 594, startPoint y: 436, endPoint x: 520, endPoint y: 438, distance: 74.0
click at [520, 438] on div "+1 956-744-9911" at bounding box center [608, 438] width 207 height 19
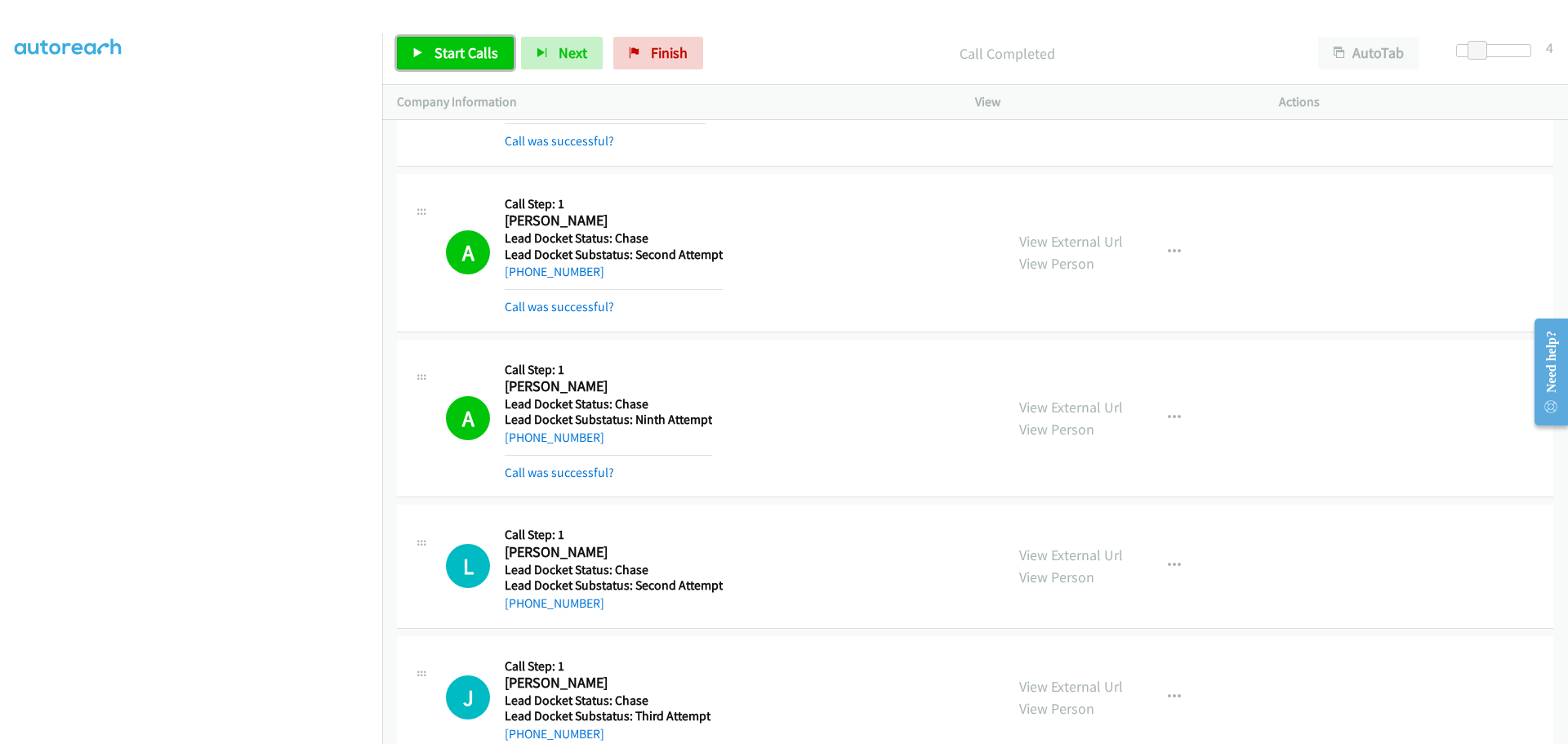
click at [462, 53] on span "Start Calls" at bounding box center [467, 53] width 64 height 18
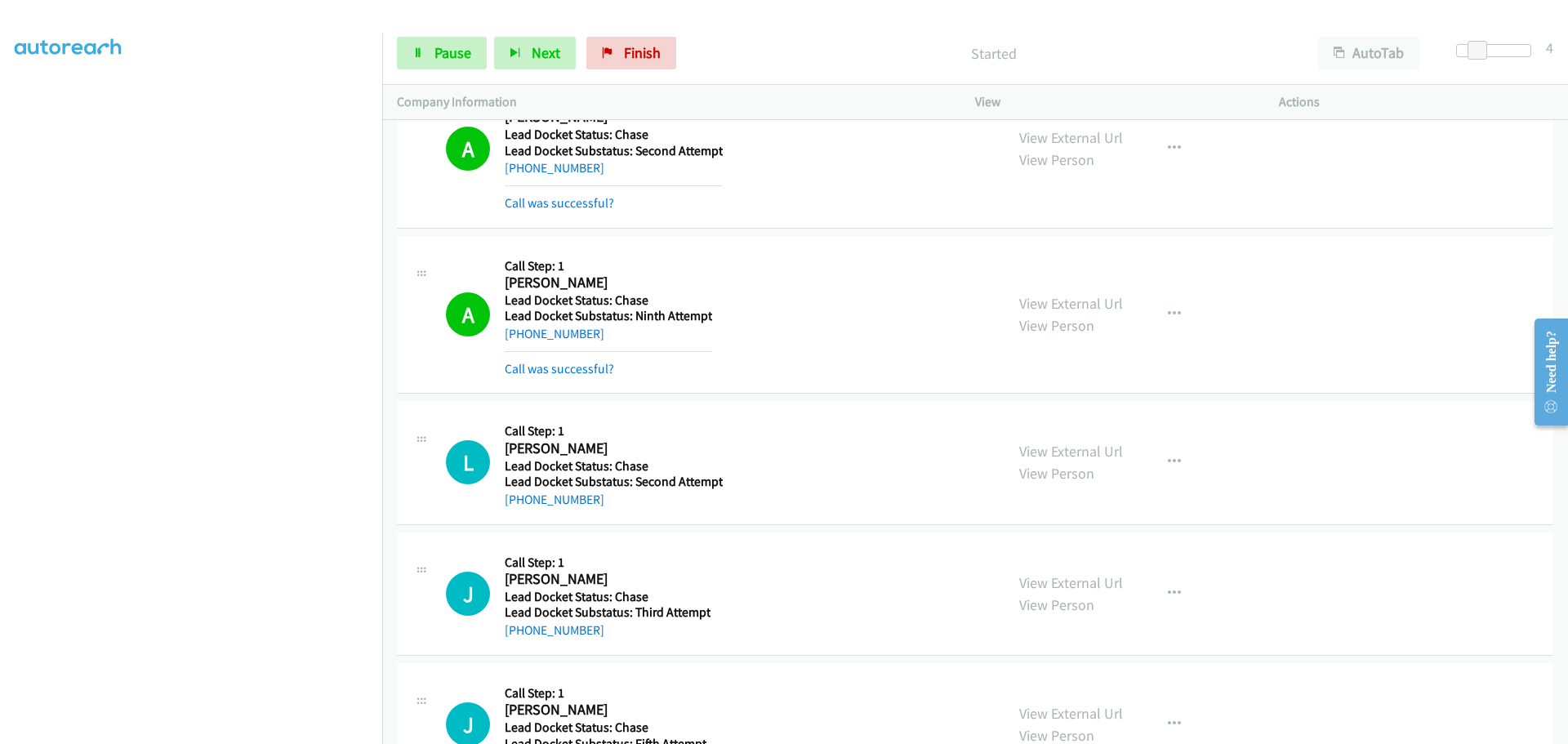
scroll to position [2439, 0]
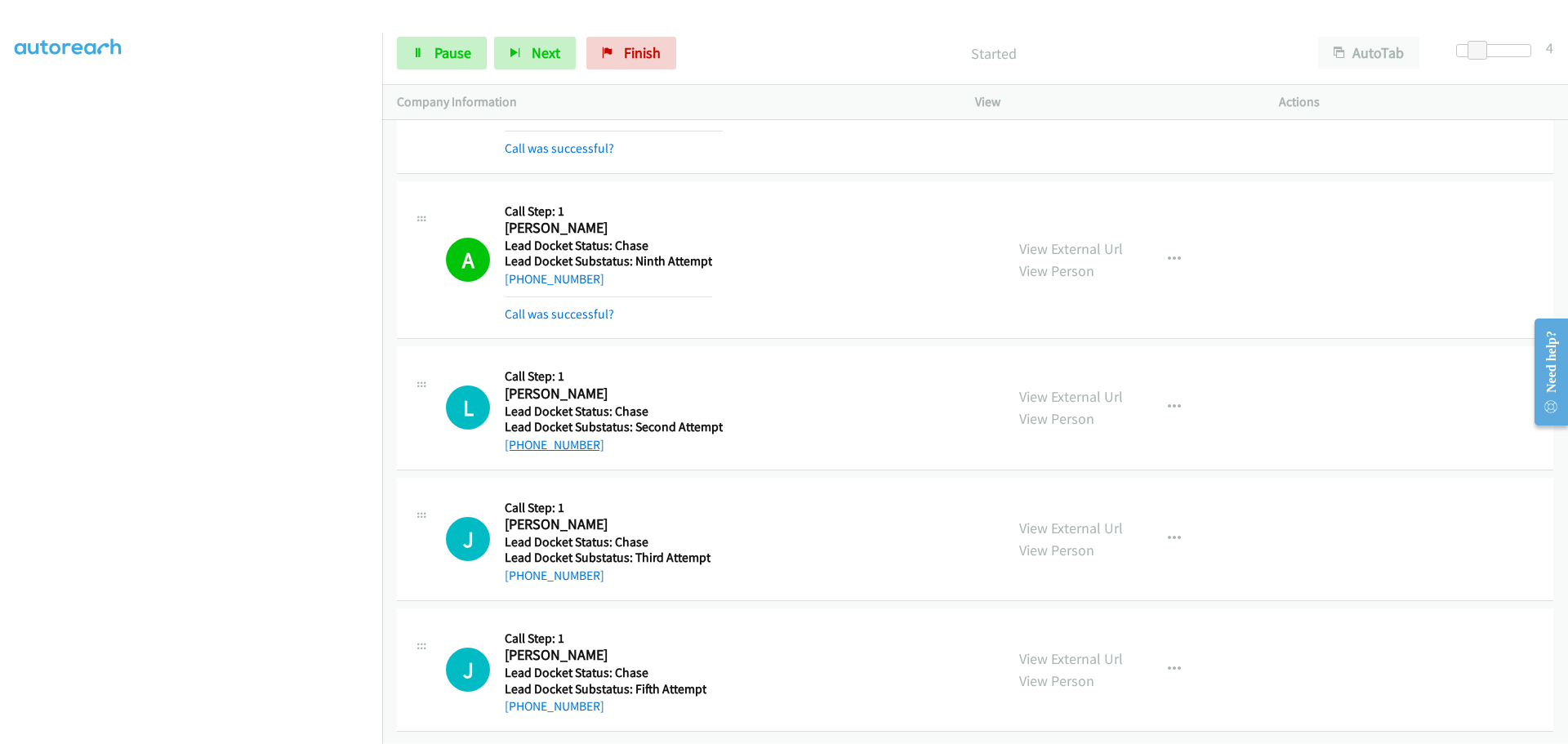
drag, startPoint x: 597, startPoint y: 435, endPoint x: 521, endPoint y: 427, distance: 76.4
click at [521, 436] on div "+1 417-296-3900" at bounding box center [613, 445] width 218 height 19
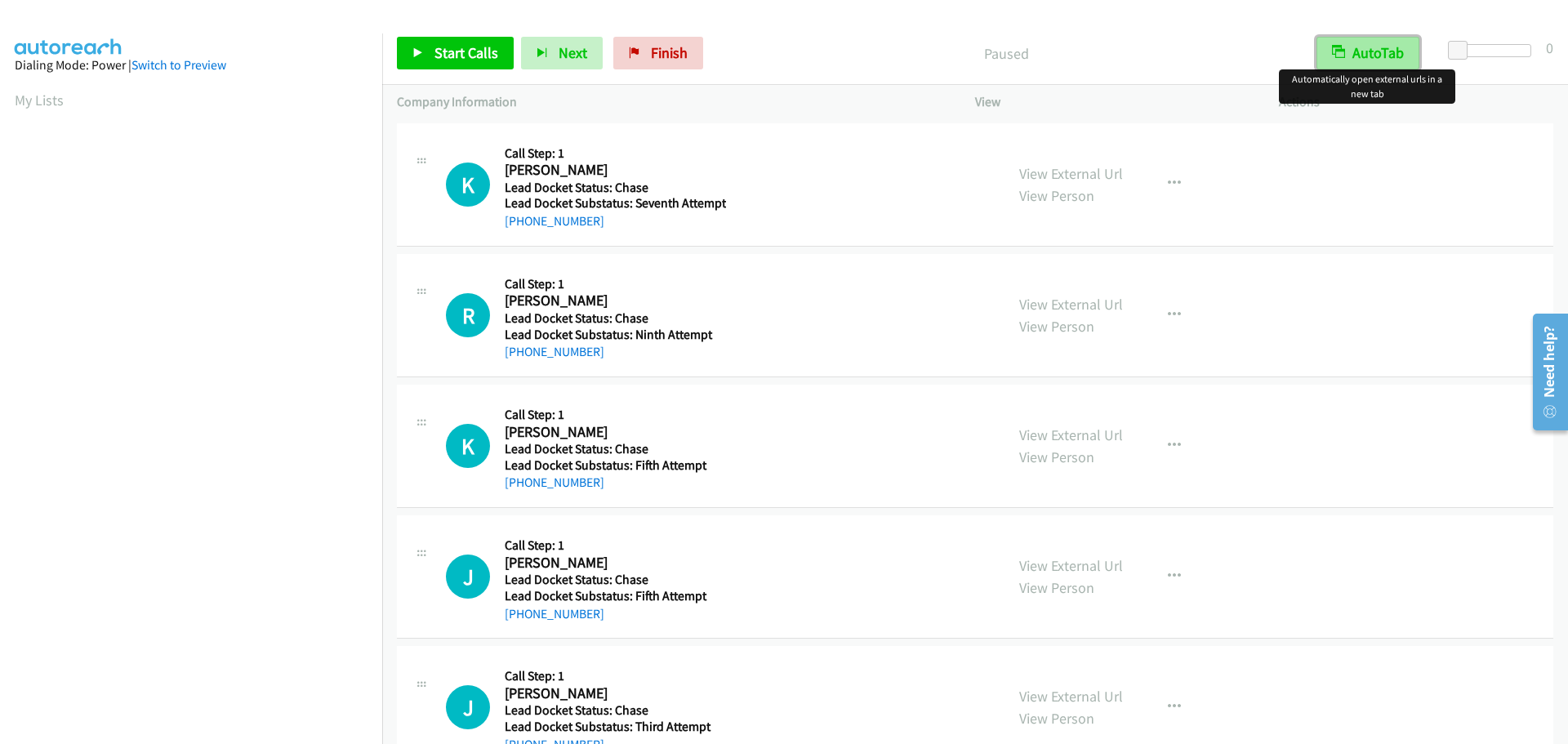
click at [1357, 44] on button "AutoTab" at bounding box center [1368, 53] width 103 height 33
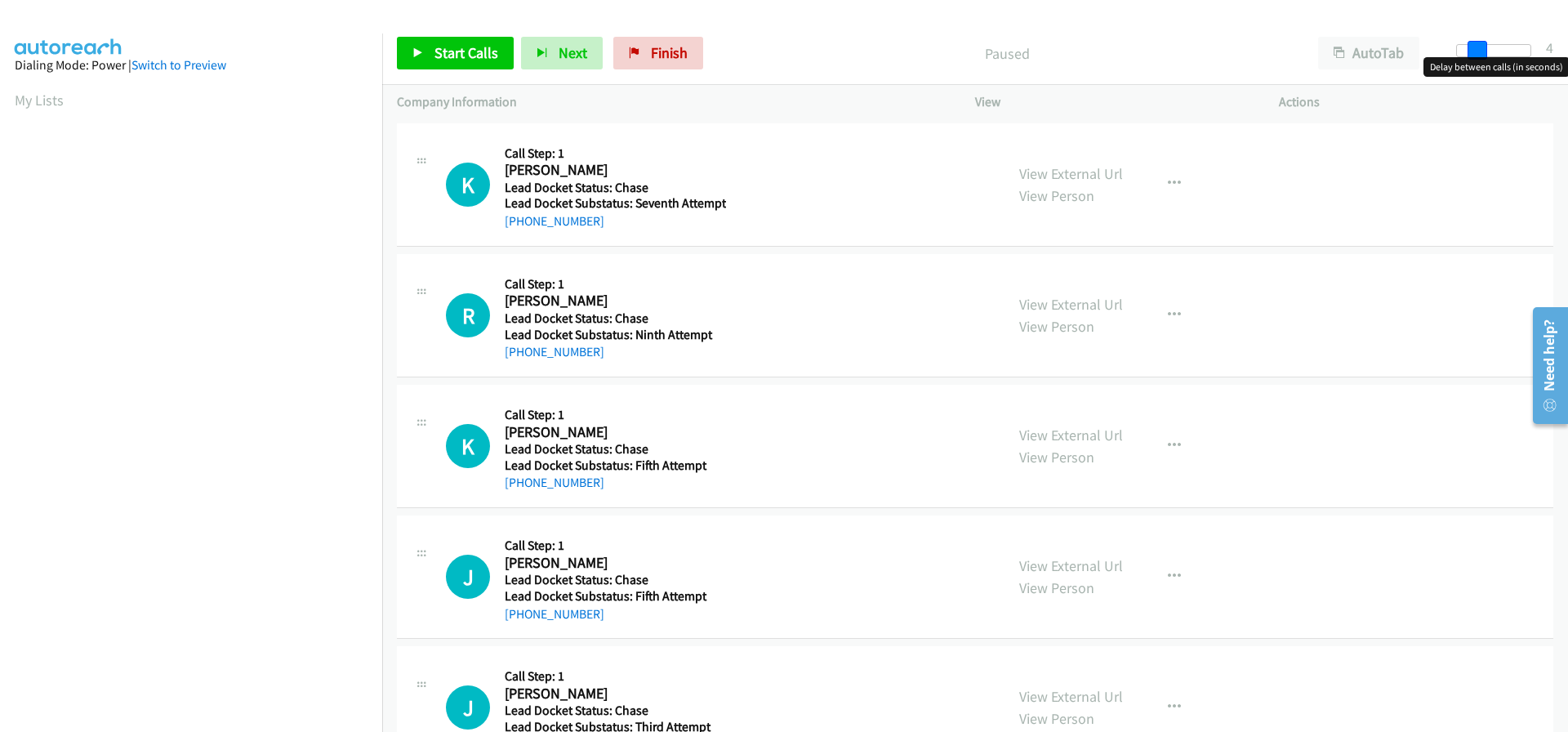
drag, startPoint x: 1459, startPoint y: 47, endPoint x: 1481, endPoint y: 51, distance: 22.4
click at [1481, 51] on span at bounding box center [1477, 51] width 19 height 19
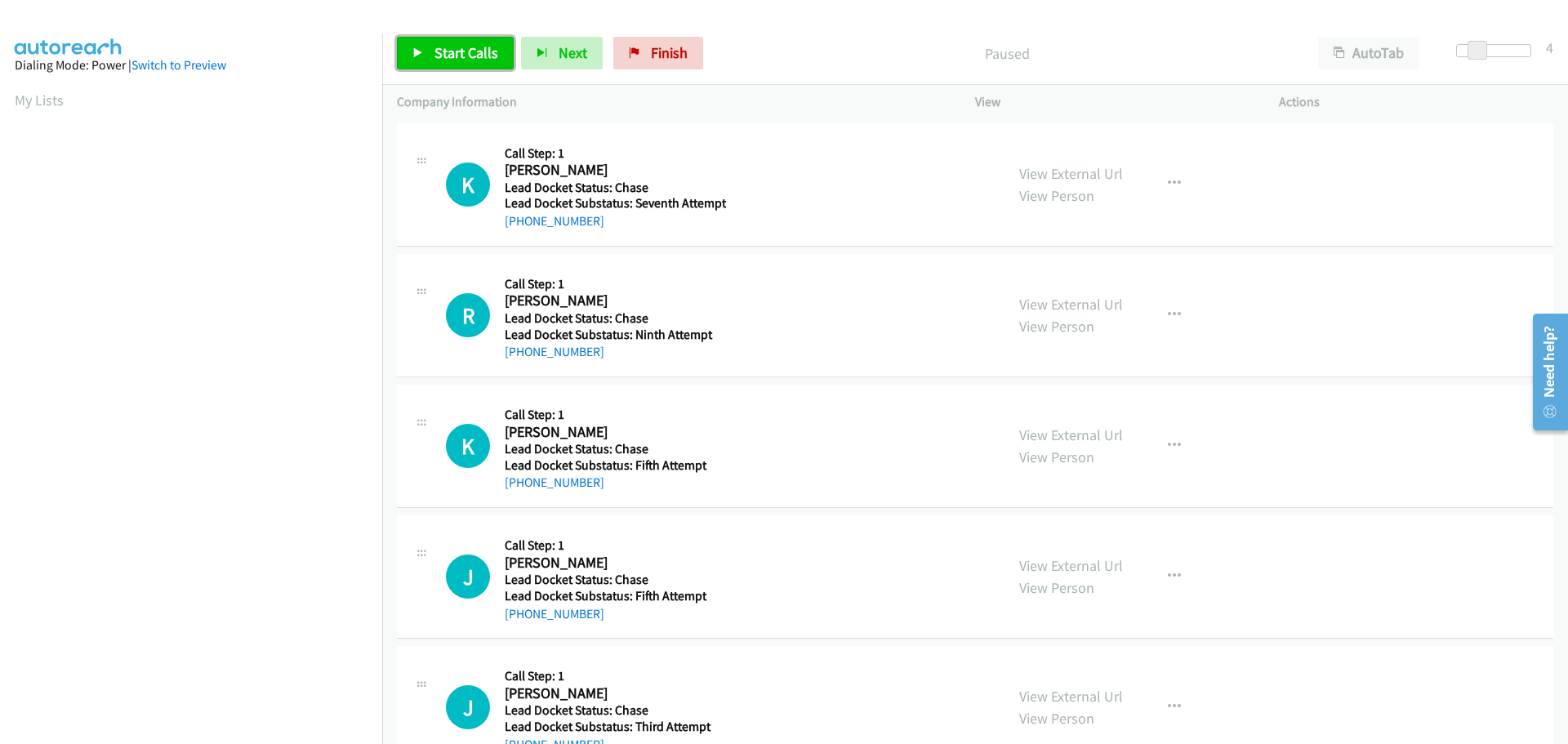
click at [476, 60] on span "Start Calls" at bounding box center [467, 53] width 64 height 18
drag, startPoint x: 600, startPoint y: 222, endPoint x: 518, endPoint y: 218, distance: 82.1
click at [518, 218] on div "[PHONE_NUMBER]" at bounding box center [615, 222] width 222 height 19
copy link "[PHONE_NUMBER]"
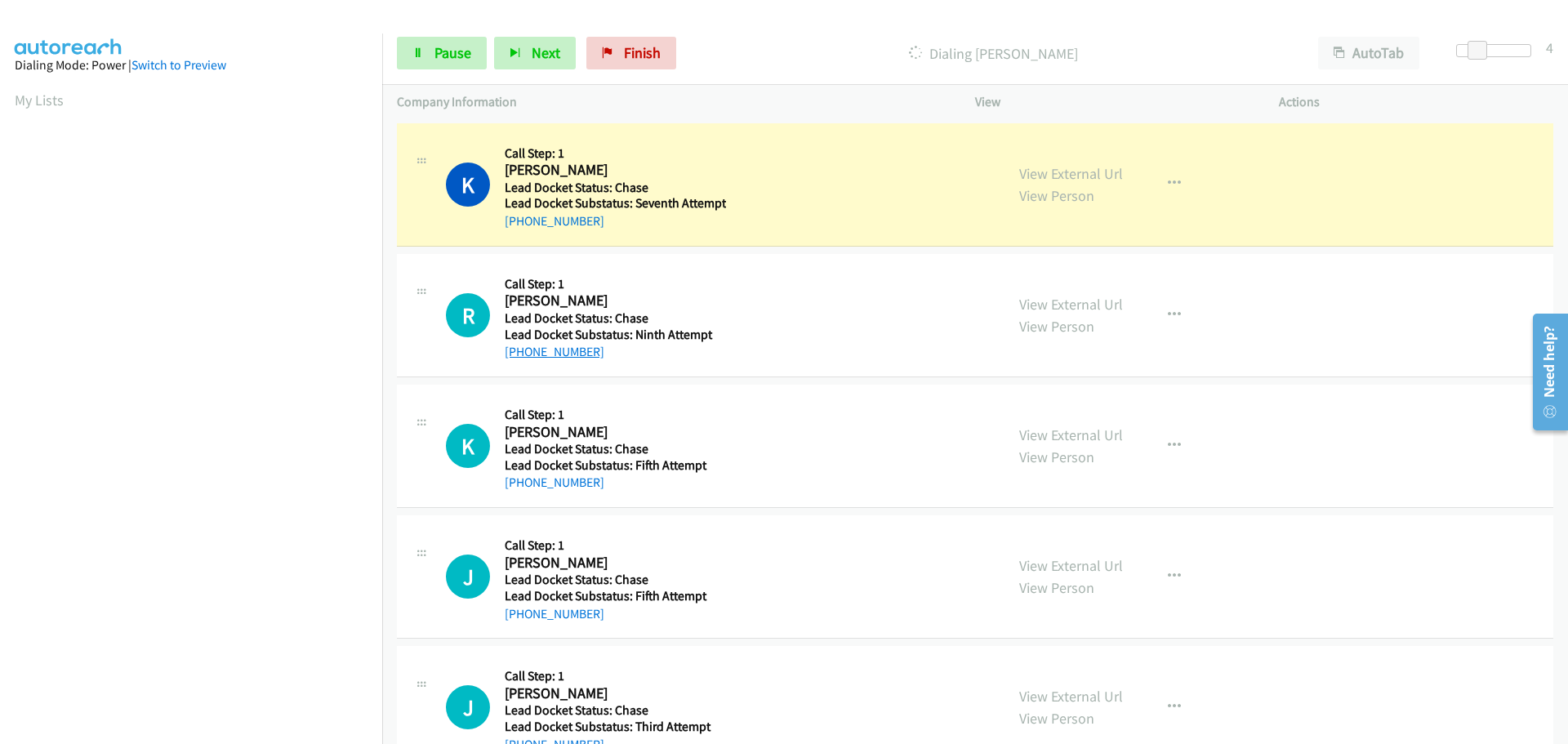
scroll to position [172, 0]
drag, startPoint x: 593, startPoint y: 348, endPoint x: 521, endPoint y: 354, distance: 72.2
click at [521, 354] on div "[PHONE_NUMBER]" at bounding box center [612, 352] width 217 height 19
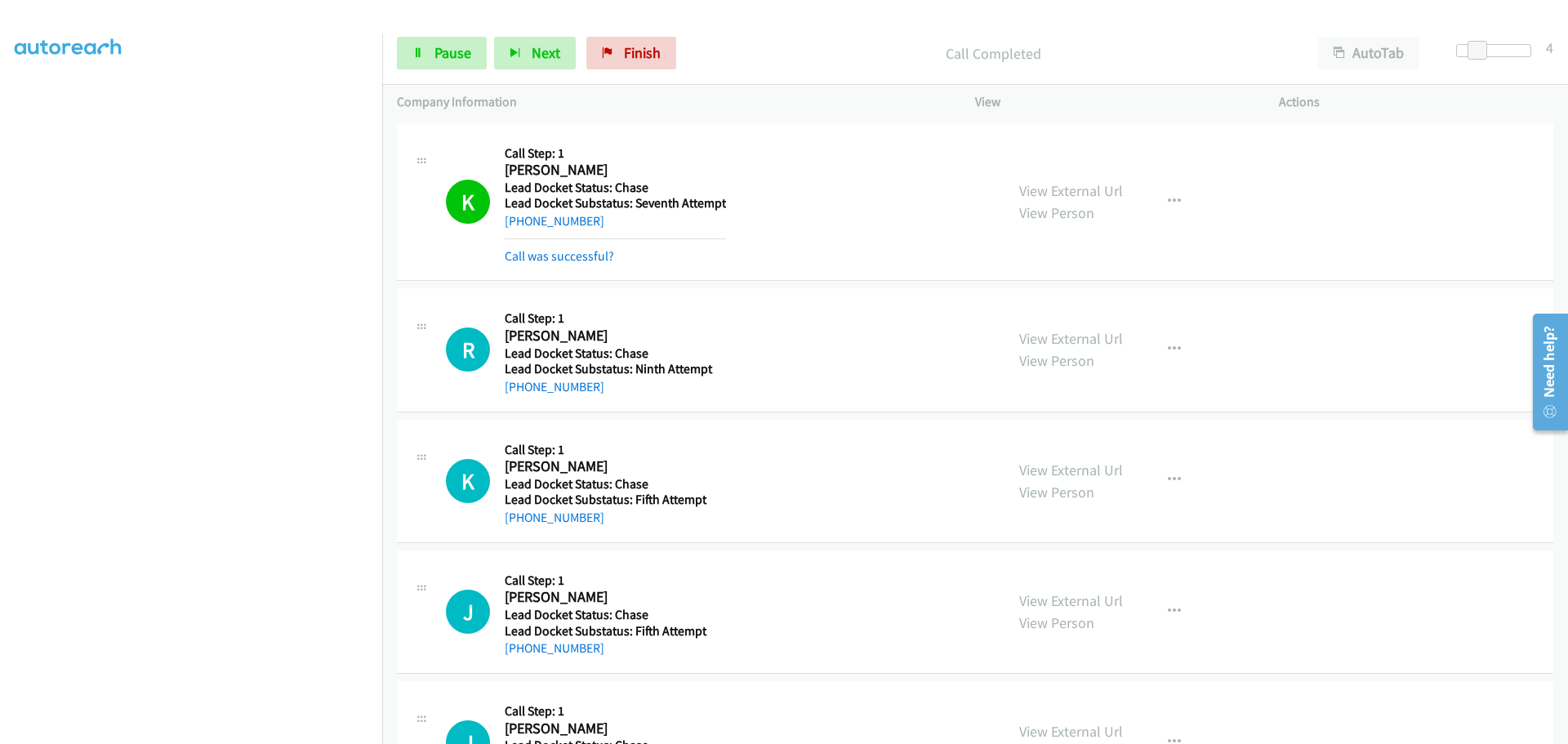
click at [605, 395] on div "[PHONE_NUMBER]" at bounding box center [612, 387] width 217 height 19
drag, startPoint x: 599, startPoint y: 388, endPoint x: 518, endPoint y: 397, distance: 81.5
click at [518, 397] on div "R Callback Scheduled Call Step: 1 [PERSON_NAME] [GEOGRAPHIC_DATA]/New_York Lead…" at bounding box center [974, 349] width 1156 height 124
copy link "[PHONE_NUMBER]"
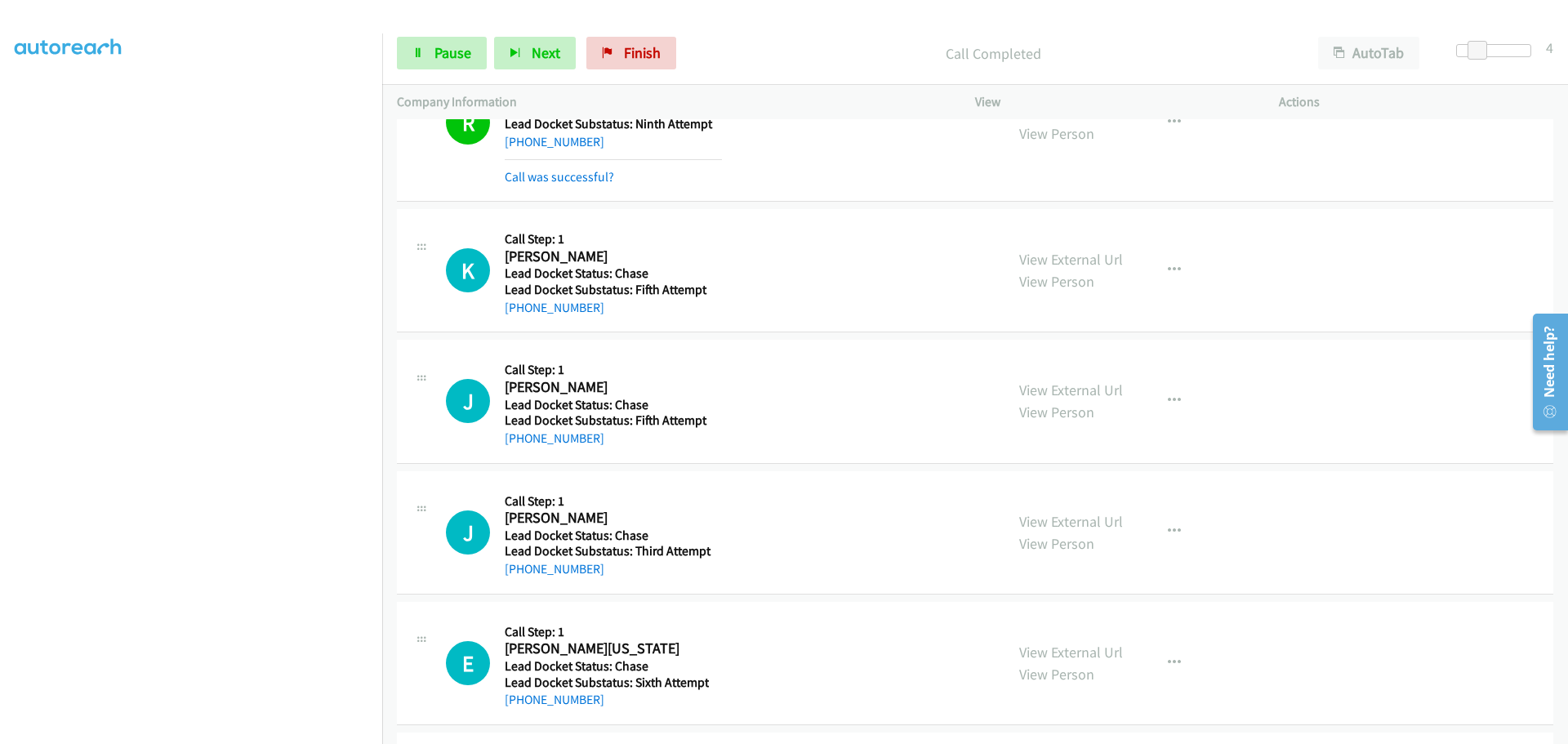
scroll to position [263, 0]
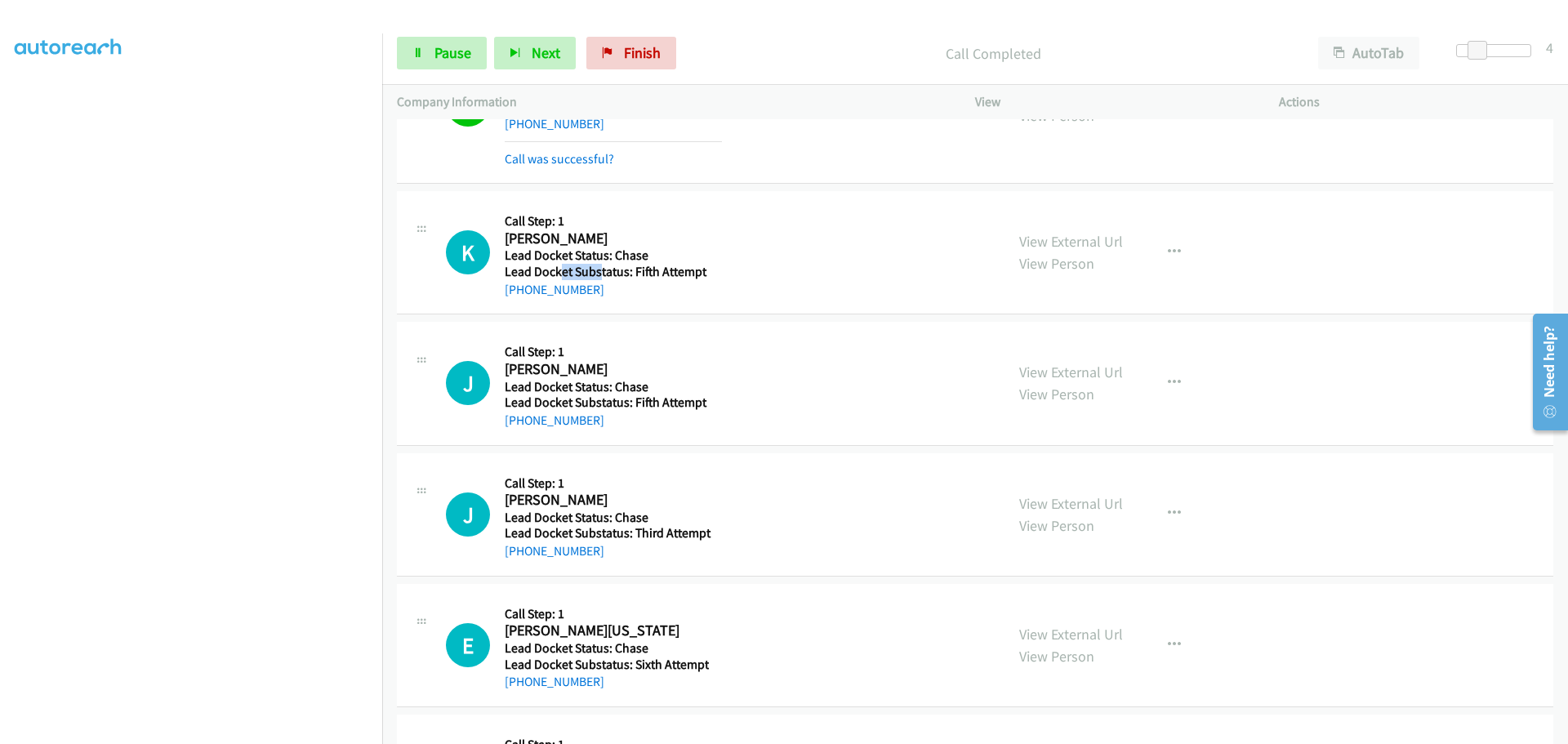
drag, startPoint x: 597, startPoint y: 273, endPoint x: 560, endPoint y: 277, distance: 37.2
click at [560, 277] on h5 "Lead Docket Substatus: Fifth Attempt" at bounding box center [612, 271] width 217 height 17
click at [610, 302] on div "K Callback Scheduled Call Step: 1 [PERSON_NAME] America/New_York Lead Docket St…" at bounding box center [974, 253] width 1156 height 124
click at [604, 425] on div "Callback Scheduled Call Step: 1 [PERSON_NAME] America/[GEOGRAPHIC_DATA] Lead Do…" at bounding box center [612, 383] width 217 height 93
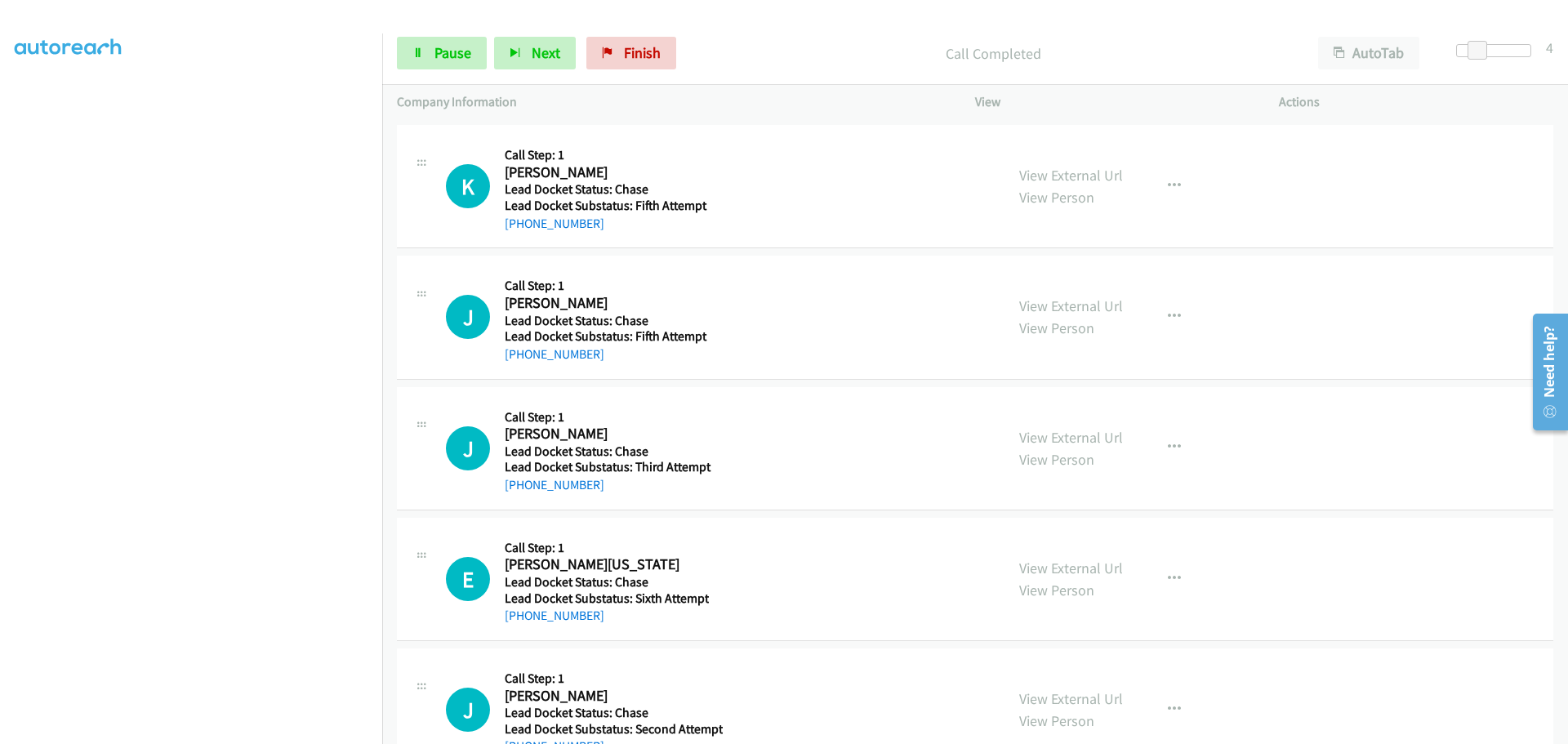
scroll to position [344, 0]
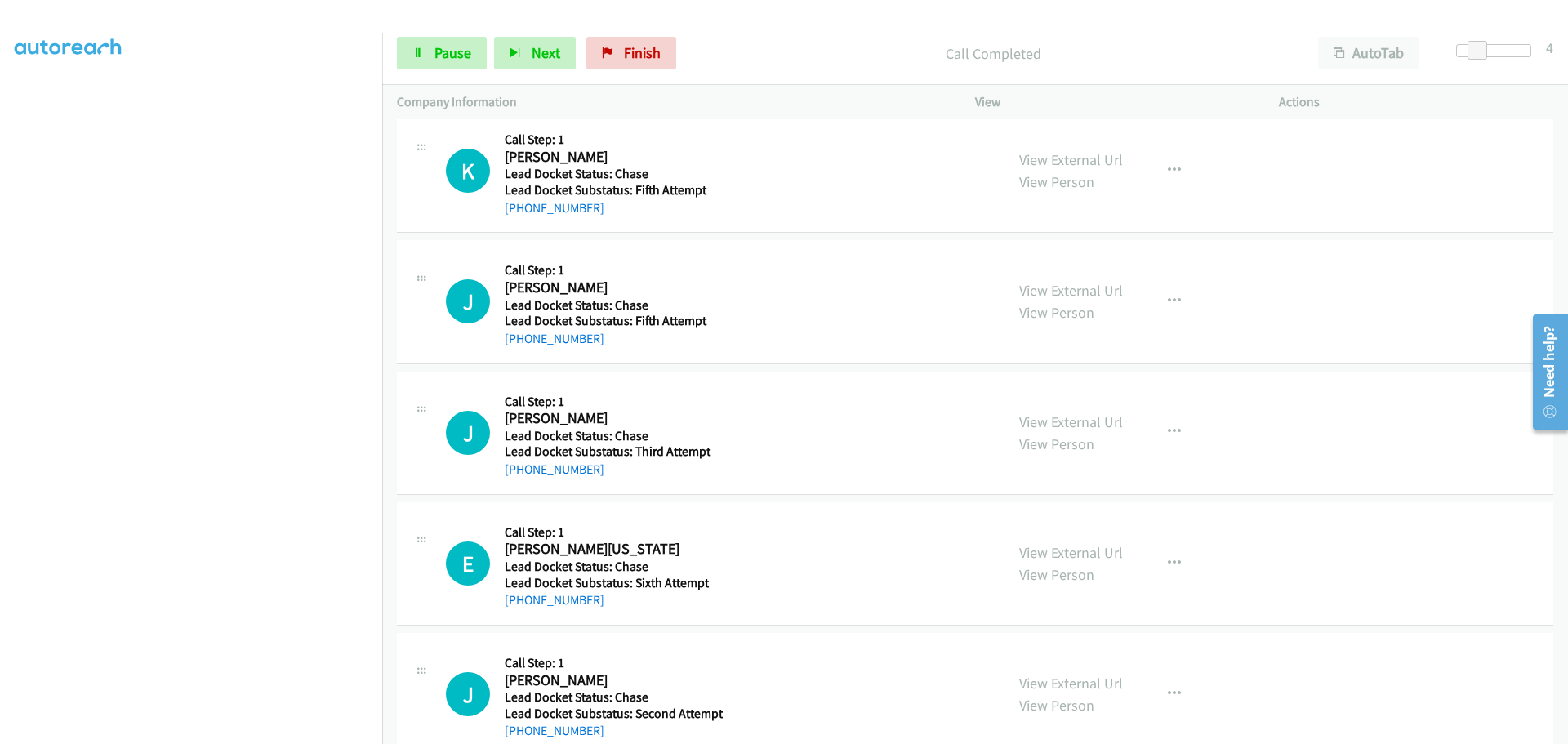
drag, startPoint x: 603, startPoint y: 212, endPoint x: 523, endPoint y: 223, distance: 80.8
click at [523, 223] on div "K Callback Scheduled Call Step: 1 [PERSON_NAME] America/New_York Lead Docket St…" at bounding box center [974, 171] width 1156 height 124
copy link "[PHONE_NUMBER]"
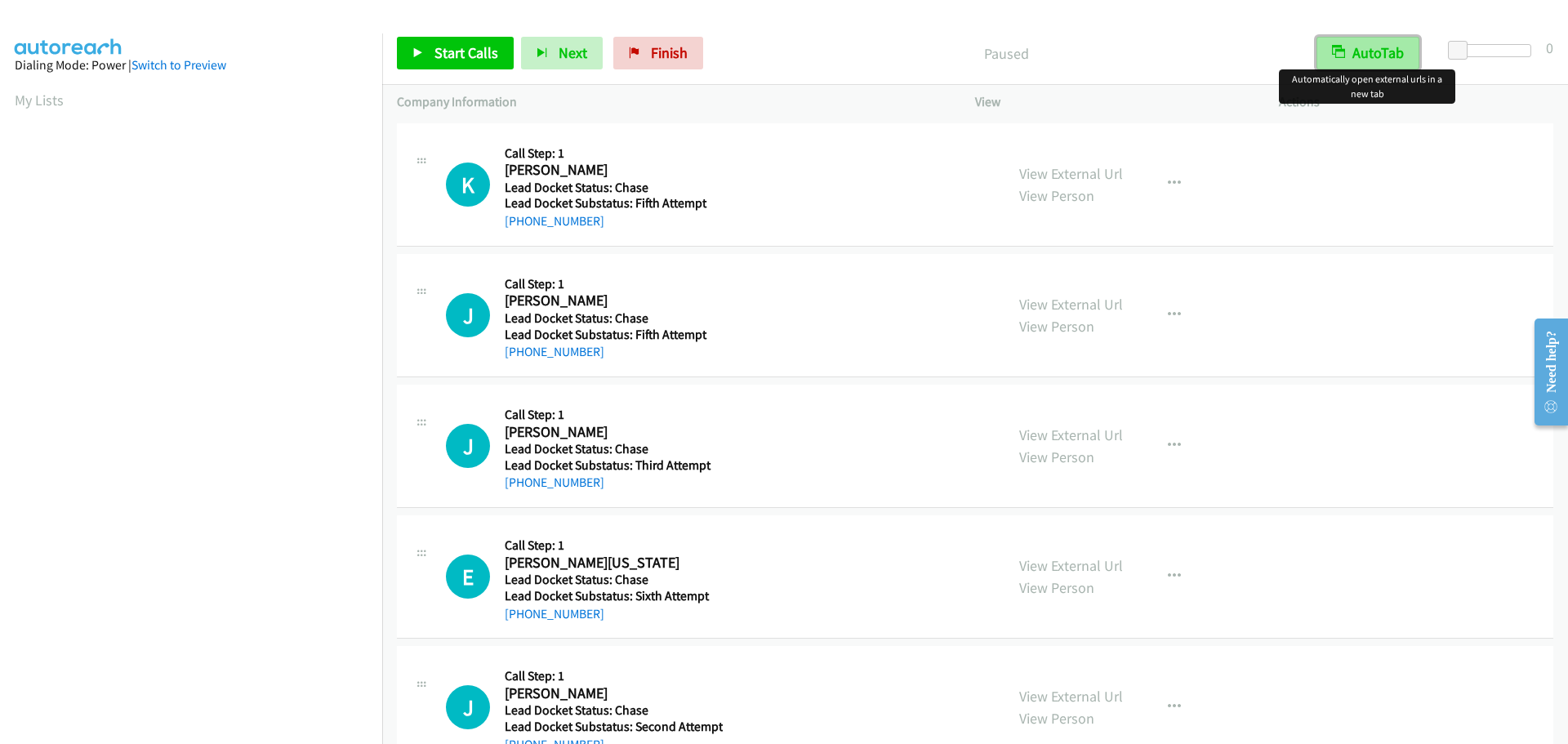
click at [1394, 53] on button "AutoTab" at bounding box center [1368, 53] width 103 height 33
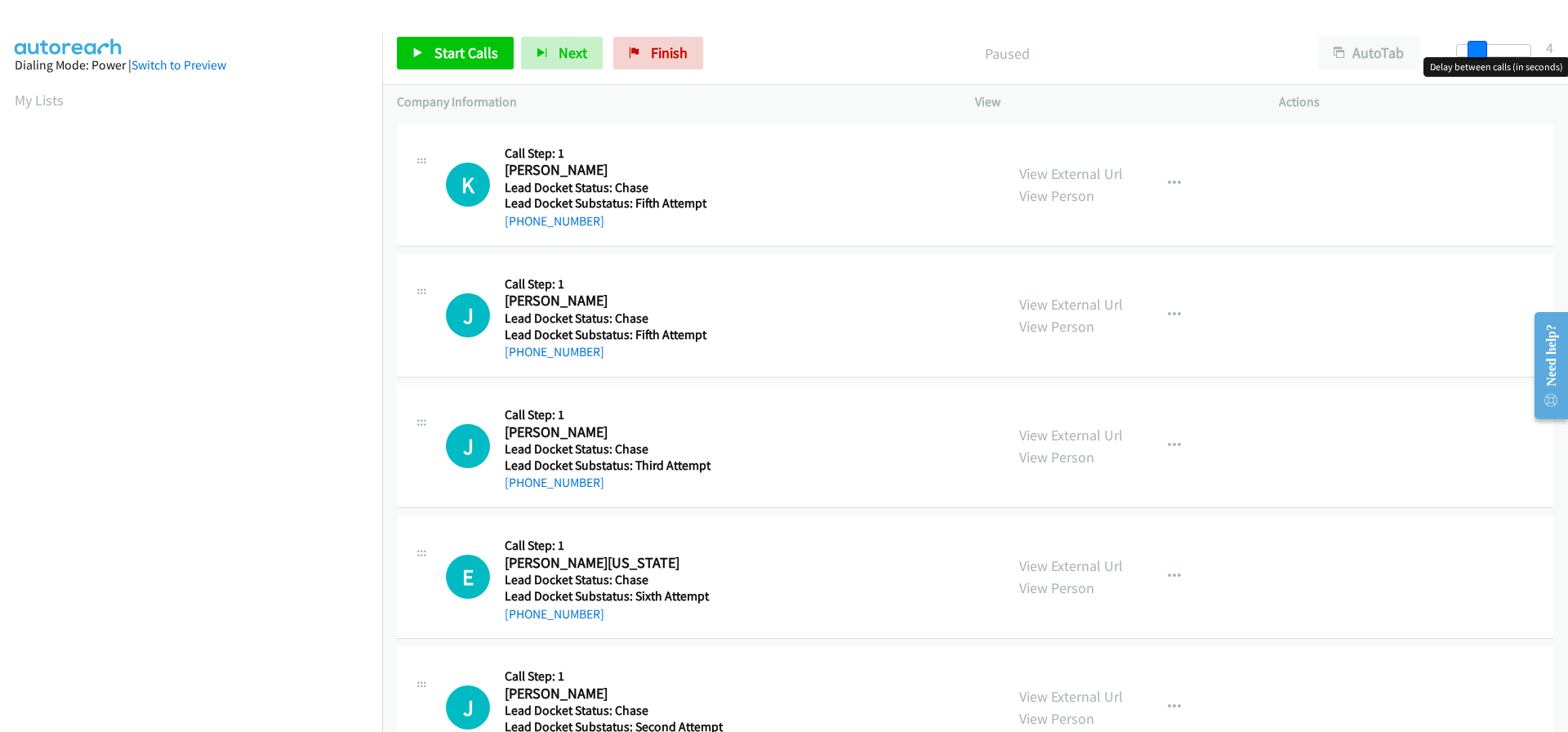
drag, startPoint x: 1455, startPoint y: 50, endPoint x: 1476, endPoint y: 52, distance: 21.1
click at [1476, 52] on span at bounding box center [1477, 51] width 19 height 19
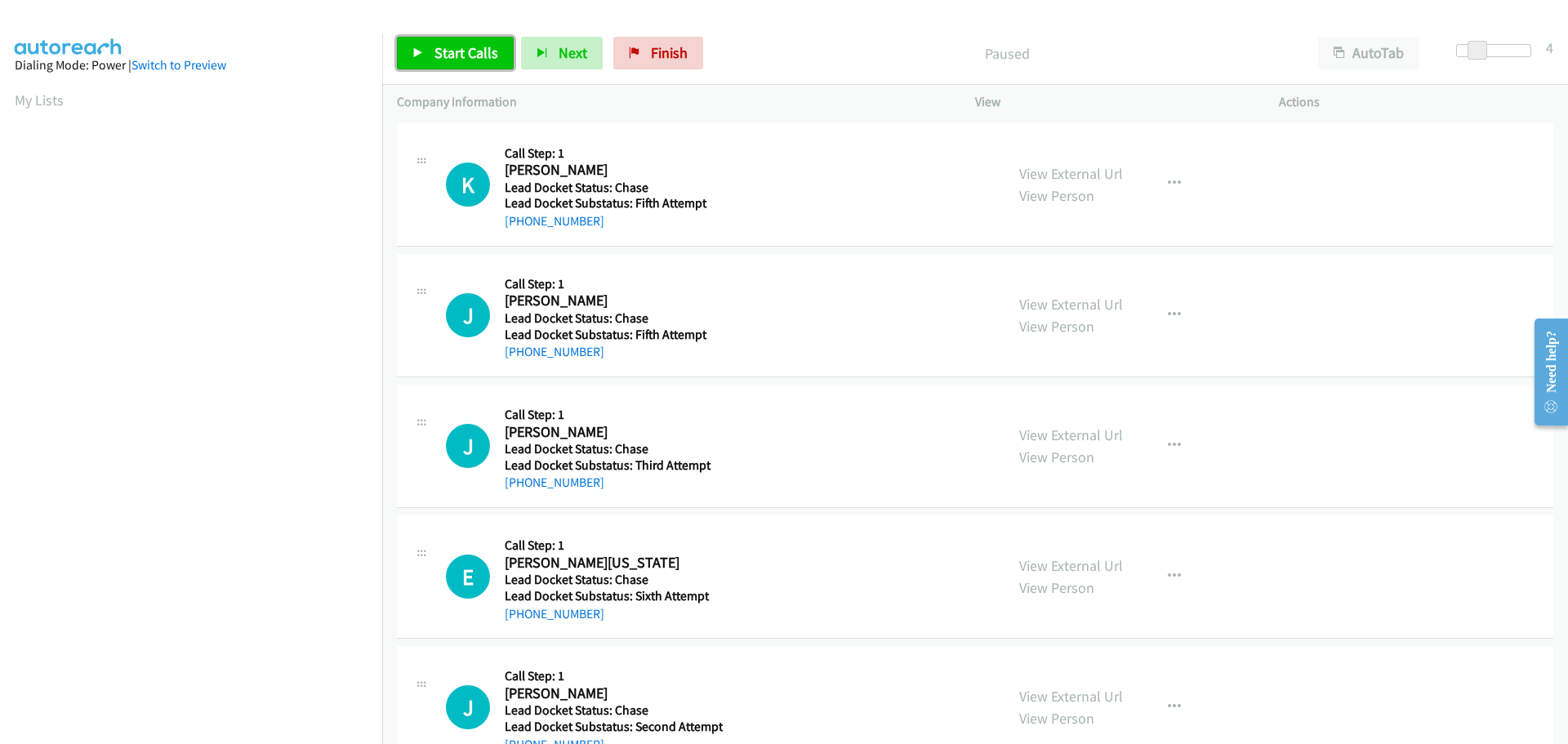
click at [486, 55] on span "Start Calls" at bounding box center [467, 53] width 64 height 18
drag, startPoint x: 605, startPoint y: 214, endPoint x: 570, endPoint y: 222, distance: 35.9
click at [570, 222] on div "Callback Scheduled Call Step: 1 [PERSON_NAME] America/New_York Lead Docket Stat…" at bounding box center [610, 185] width 213 height 93
click at [603, 223] on div "[PHONE_NUMBER]" at bounding box center [610, 222] width 213 height 19
drag, startPoint x: 597, startPoint y: 227, endPoint x: 521, endPoint y: 230, distance: 76.1
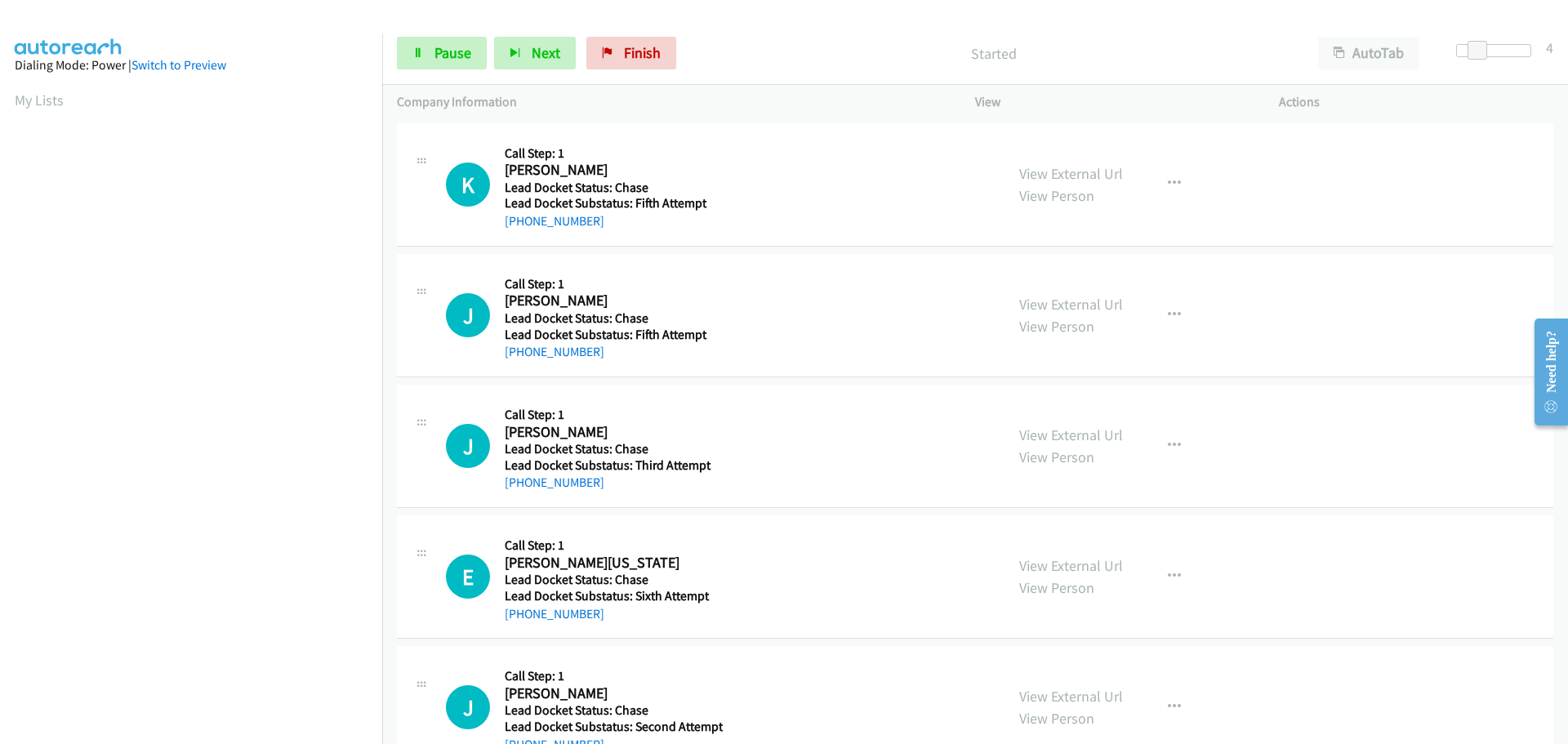
click at [521, 230] on div "[PHONE_NUMBER]" at bounding box center [610, 222] width 213 height 19
copy link "929-602-8603"
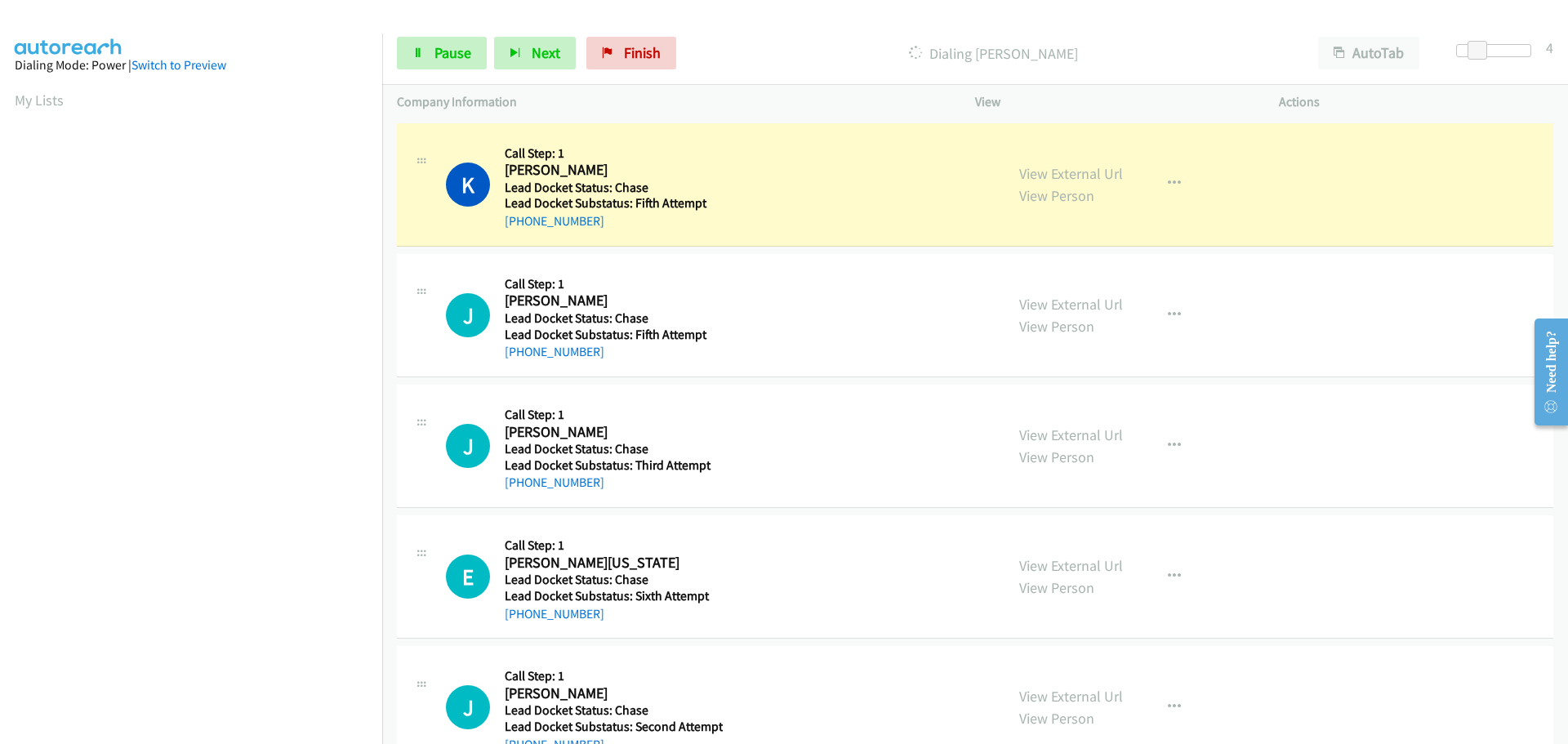
scroll to position [172, 0]
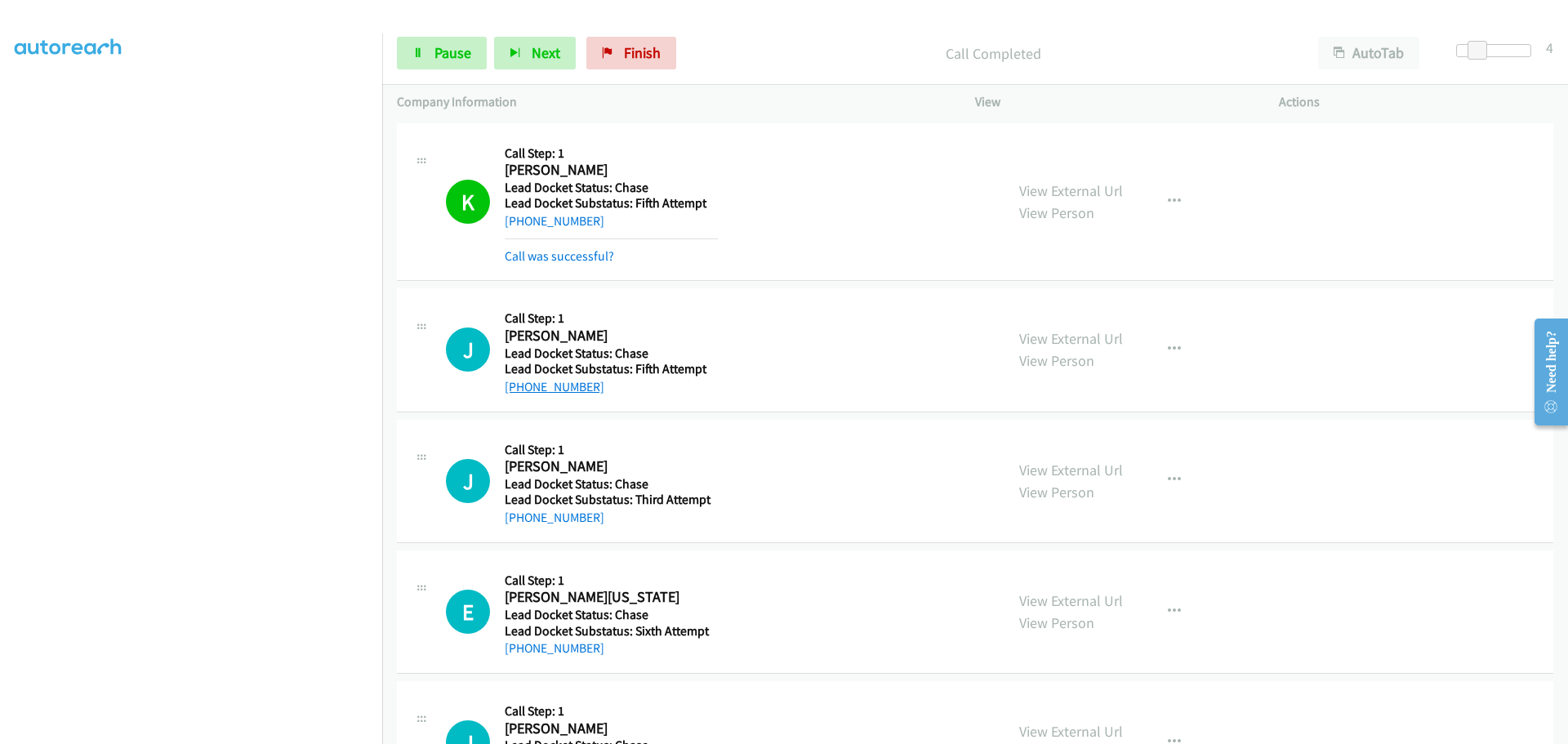
drag, startPoint x: 598, startPoint y: 360, endPoint x: 523, endPoint y: 380, distance: 77.6
click at [523, 380] on div "+1 901-496-8355" at bounding box center [610, 387] width 213 height 19
copy link "901-496-8355"
drag, startPoint x: 646, startPoint y: 59, endPoint x: 844, endPoint y: 64, distance: 198.1
click at [646, 59] on span "Finish" at bounding box center [643, 53] width 37 height 18
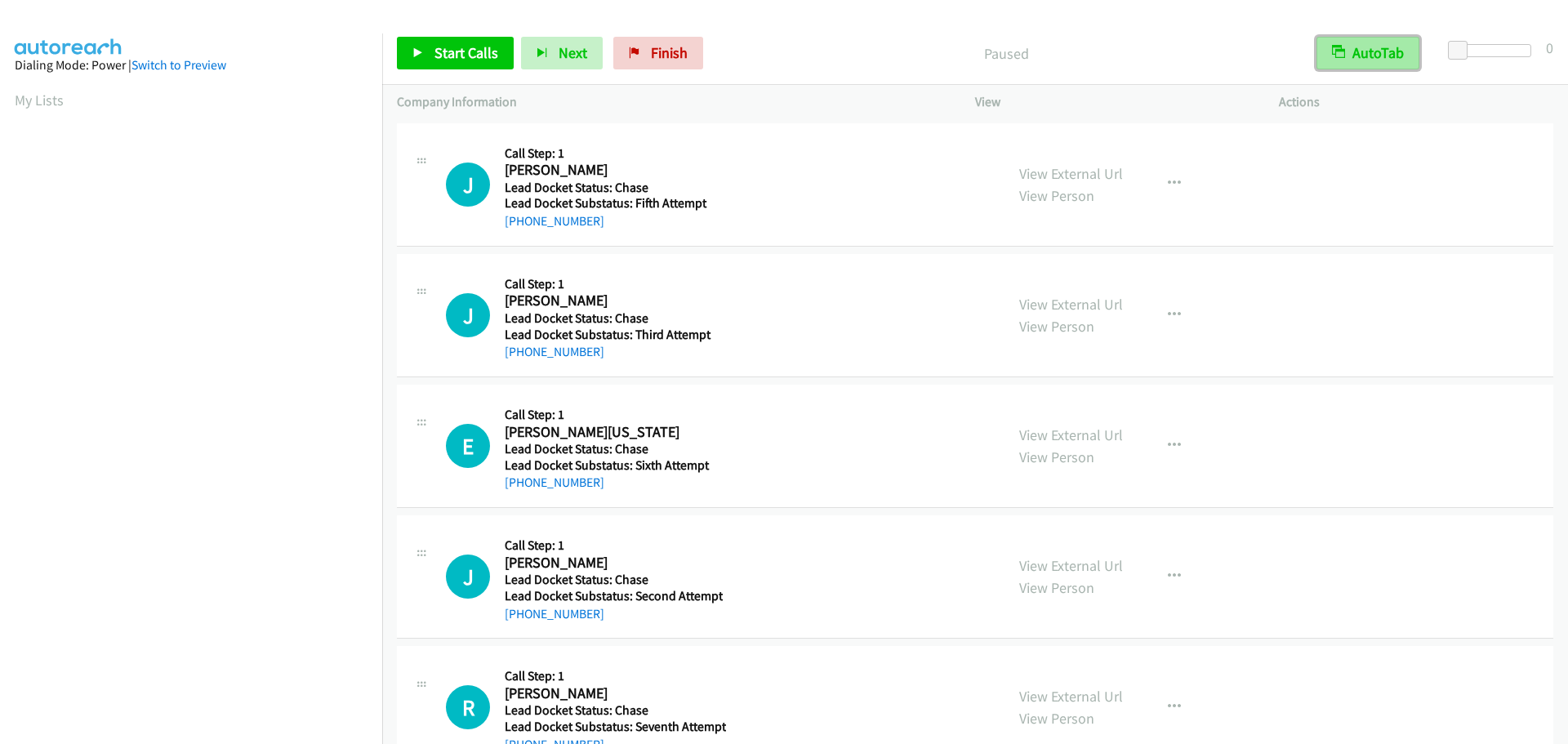
click at [1372, 64] on button "AutoTab" at bounding box center [1368, 53] width 103 height 33
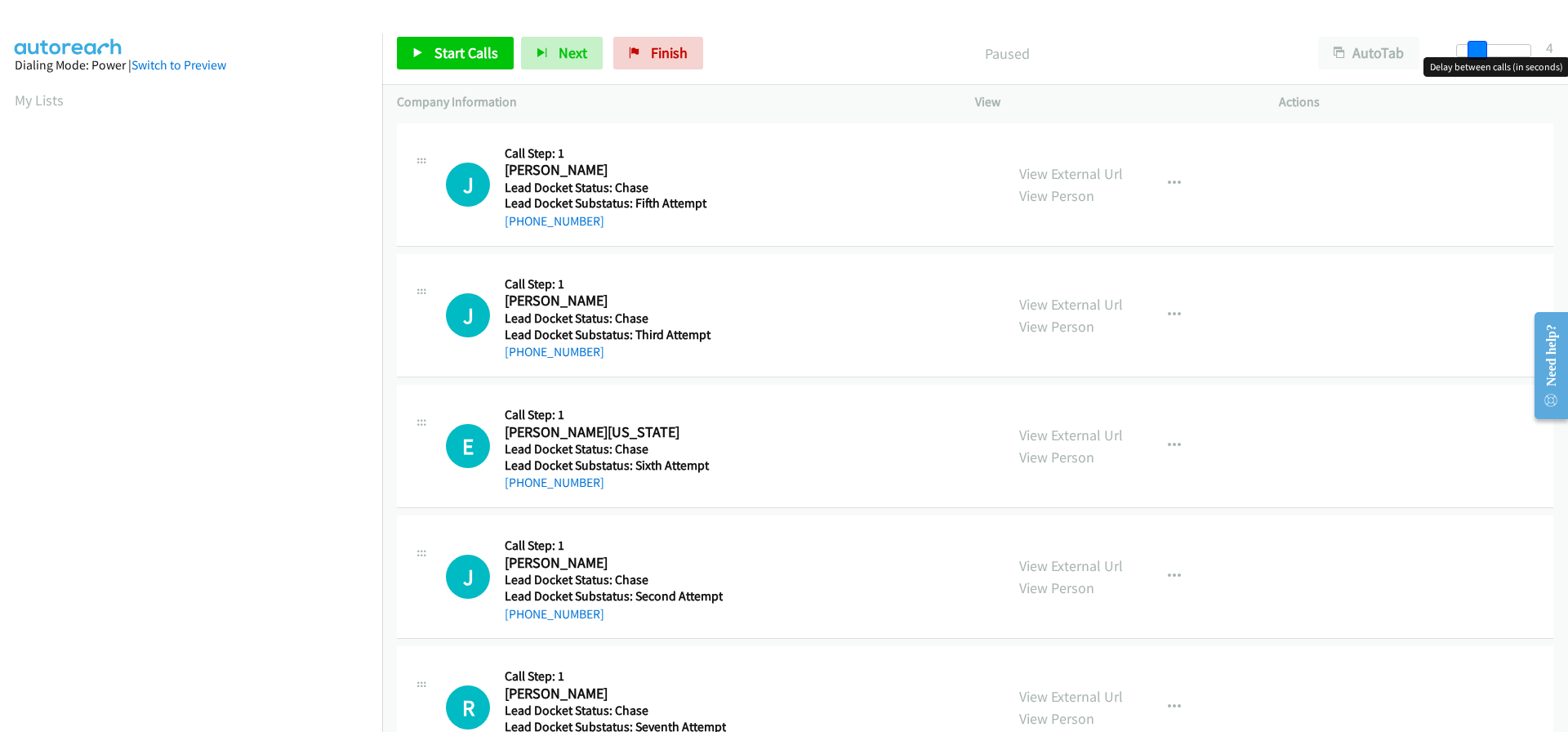
drag, startPoint x: 1457, startPoint y: 44, endPoint x: 1476, endPoint y: 44, distance: 19.0
click at [1476, 44] on span at bounding box center [1477, 51] width 19 height 19
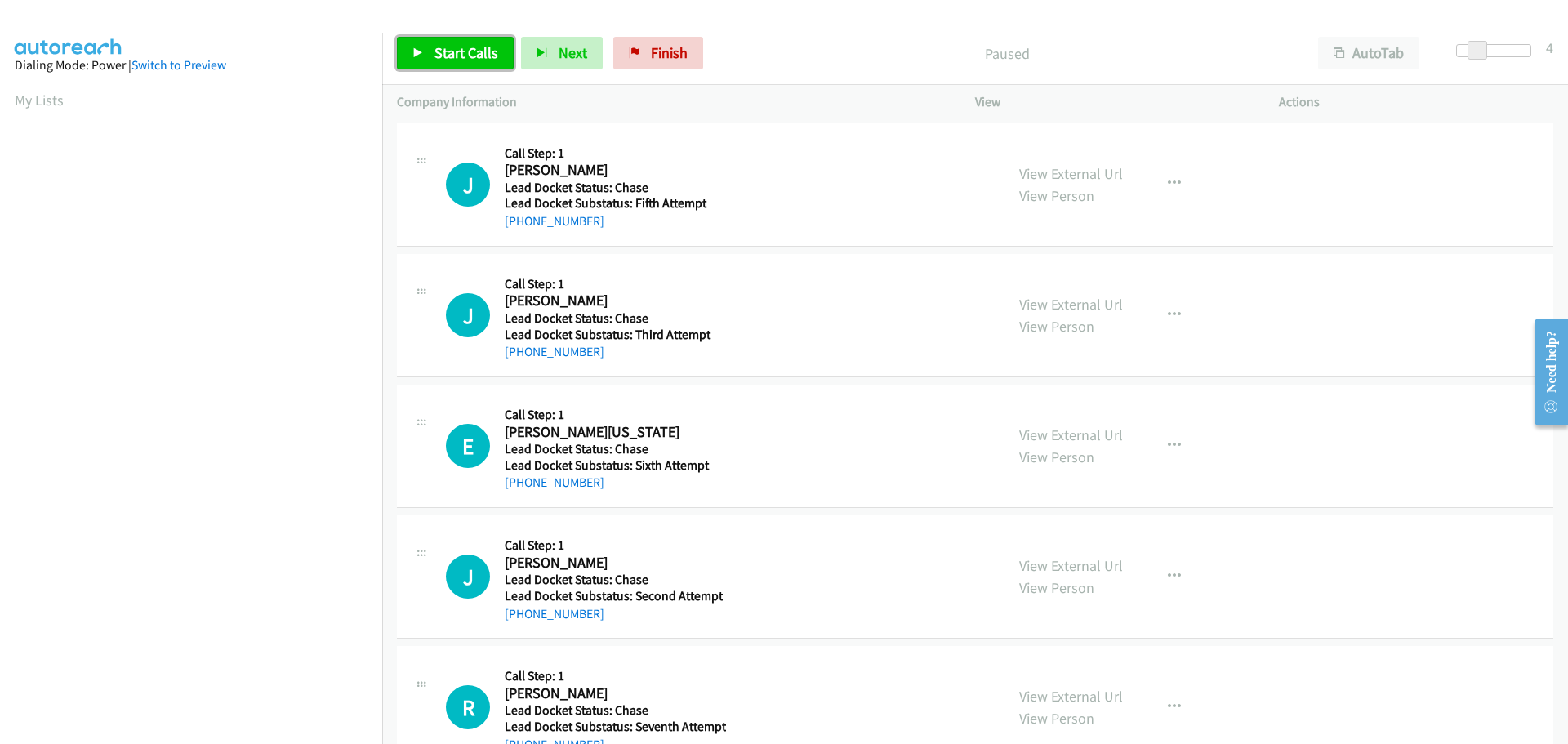
click at [462, 55] on span "Start Calls" at bounding box center [467, 53] width 64 height 18
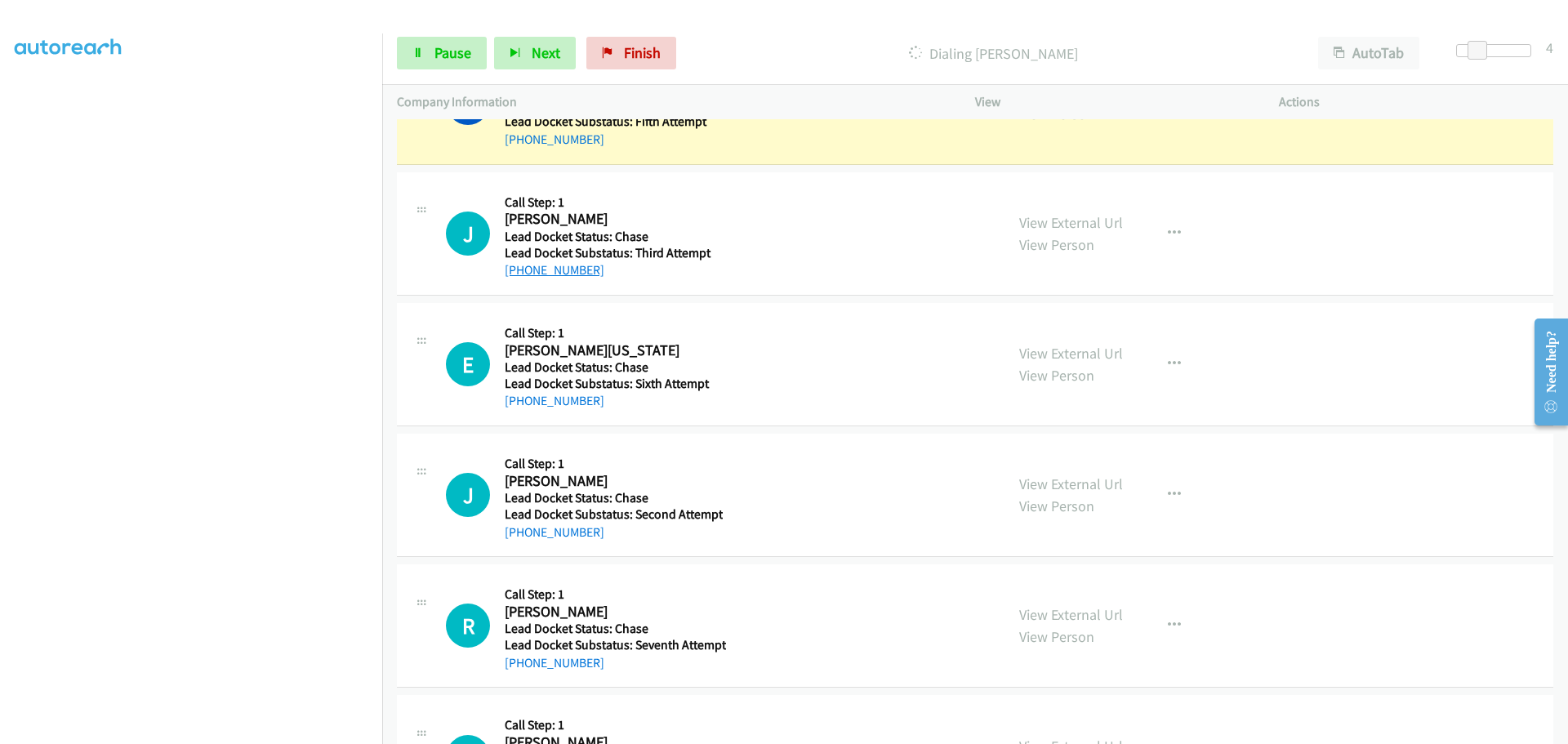
scroll to position [99, 0]
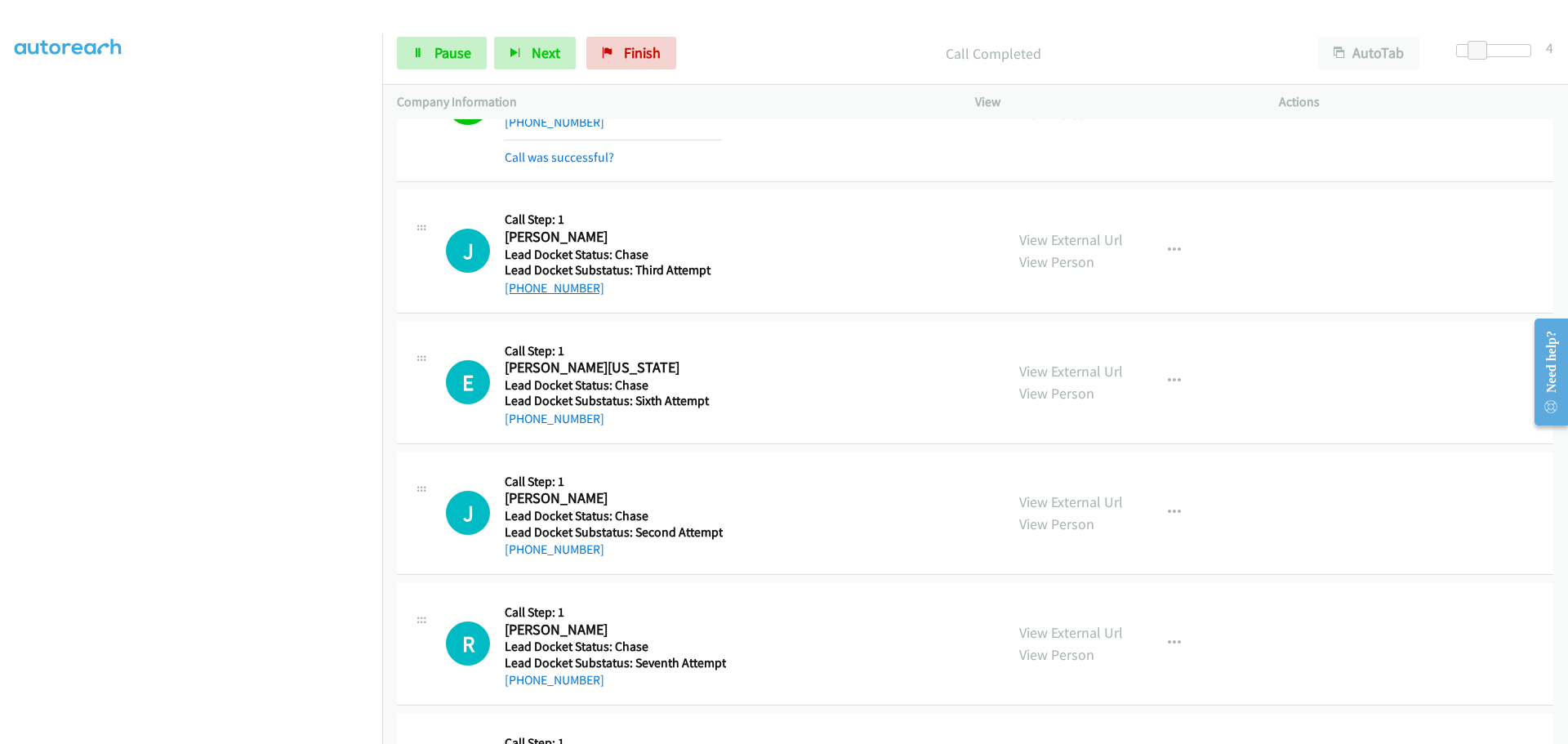
drag, startPoint x: 595, startPoint y: 277, endPoint x: 517, endPoint y: 275, distance: 78.0
click at [517, 275] on div "Callback Scheduled Call Step: 1 James Chin America/Chicago Lead Docket Status: …" at bounding box center [612, 251] width 217 height 93
copy div "ad Docket Substatus: Third Attempt +1 210-724-7176"
click at [621, 291] on div "+1 210-724-7176" at bounding box center [612, 288] width 217 height 19
drag, startPoint x: 597, startPoint y: 286, endPoint x: 518, endPoint y: 293, distance: 79.3
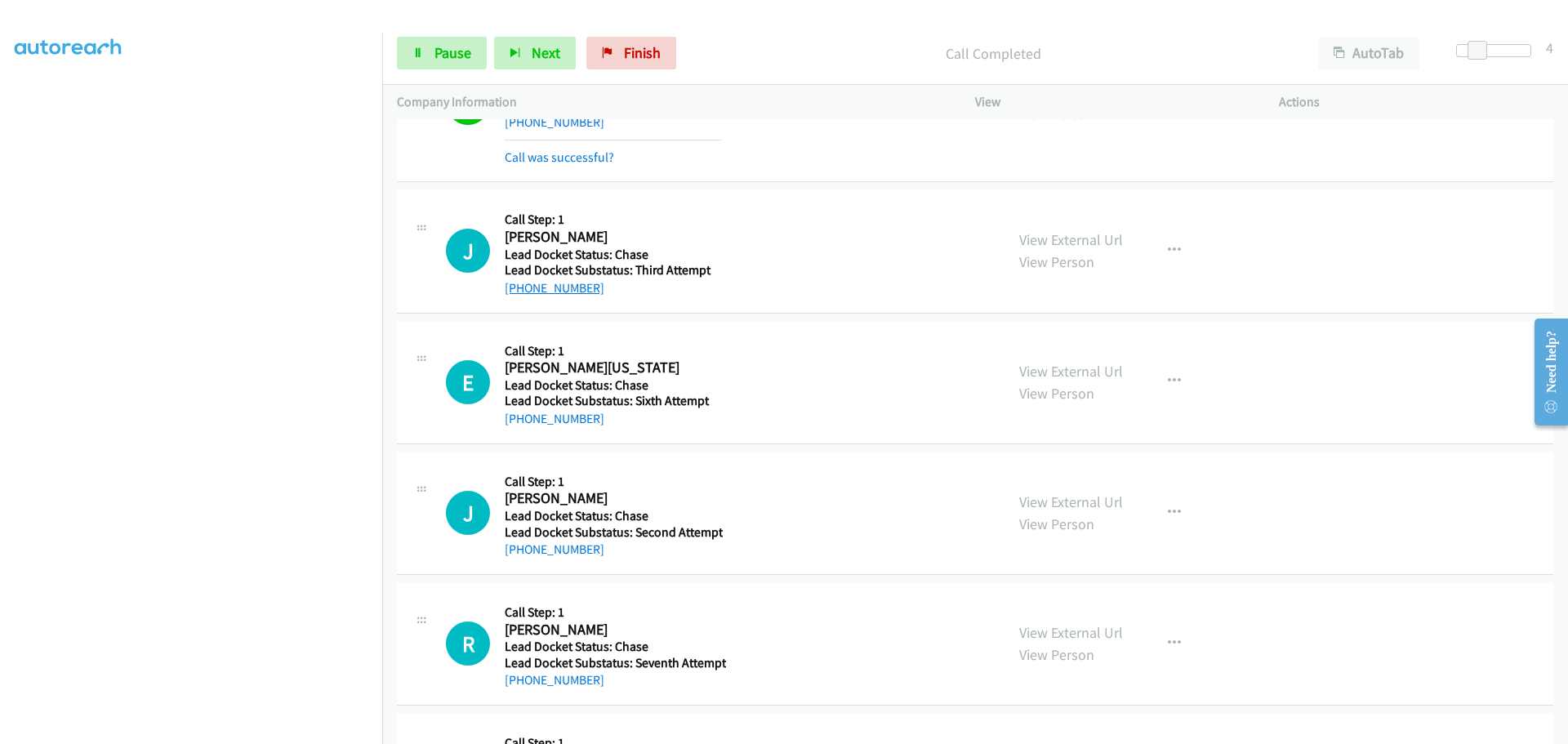
click at [518, 293] on div "+1 210-724-7176" at bounding box center [612, 288] width 217 height 19
copy link "210-724-7176"
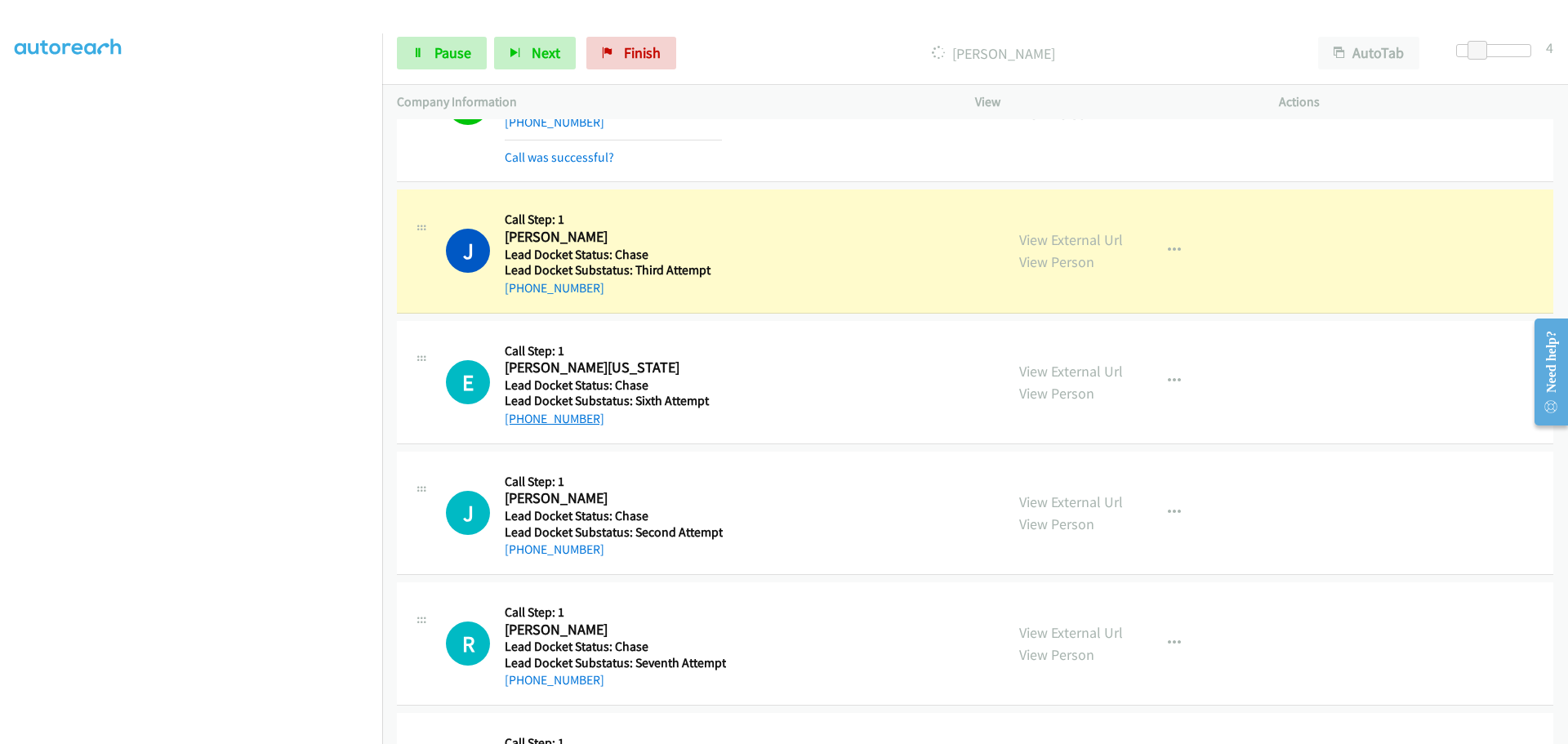
drag, startPoint x: 593, startPoint y: 423, endPoint x: 517, endPoint y: 425, distance: 76.0
click at [517, 425] on div "+1 645-239-3121" at bounding box center [612, 419] width 217 height 19
click at [597, 421] on div "+1 645-239-3121" at bounding box center [612, 419] width 217 height 19
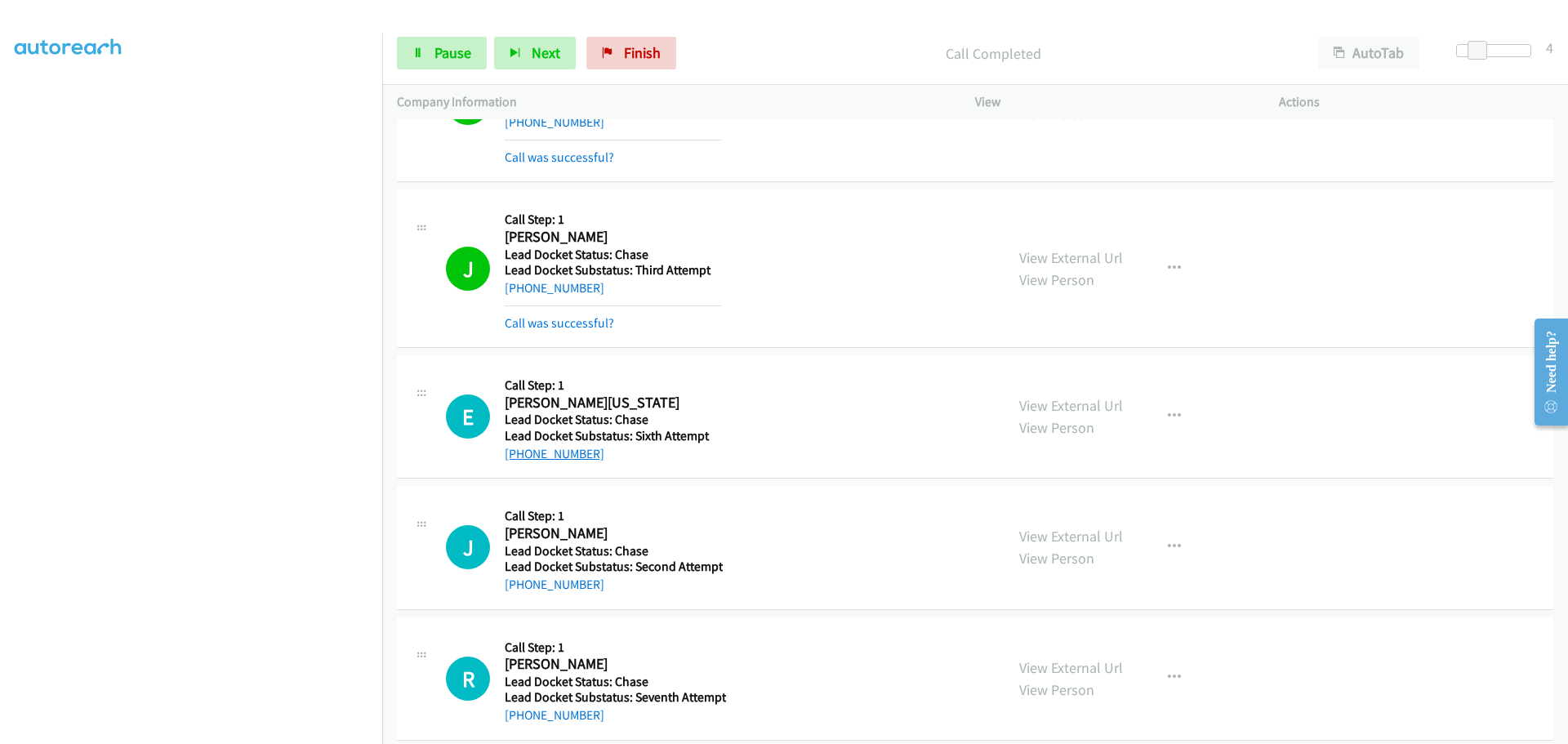
drag, startPoint x: 589, startPoint y: 450, endPoint x: 522, endPoint y: 449, distance: 67.0
click at [522, 449] on div "+1 645-239-3121" at bounding box center [612, 454] width 217 height 19
copy link "645-239-3121"
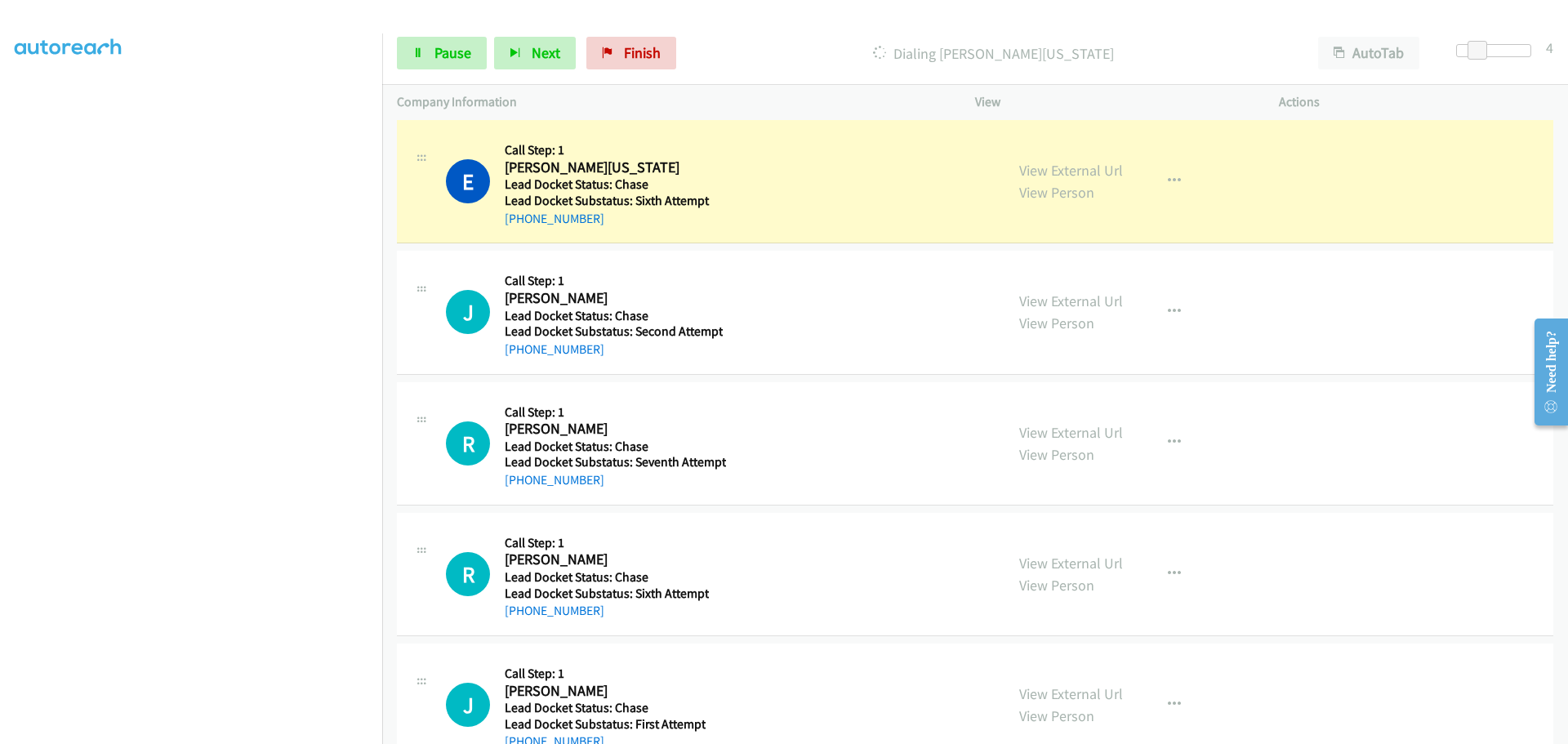
scroll to position [344, 0]
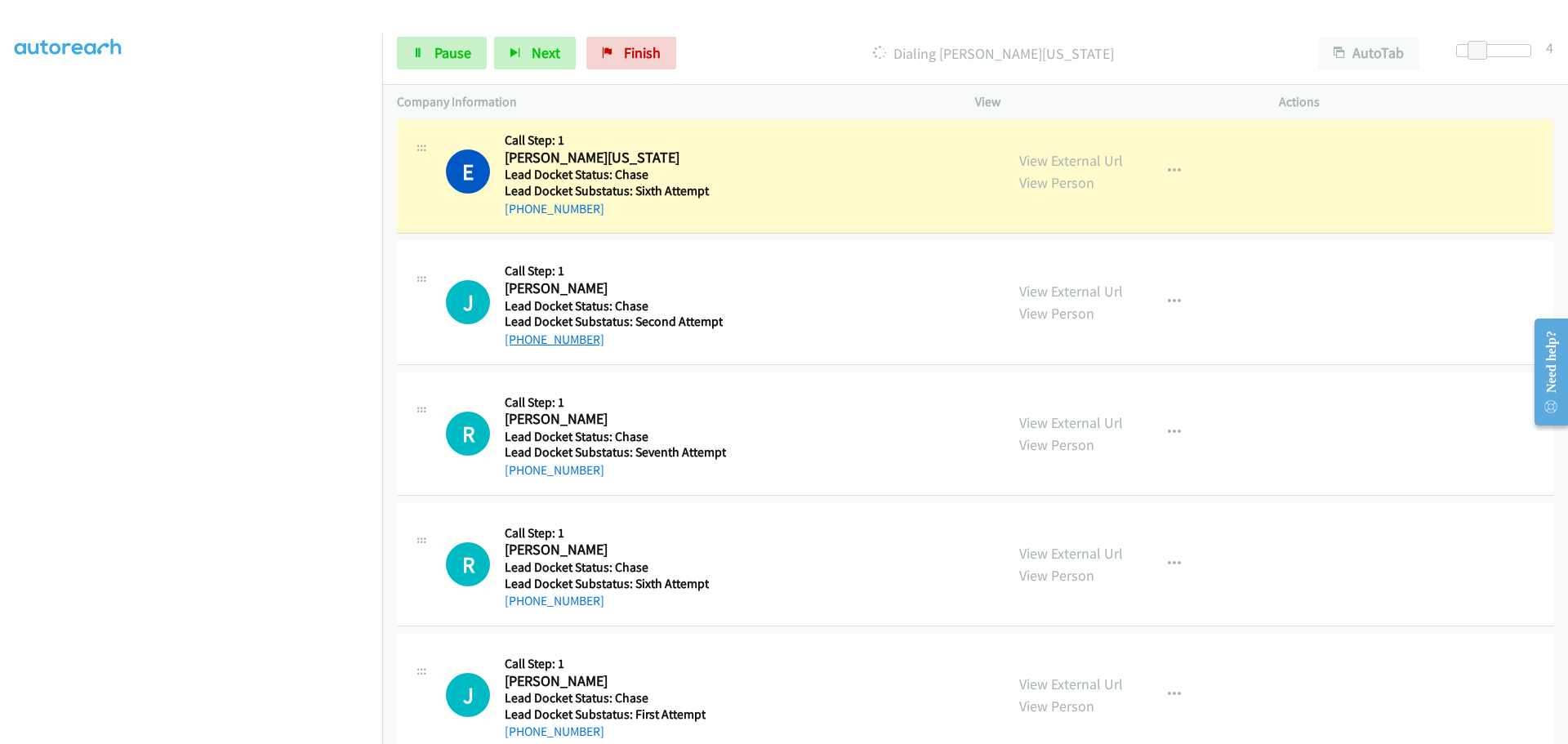
drag, startPoint x: 595, startPoint y: 342, endPoint x: 519, endPoint y: 343, distance: 76.0
click at [519, 343] on div "+1 941-350-1916" at bounding box center [613, 339] width 218 height 19
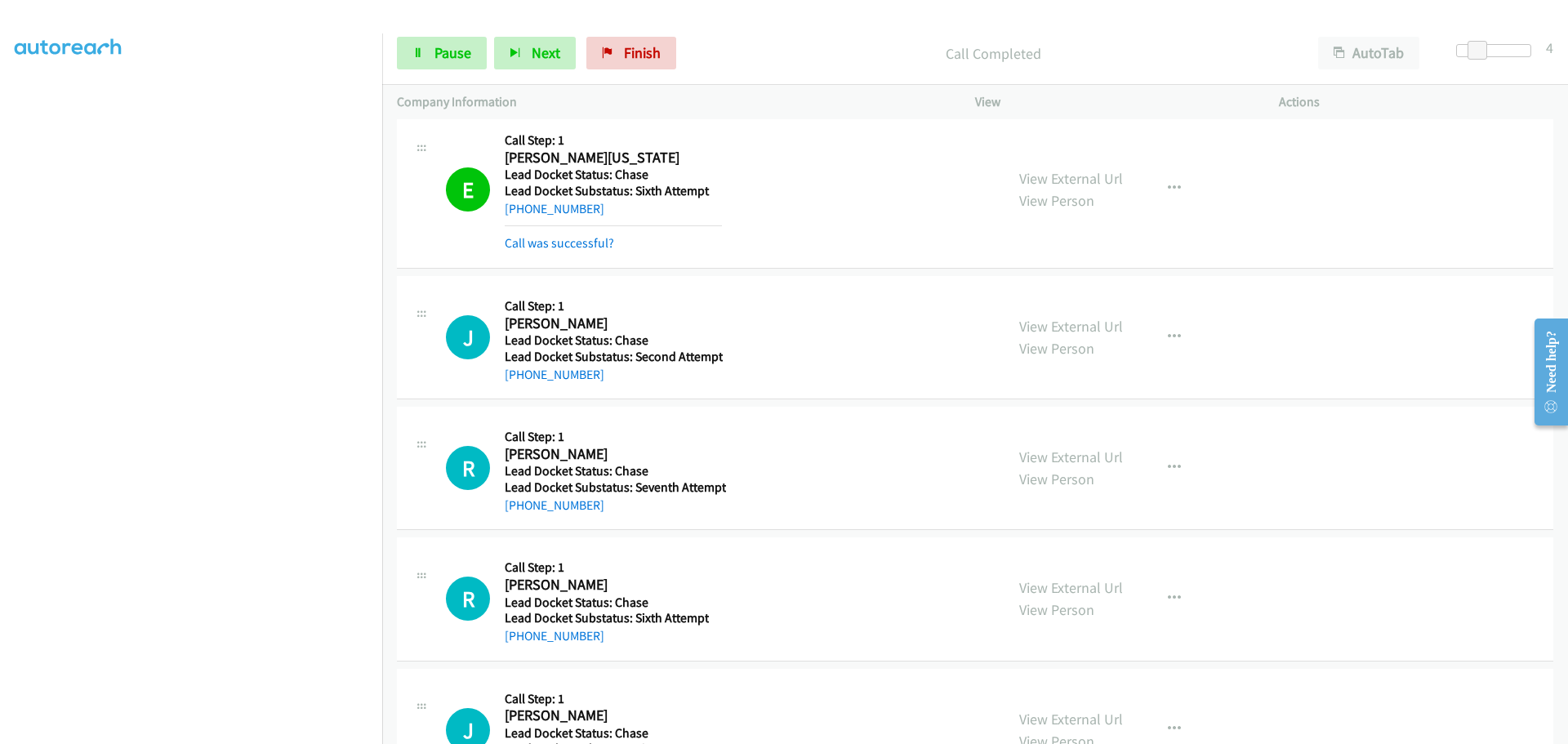
copy link "941-350-1916"
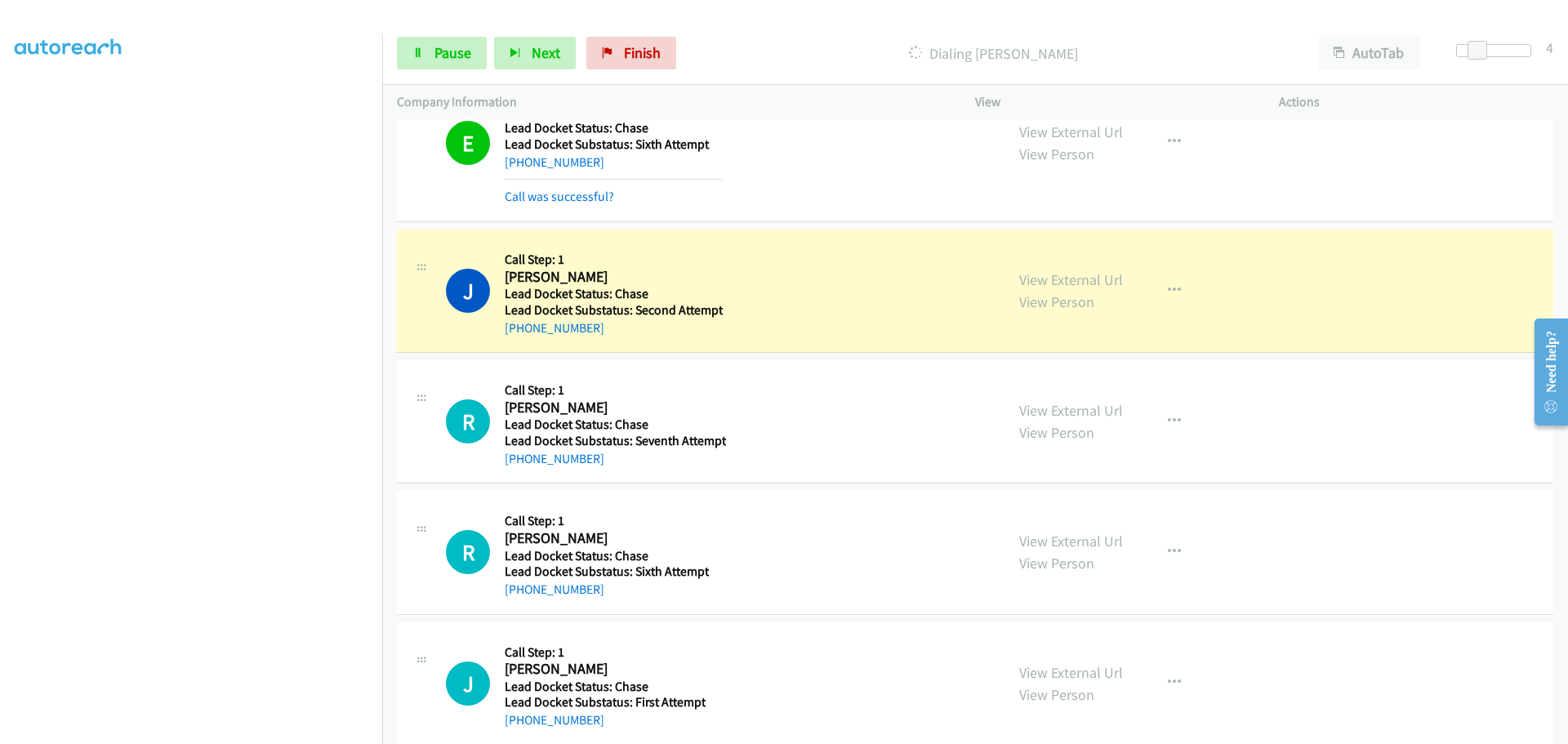
scroll to position [415, 0]
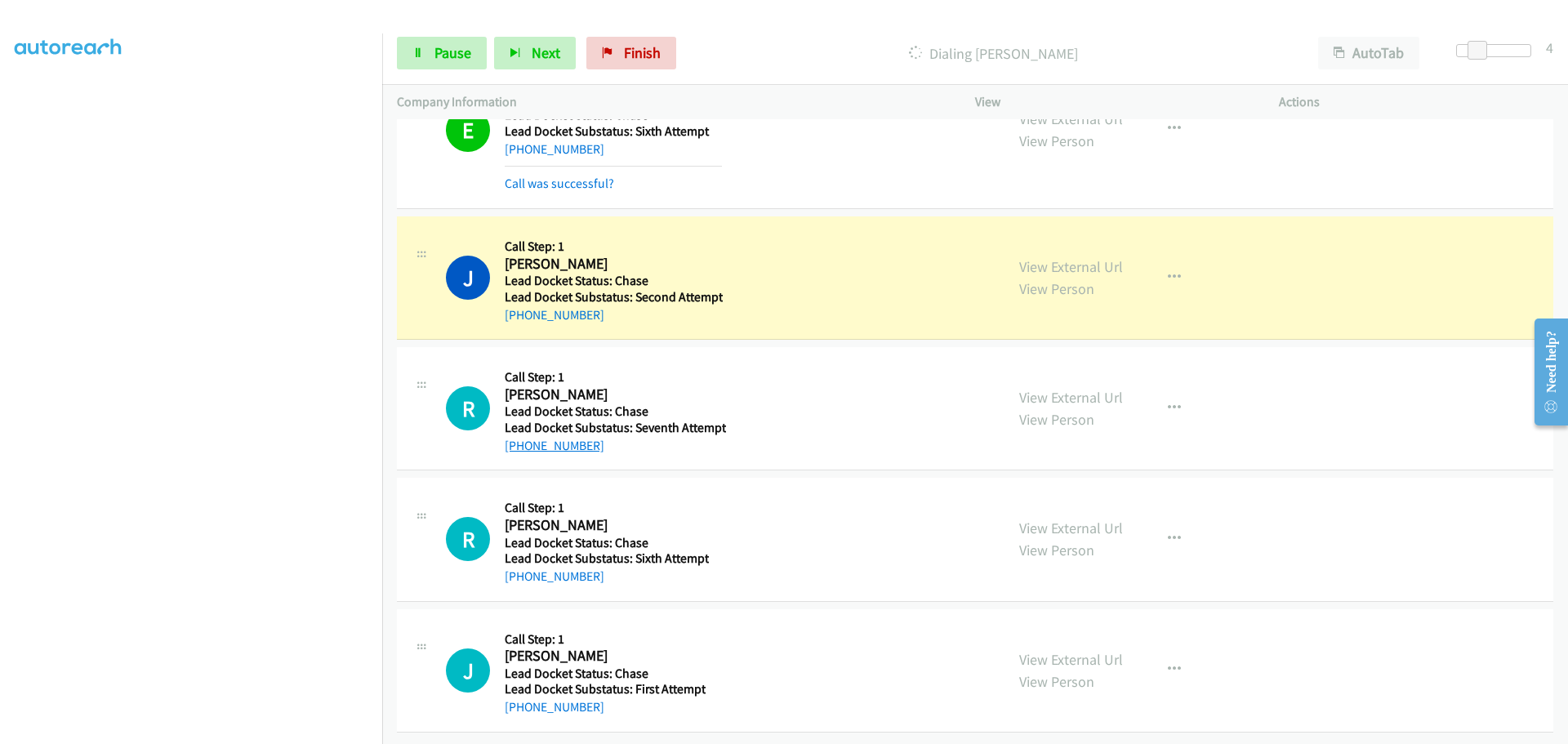
drag, startPoint x: 597, startPoint y: 442, endPoint x: 520, endPoint y: 439, distance: 77.1
click at [520, 439] on div "+1 432-360-5651" at bounding box center [615, 445] width 222 height 19
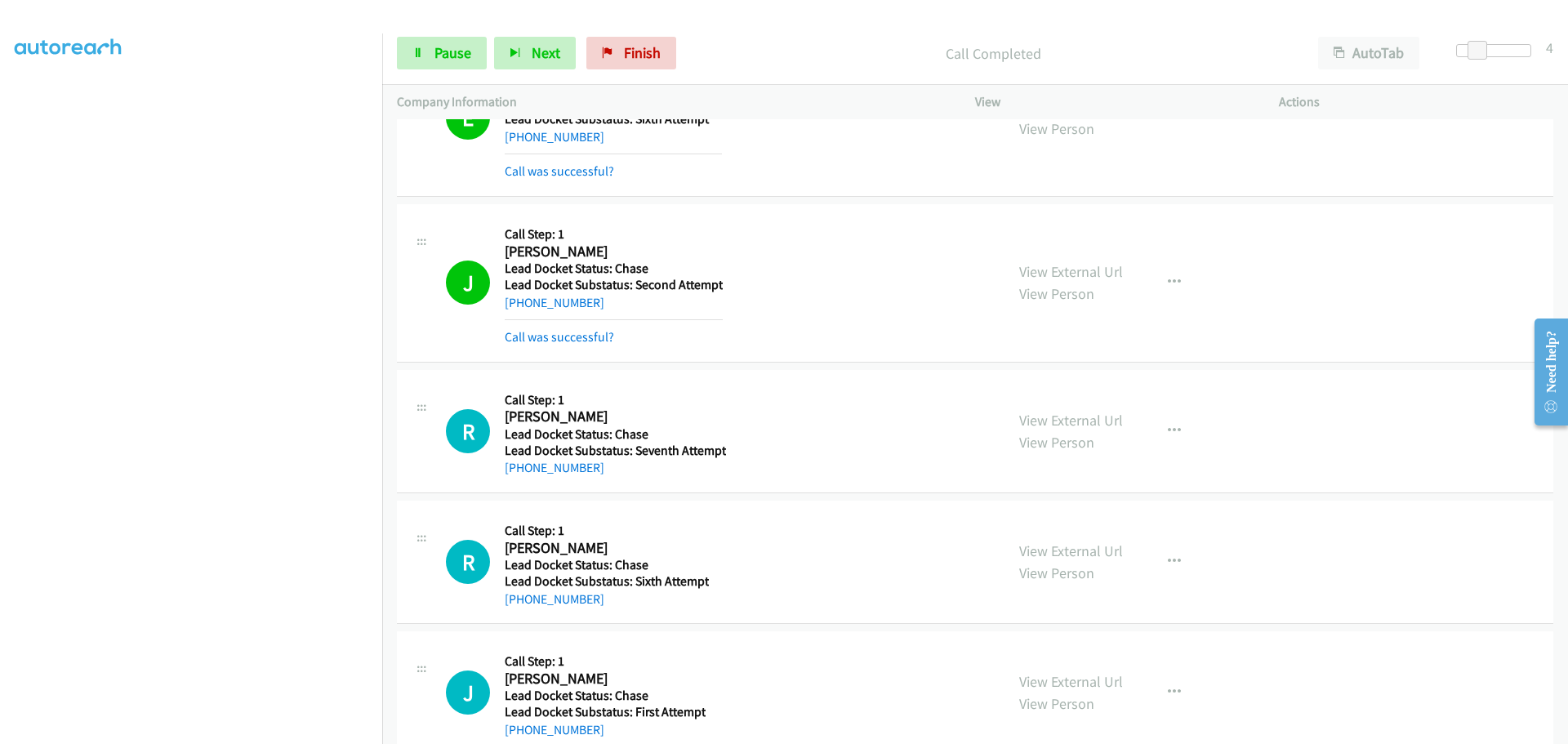
copy link "432-360-5651"
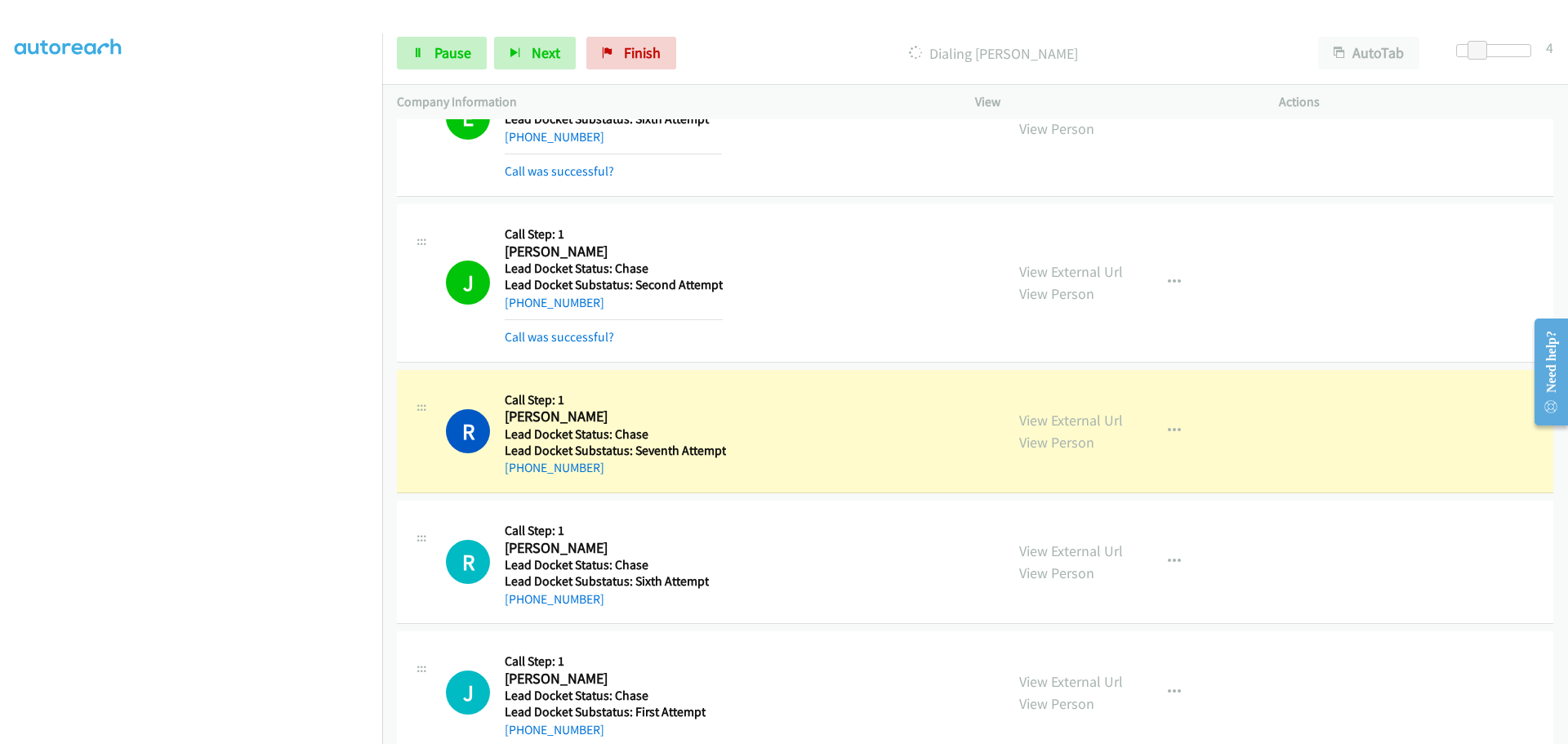
scroll to position [451, 0]
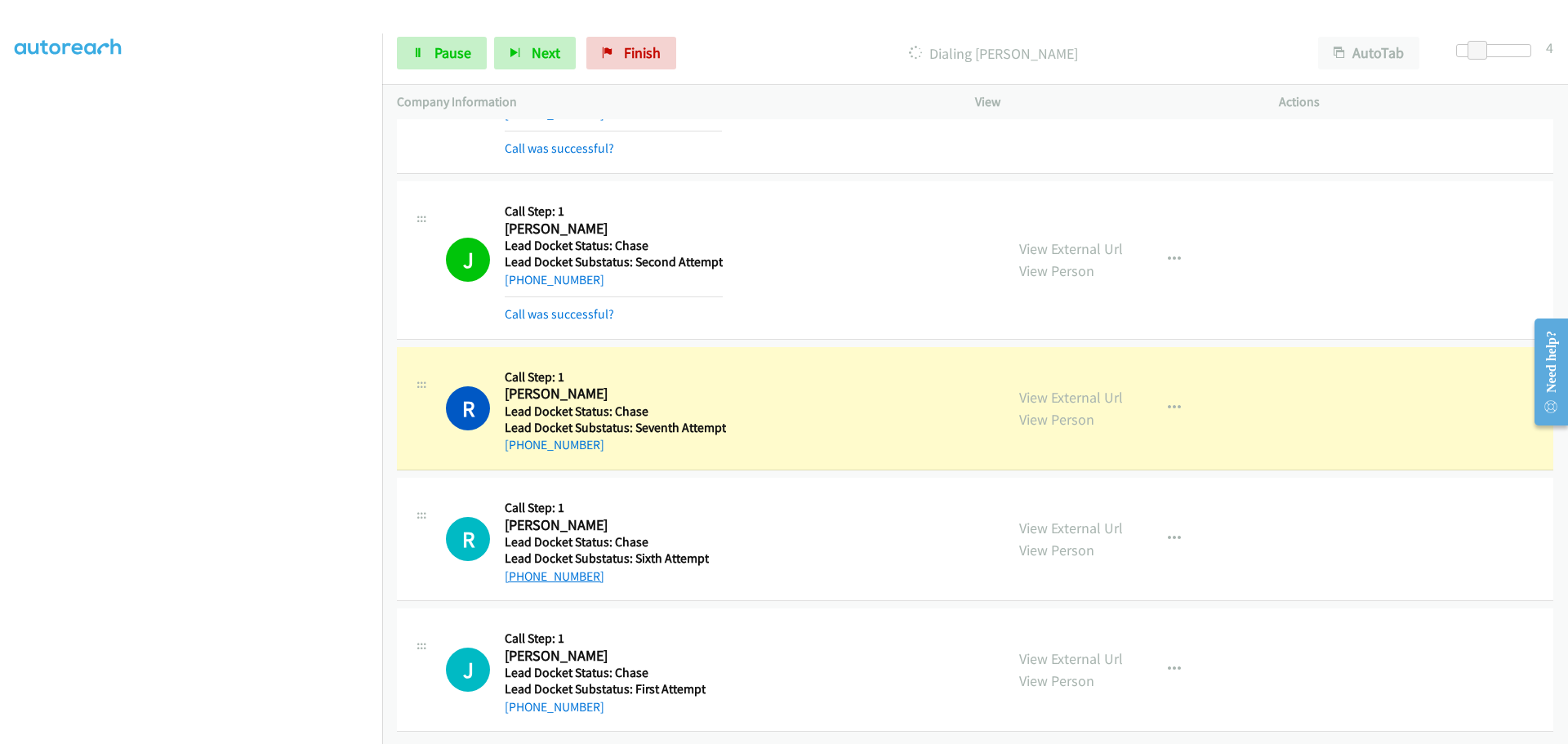
drag, startPoint x: 600, startPoint y: 566, endPoint x: 520, endPoint y: 570, distance: 80.1
click at [520, 570] on div "+1 317-772-2279" at bounding box center [607, 577] width 204 height 19
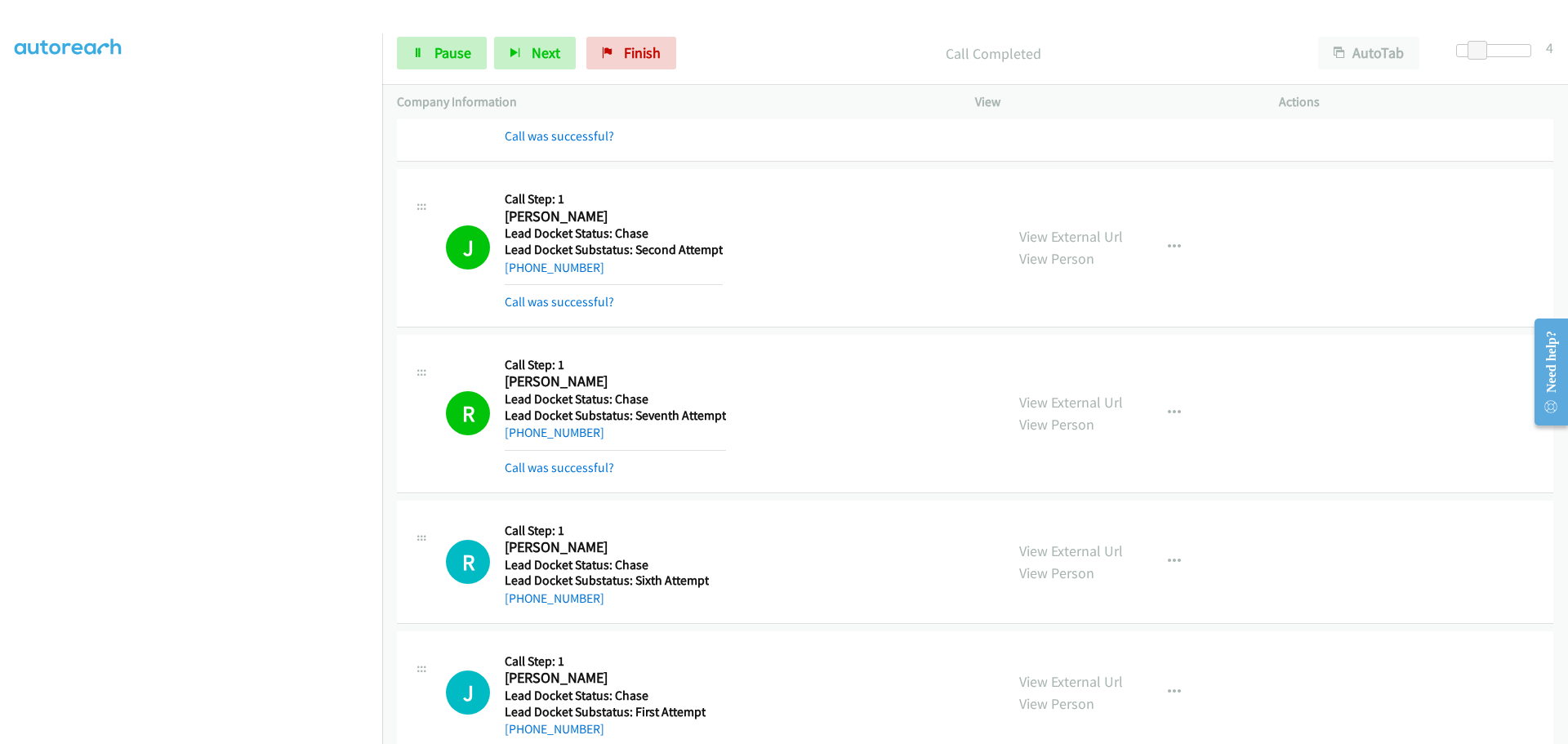
copy link "317-772-2279"
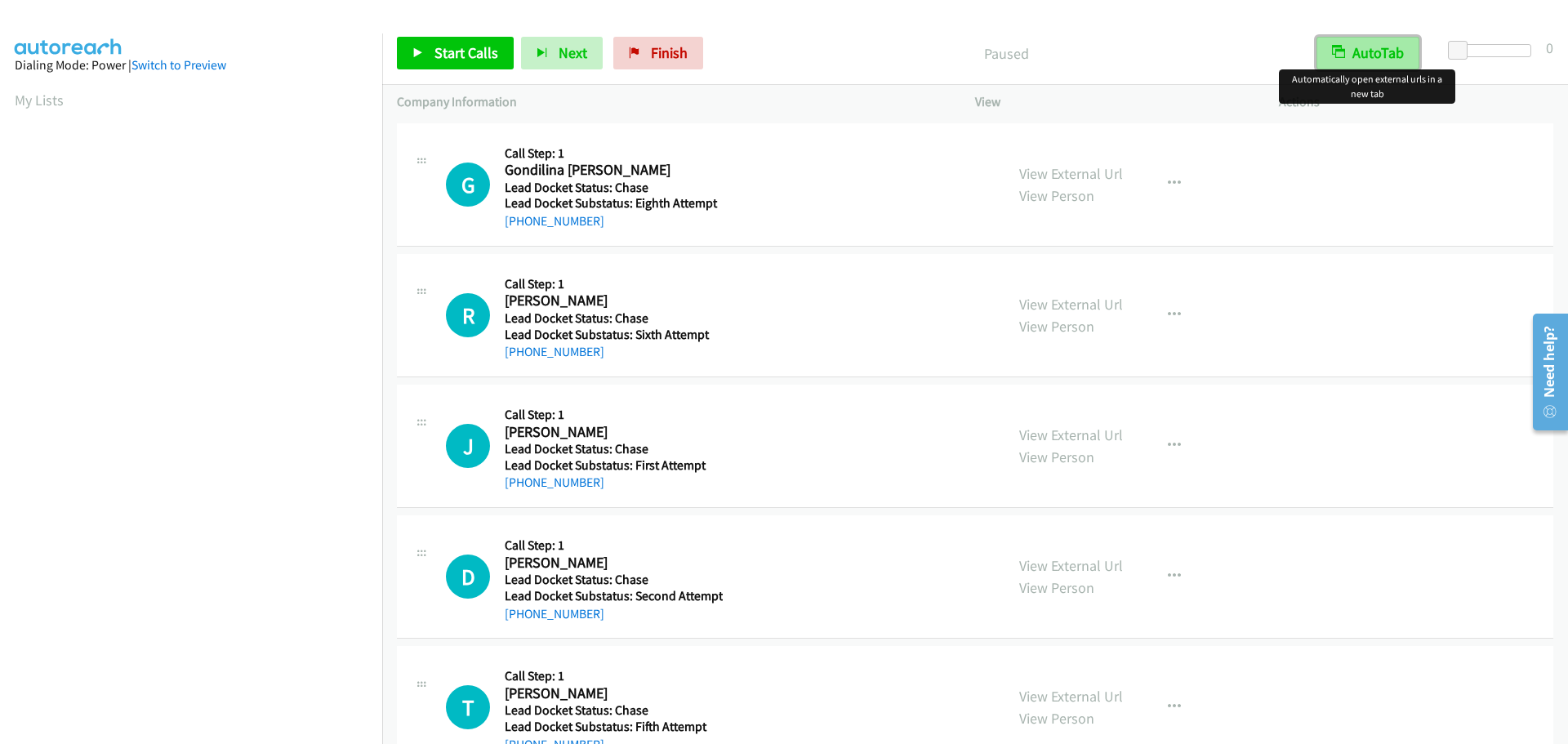
click at [1387, 55] on button "AutoTab" at bounding box center [1368, 53] width 103 height 33
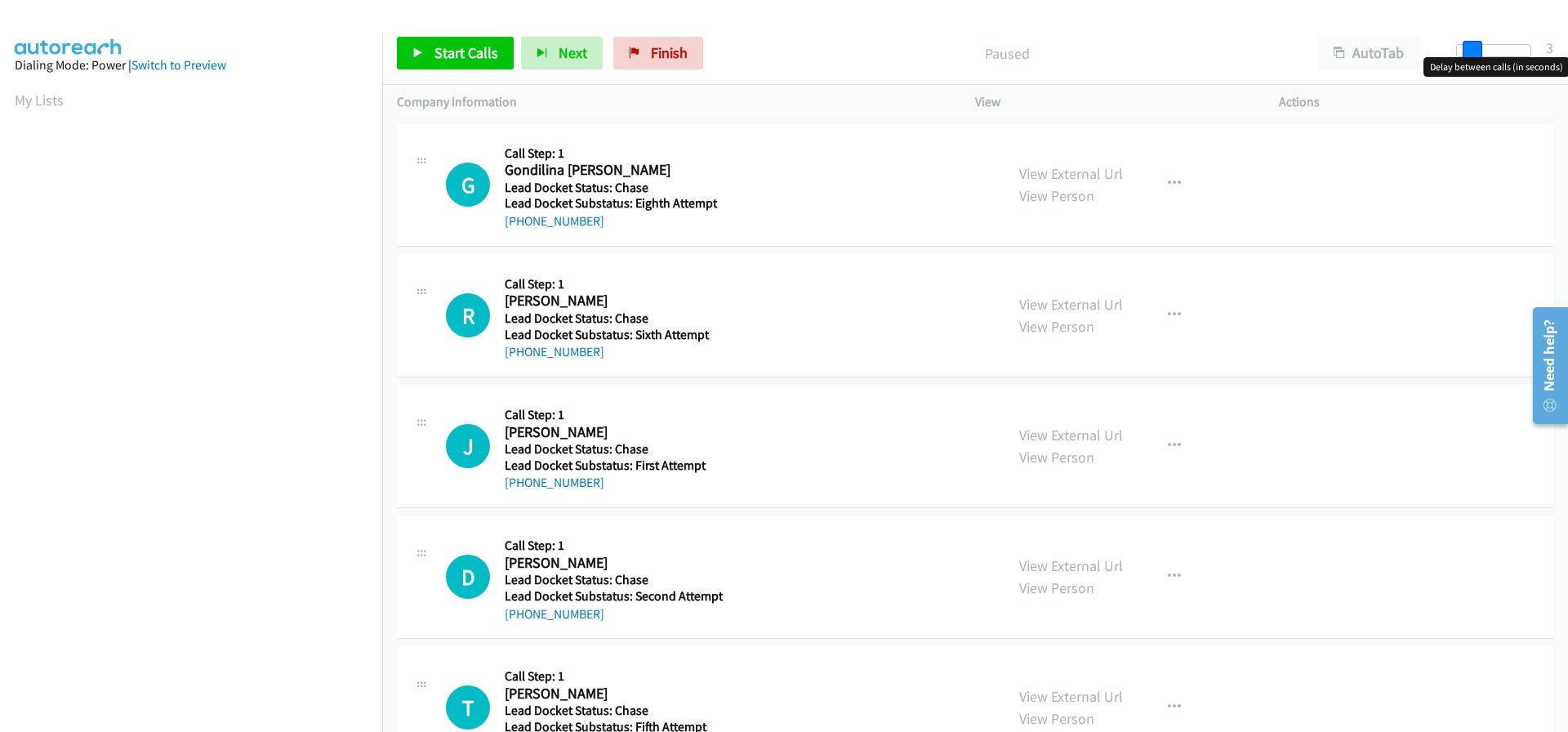
drag, startPoint x: 1453, startPoint y: 50, endPoint x: 1467, endPoint y: 52, distance: 14.1
click at [1467, 52] on span at bounding box center [1472, 51] width 19 height 19
click at [1473, 52] on span at bounding box center [1477, 51] width 19 height 19
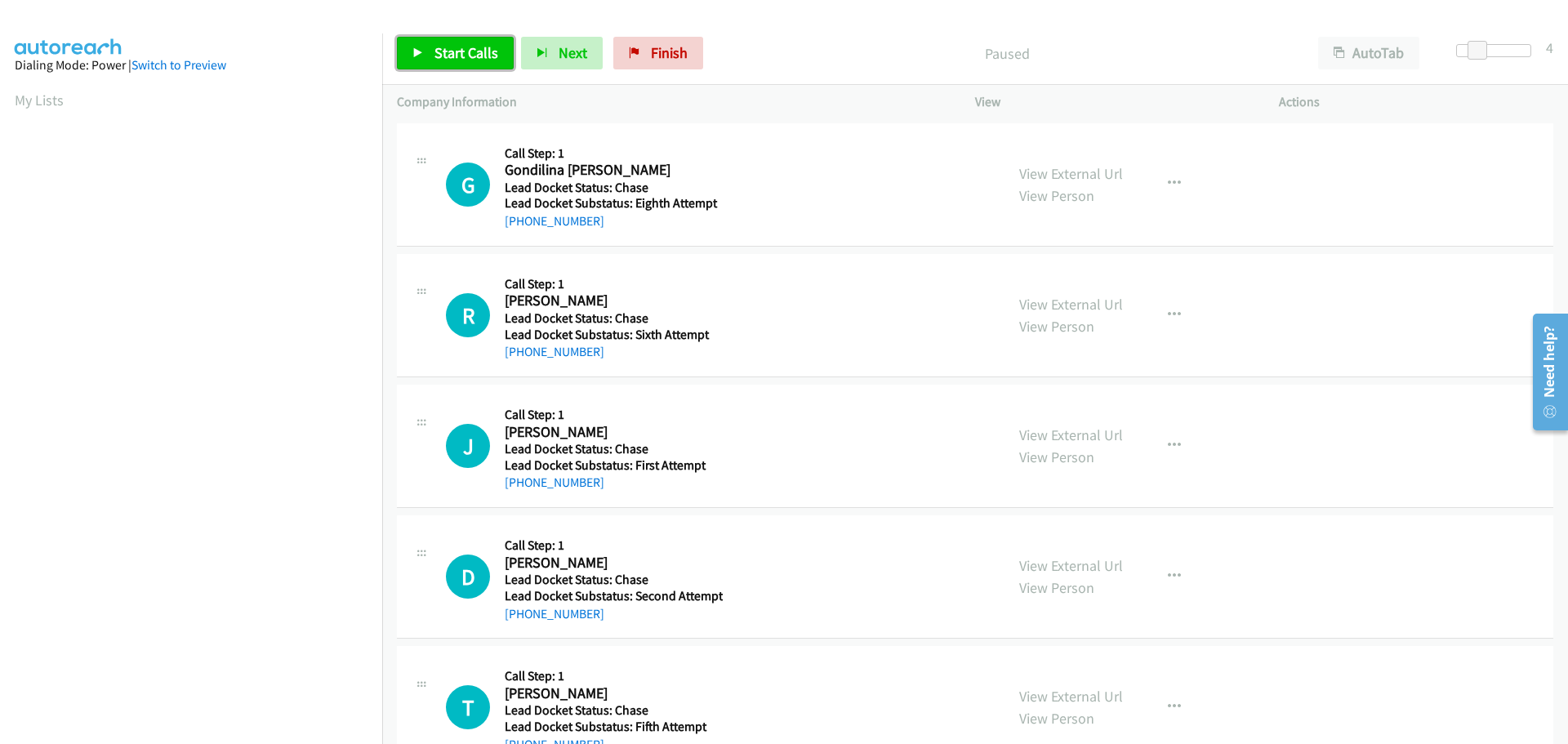
click at [497, 64] on link "Start Calls" at bounding box center [455, 53] width 117 height 33
drag, startPoint x: 592, startPoint y: 218, endPoint x: 521, endPoint y: 219, distance: 71.0
click at [521, 219] on div "+1 260-602-7381" at bounding box center [610, 222] width 213 height 19
copy link "260-602-7381"
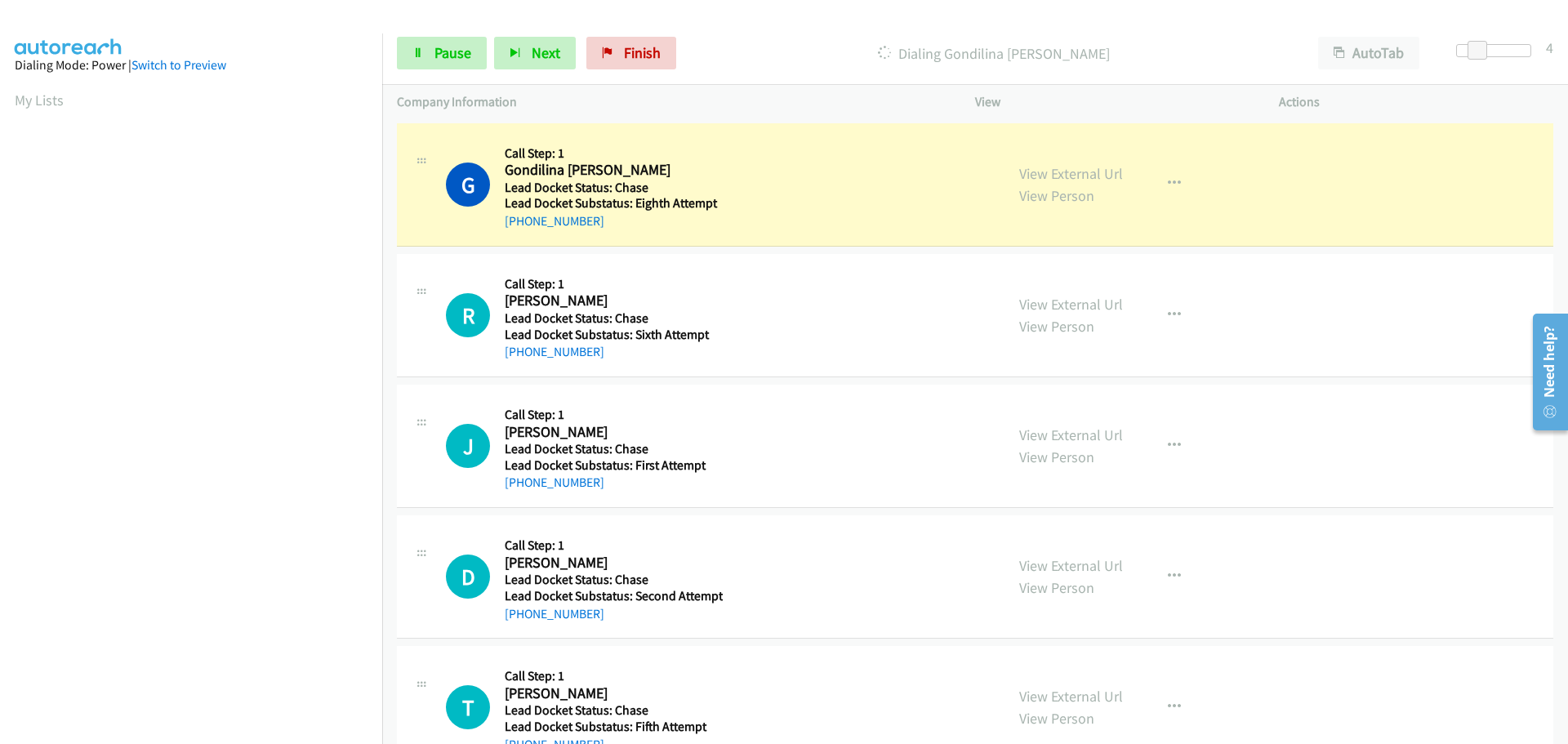
scroll to position [172, 0]
drag, startPoint x: 610, startPoint y: 354, endPoint x: 520, endPoint y: 353, distance: 90.0
click at [520, 353] on div "+1 317-772-2279" at bounding box center [610, 352] width 213 height 19
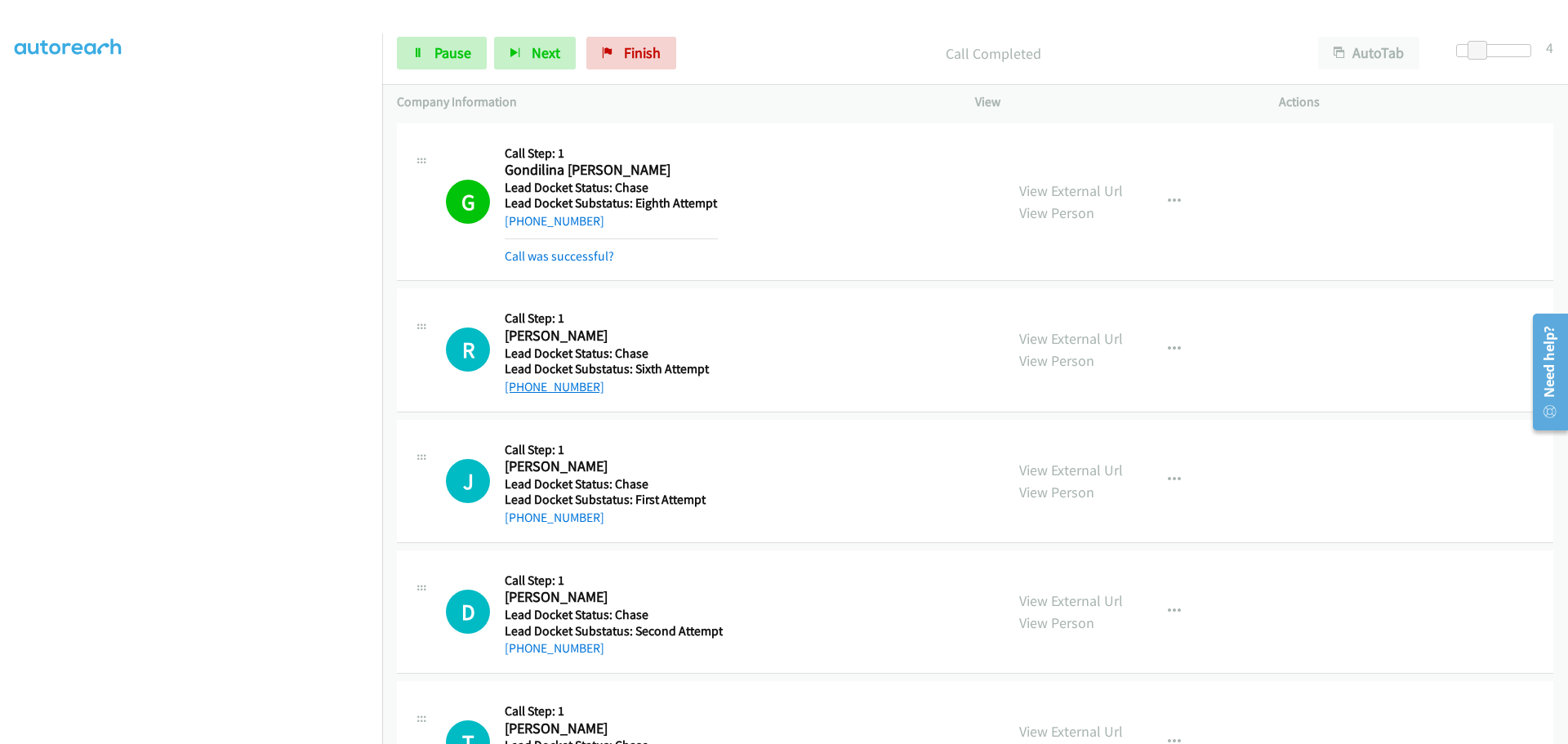
copy link "317-772-2279"
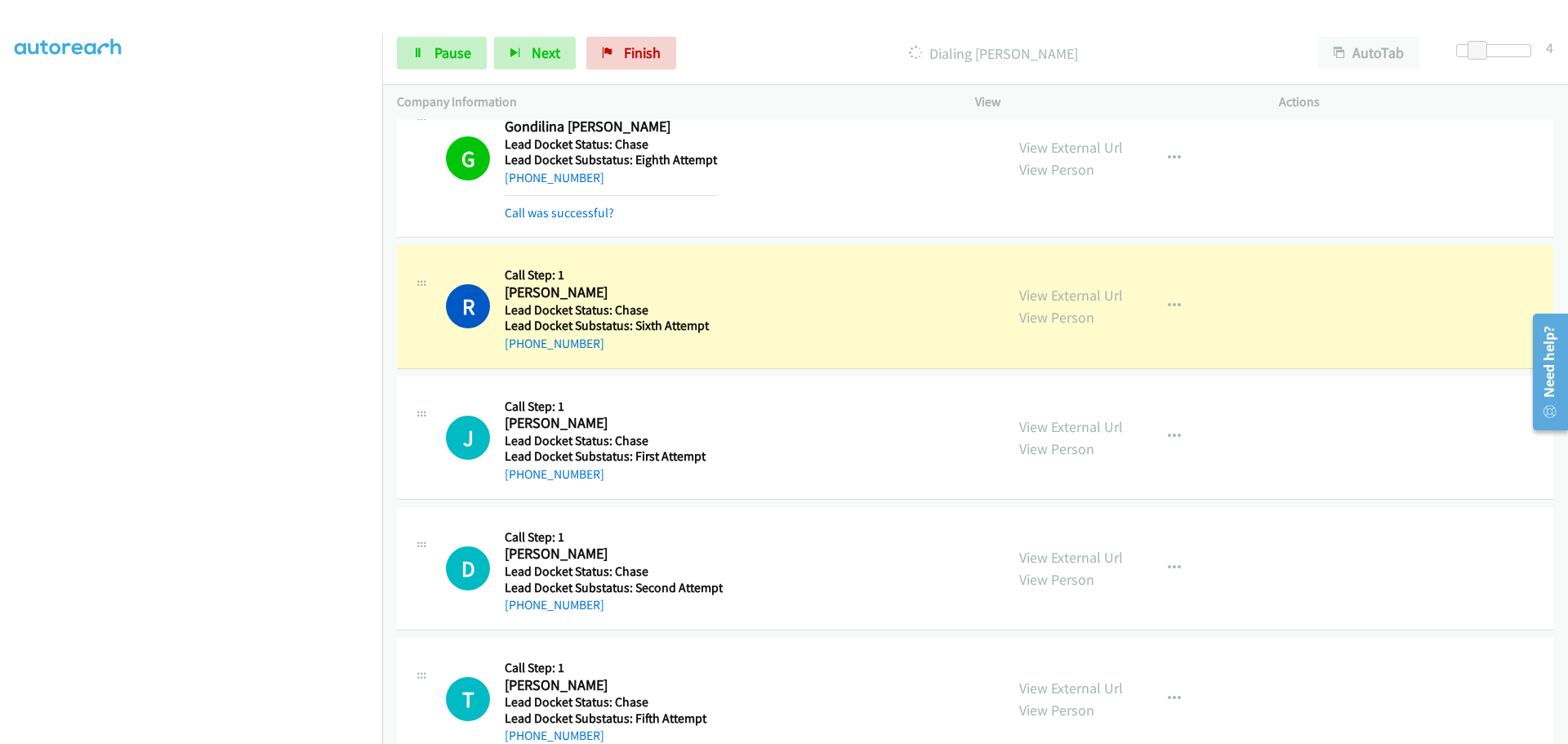
scroll to position [85, 0]
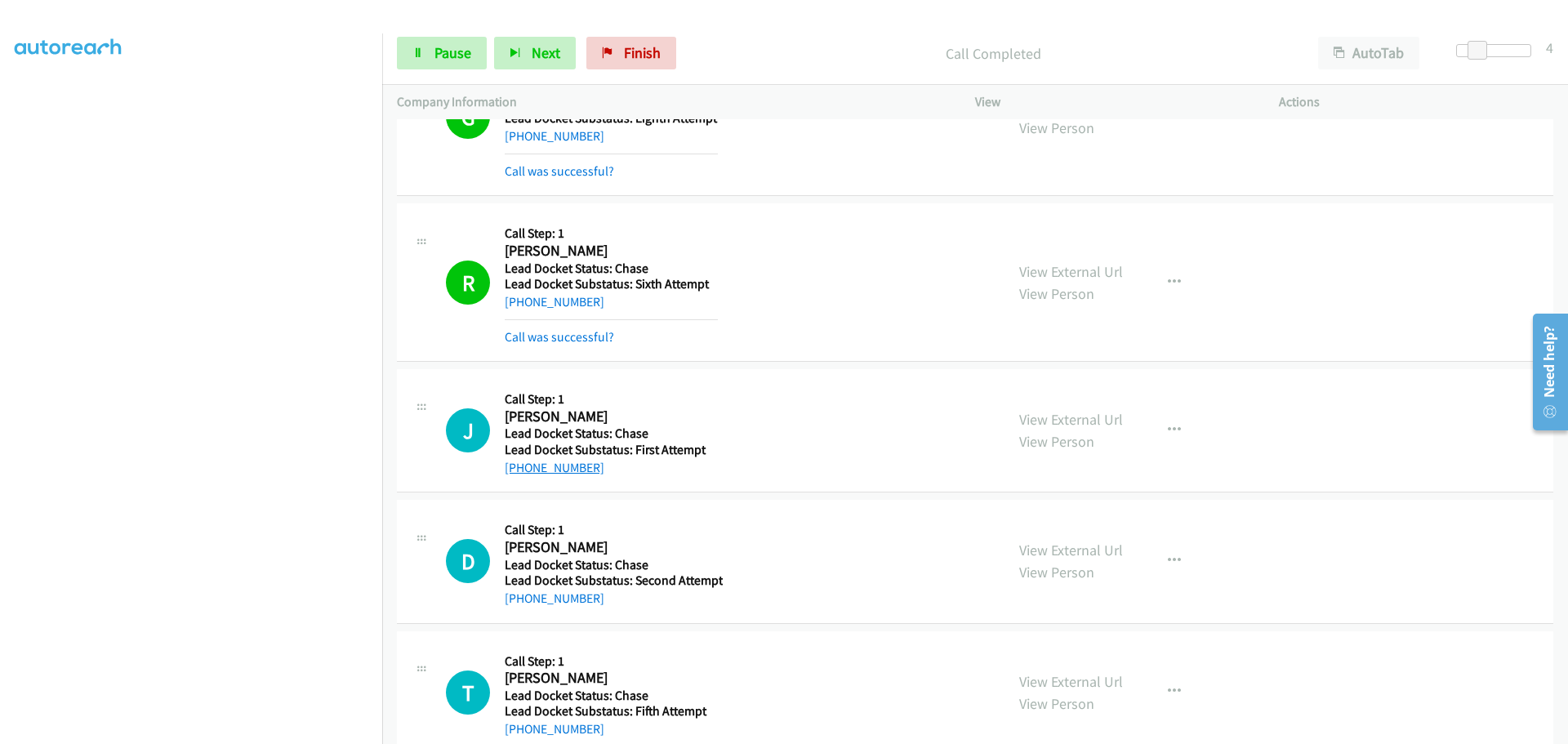
drag, startPoint x: 608, startPoint y: 429, endPoint x: 556, endPoint y: 470, distance: 66.2
click at [553, 472] on div "+1 832-894-9732" at bounding box center [610, 468] width 213 height 19
click at [619, 468] on div "+1 832-894-9732" at bounding box center [610, 468] width 213 height 19
drag, startPoint x: 599, startPoint y: 477, endPoint x: 518, endPoint y: 483, distance: 81.2
click at [518, 483] on div "J Callback Scheduled Call Step: 1 James Johnson America/Chicago Lead Docket Sta…" at bounding box center [974, 431] width 1156 height 124
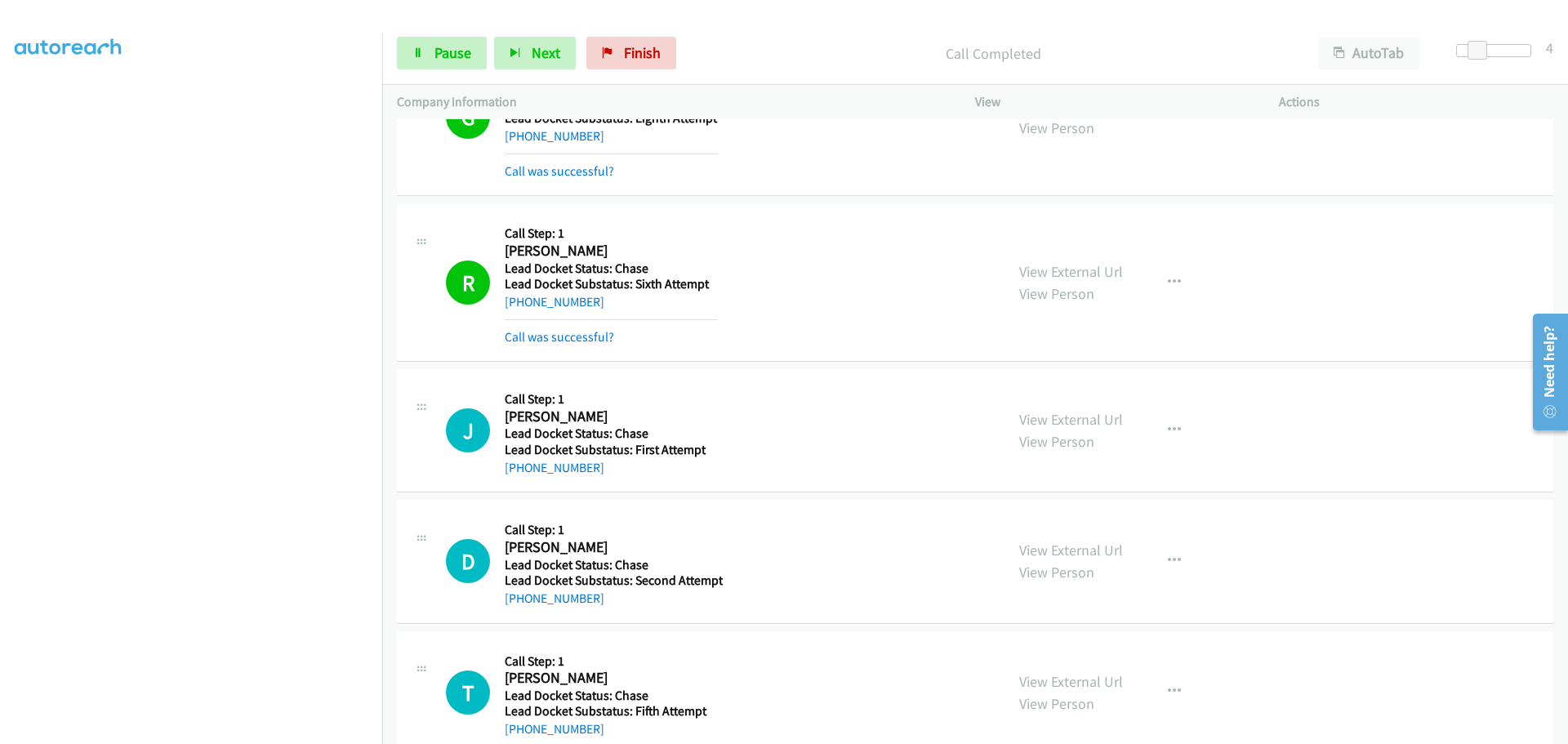
copy link "832-894-9732"
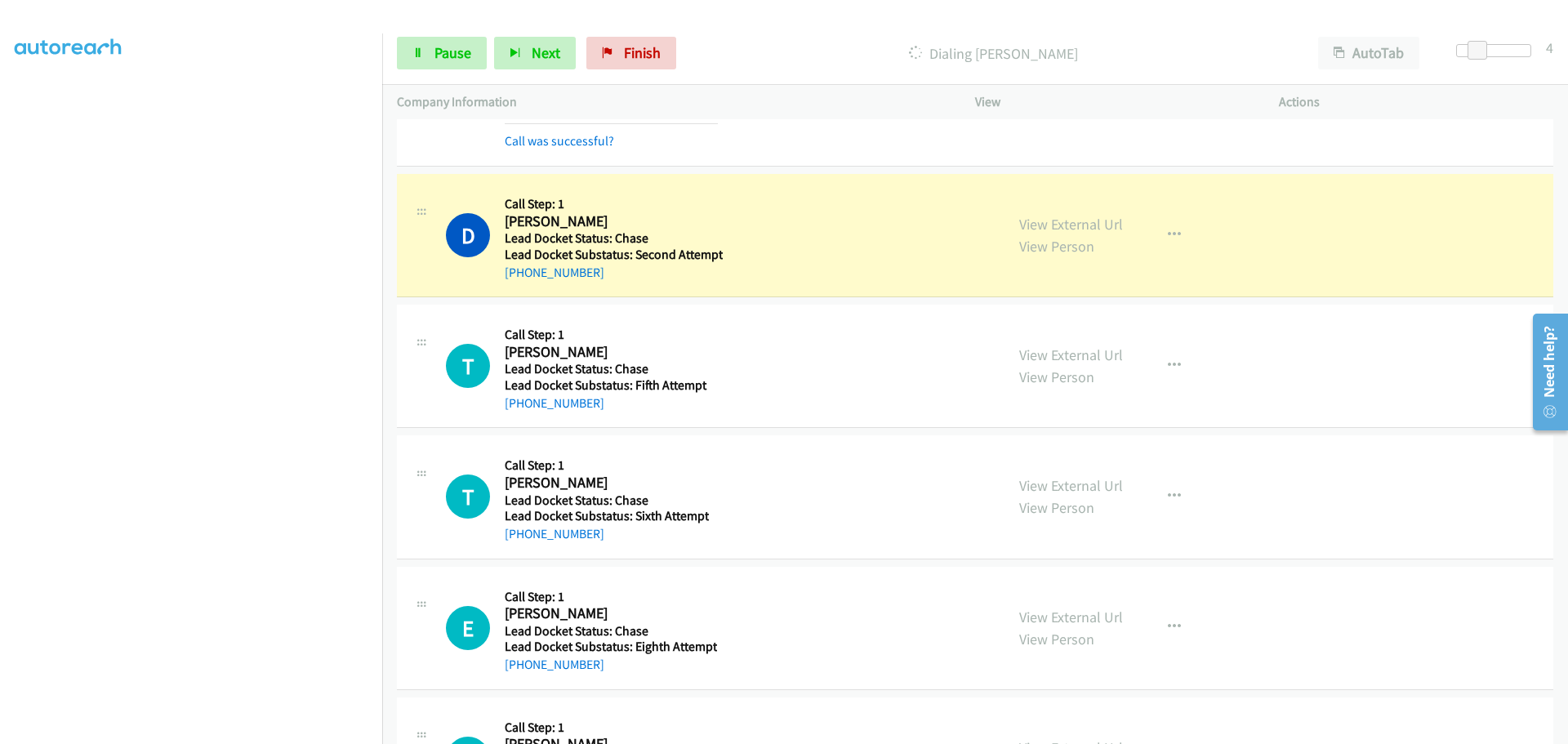
scroll to position [493, 0]
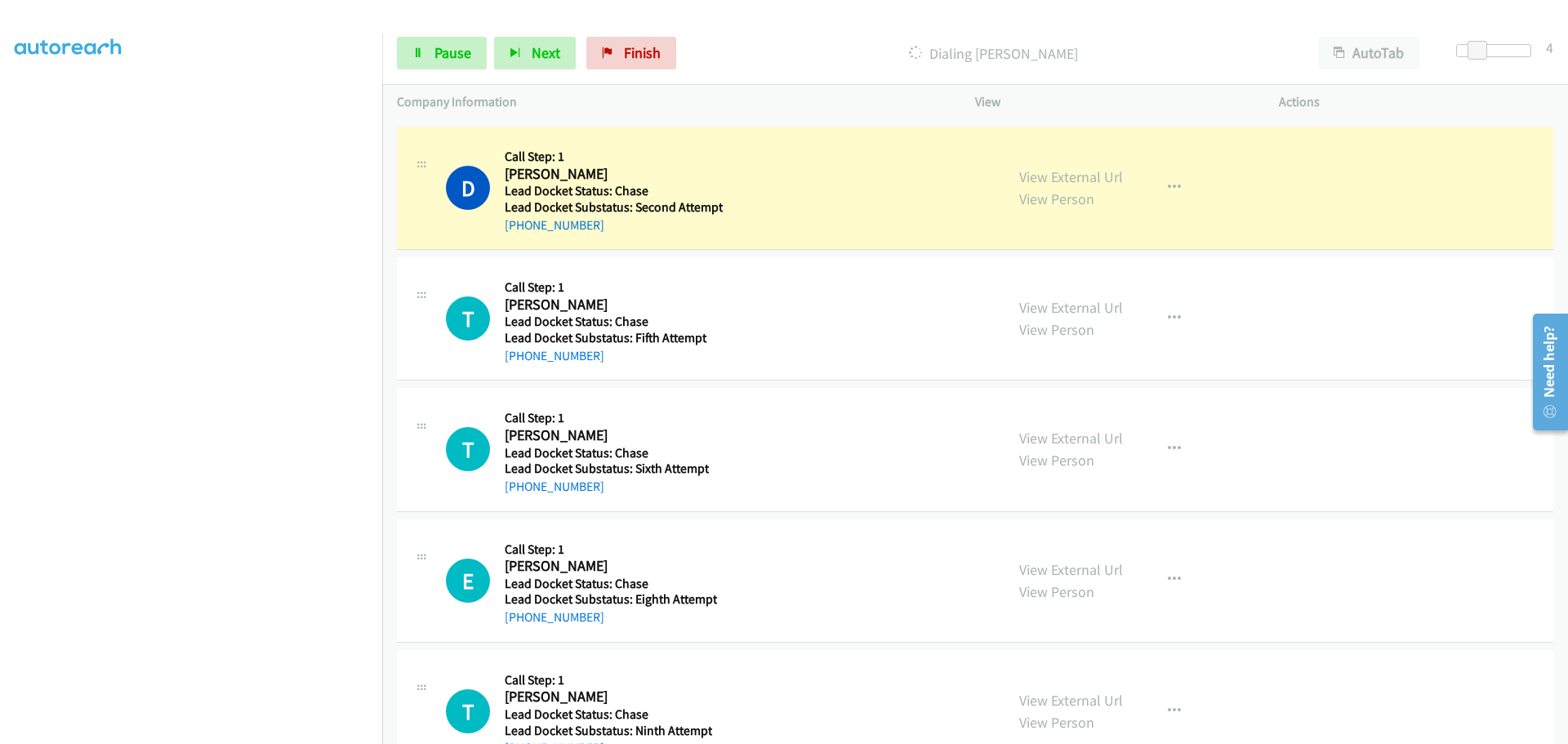
drag, startPoint x: 603, startPoint y: 230, endPoint x: 522, endPoint y: 232, distance: 81.0
click at [522, 232] on div "+1 508-282-7437" at bounding box center [613, 226] width 218 height 19
copy link "508-282-7437"
click at [426, 61] on link "Pause" at bounding box center [441, 53] width 89 height 33
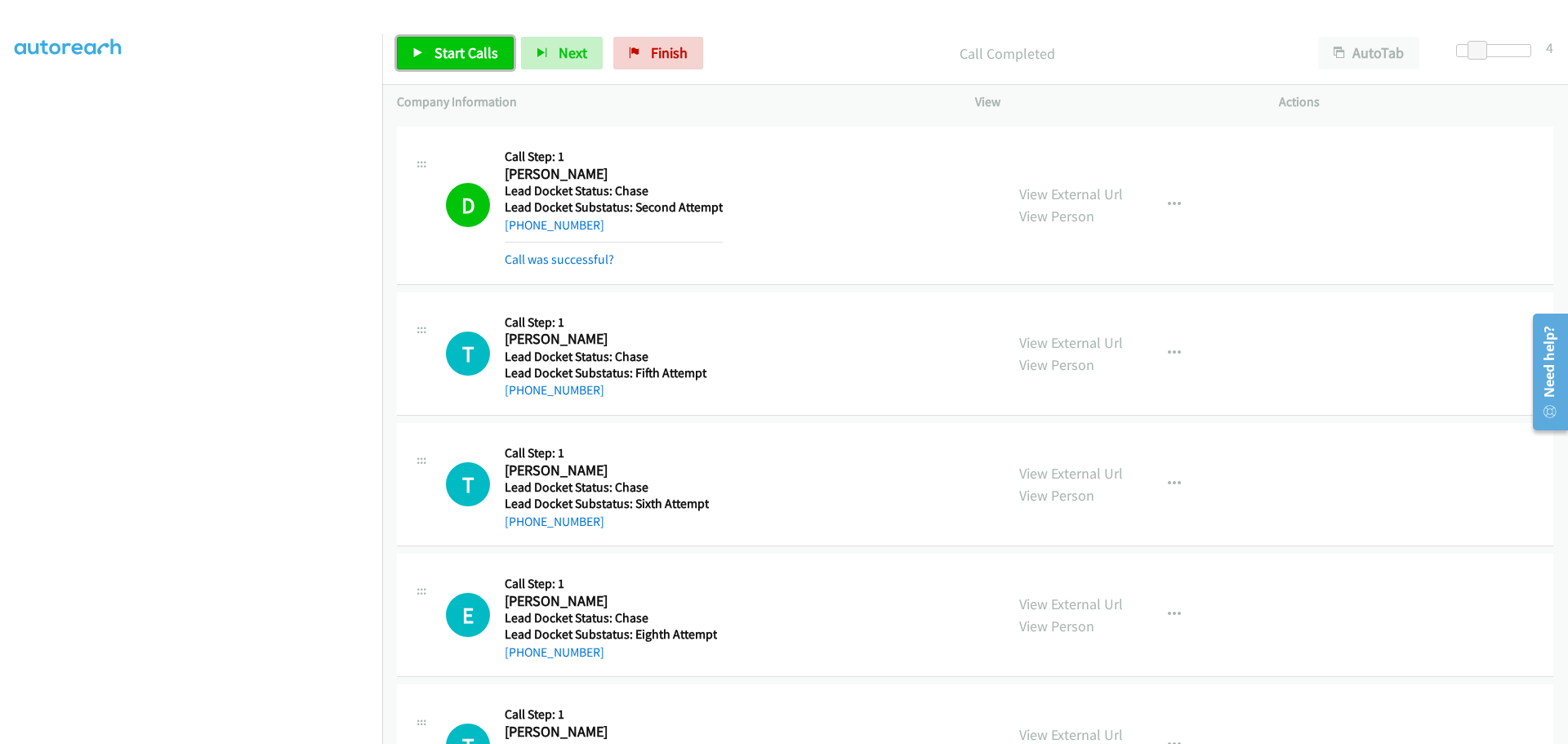
click at [456, 62] on link "Start Calls" at bounding box center [455, 53] width 117 height 33
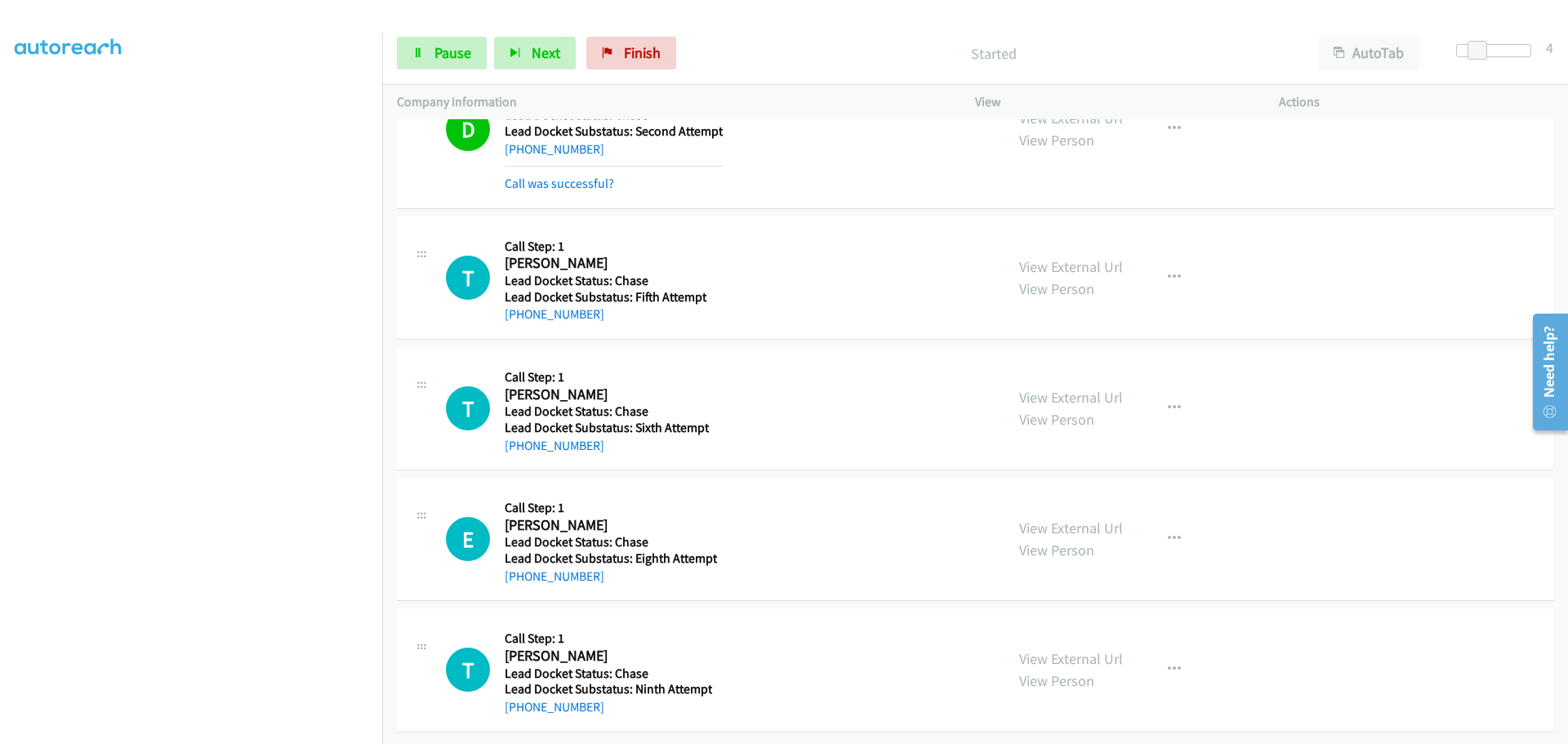
scroll to position [582, 0]
drag, startPoint x: 599, startPoint y: 308, endPoint x: 523, endPoint y: 314, distance: 76.2
click at [523, 314] on div "T Callback Scheduled Call Step: 1 Tabitha Gibson America/New_York Lead Docket S…" at bounding box center [974, 278] width 1156 height 124
copy link "305-493-6809"
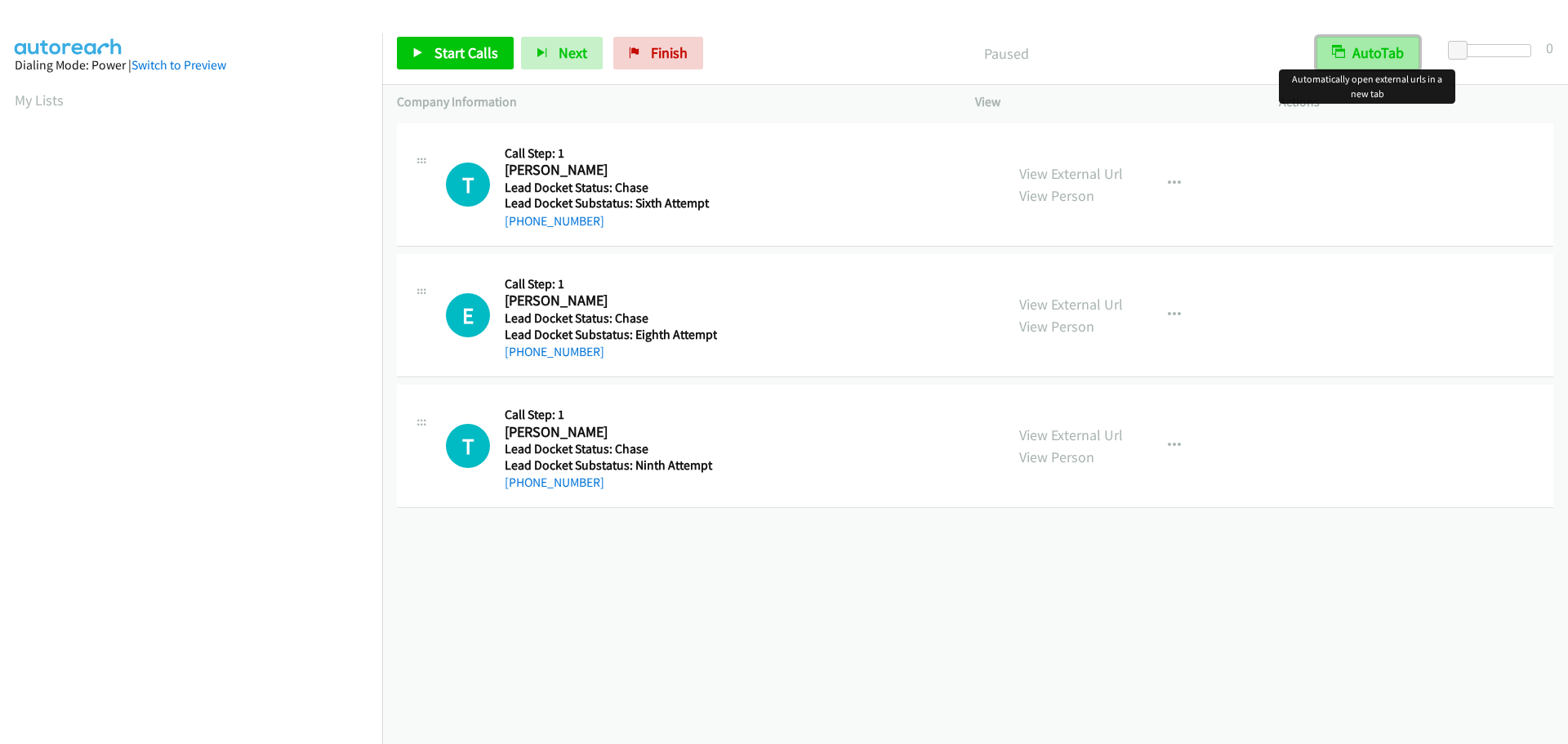
click at [1376, 53] on button "AutoTab" at bounding box center [1368, 53] width 103 height 33
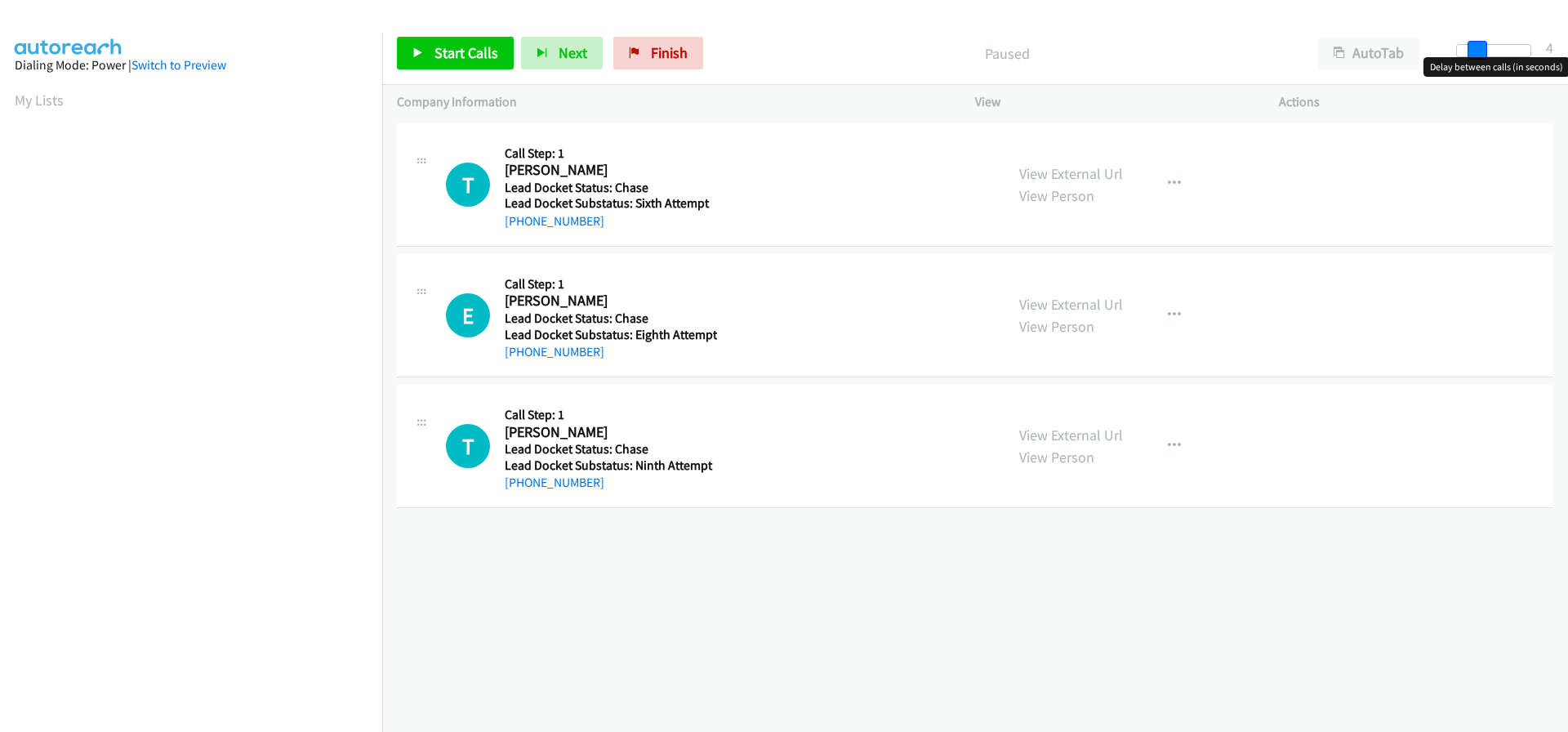
drag, startPoint x: 1452, startPoint y: 49, endPoint x: 1471, endPoint y: 52, distance: 19.2
click at [1471, 52] on span at bounding box center [1477, 51] width 19 height 19
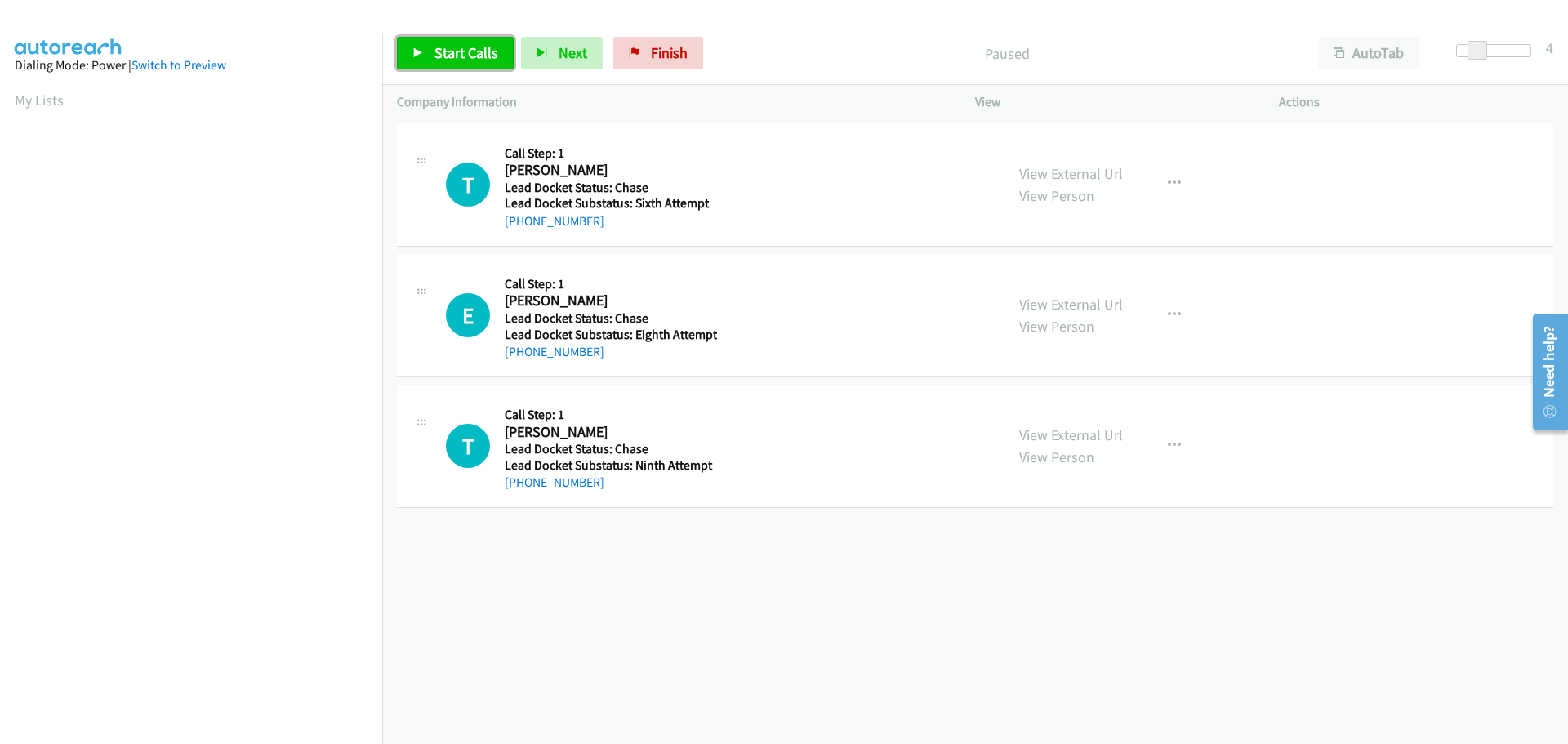
click at [473, 49] on span "Start Calls" at bounding box center [467, 53] width 64 height 18
drag, startPoint x: 595, startPoint y: 217, endPoint x: 516, endPoint y: 221, distance: 79.1
click at [516, 221] on div "[PHONE_NUMBER]" at bounding box center [609, 222] width 208 height 19
copy link "[PHONE_NUMBER]"
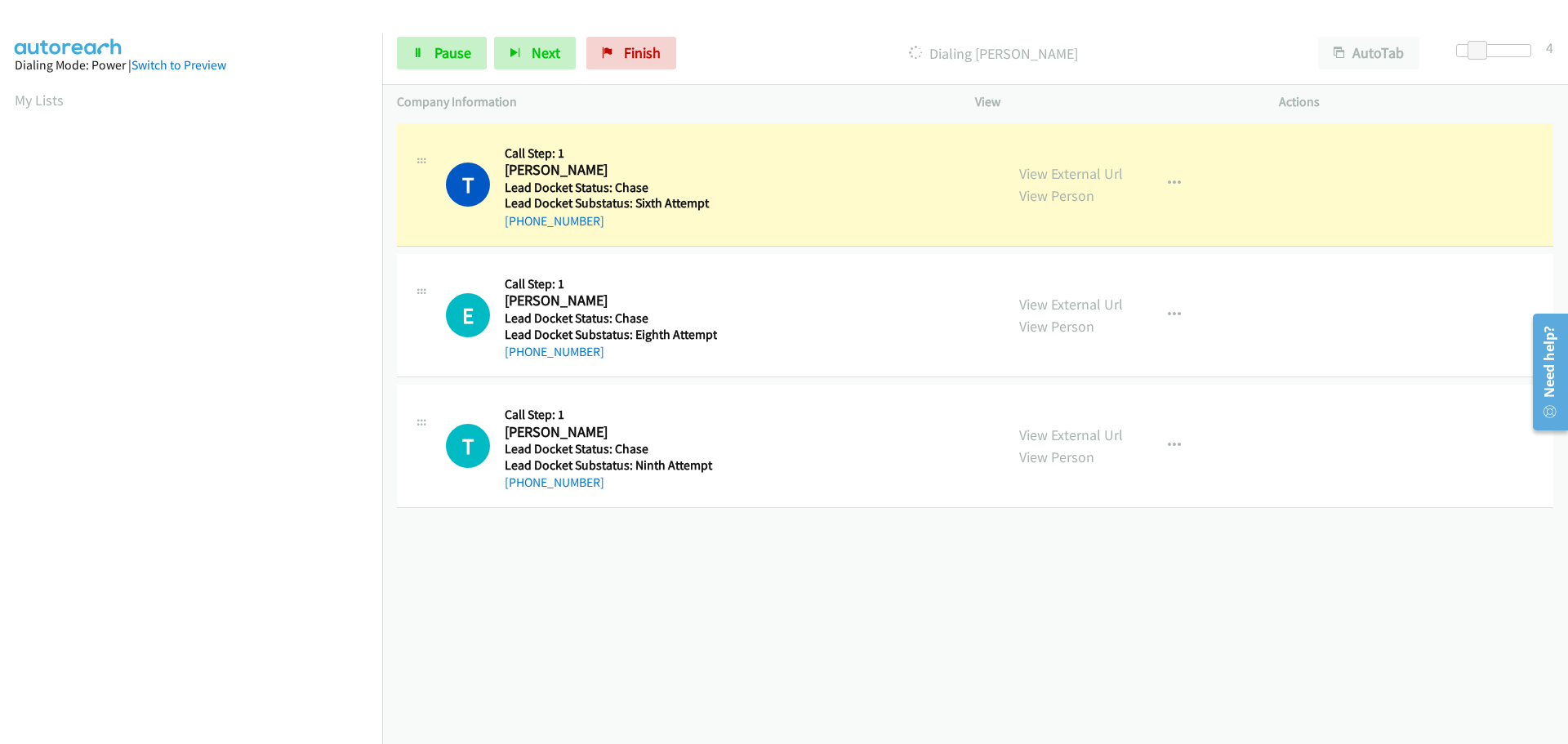
scroll to position [171, 0]
drag, startPoint x: 579, startPoint y: 353, endPoint x: 521, endPoint y: 347, distance: 58.3
click at [521, 347] on div "[PHONE_NUMBER]" at bounding box center [610, 352] width 212 height 19
copy link "[PHONE_NUMBER]"
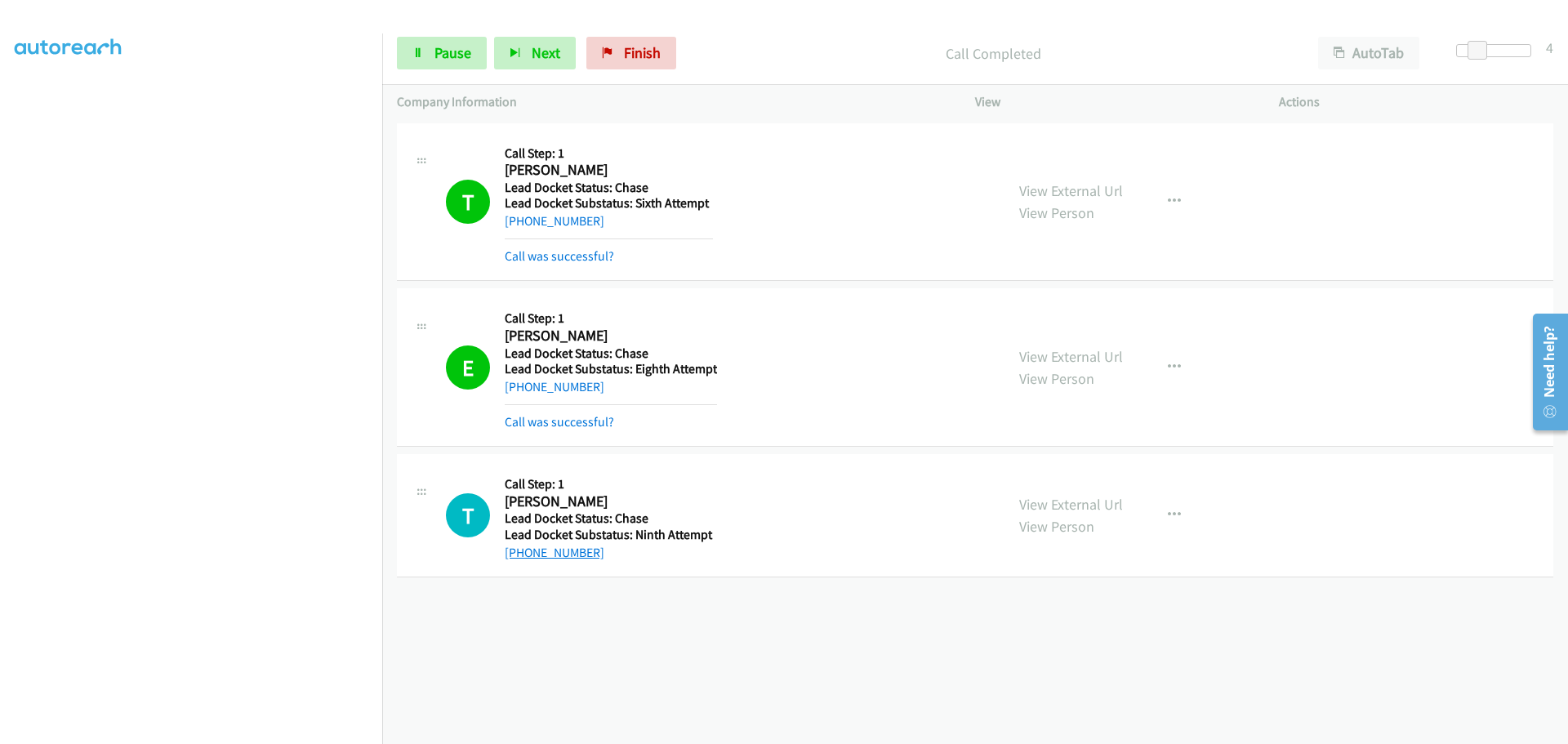
drag, startPoint x: 614, startPoint y: 525, endPoint x: 519, endPoint y: 522, distance: 95.0
click at [519, 522] on div "Callback Scheduled Call Step: 1 [PERSON_NAME] [GEOGRAPHIC_DATA]/[GEOGRAPHIC_DAT…" at bounding box center [609, 515] width 208 height 93
copy link "[PHONE_NUMBER]"
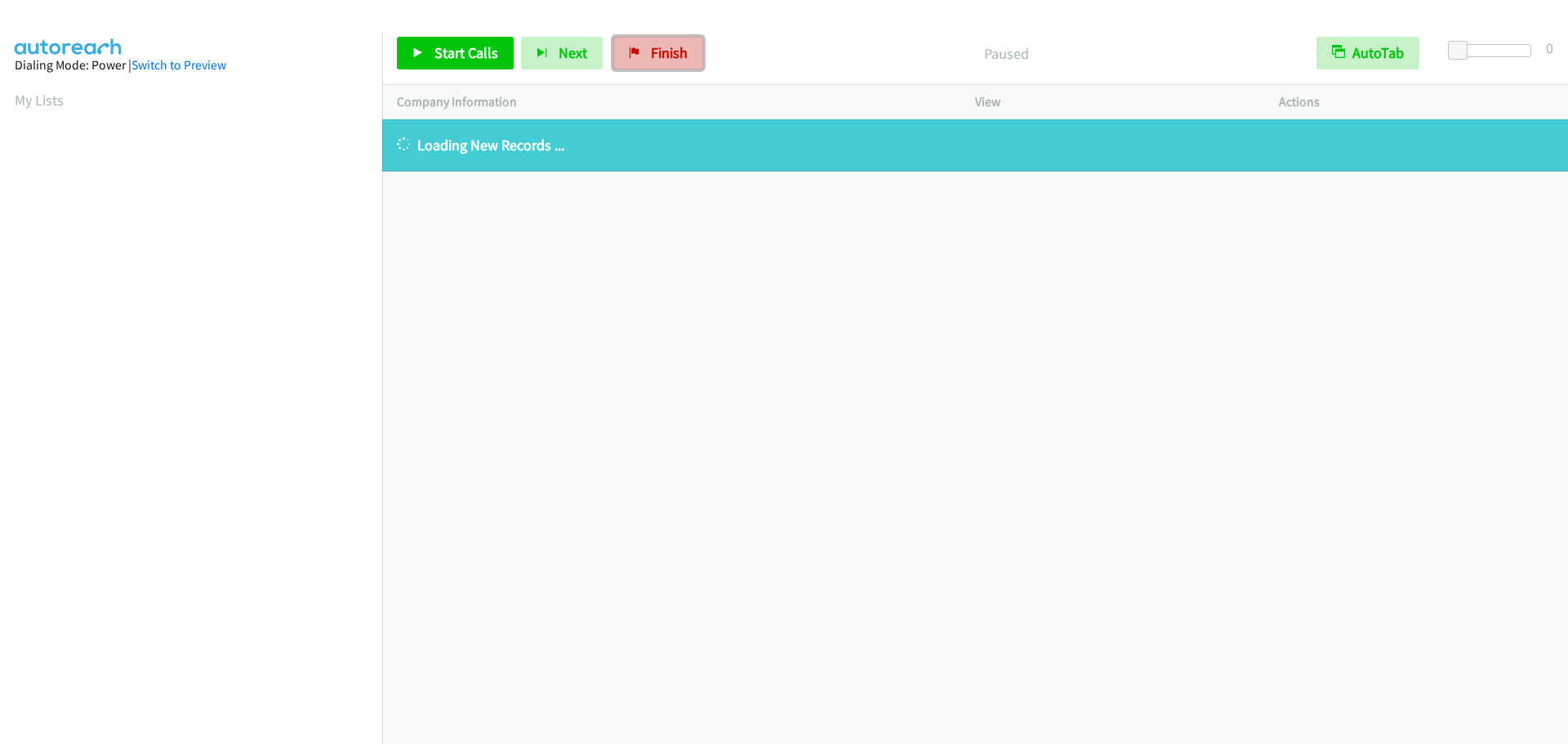
click at [670, 52] on span "Finish" at bounding box center [669, 53] width 37 height 18
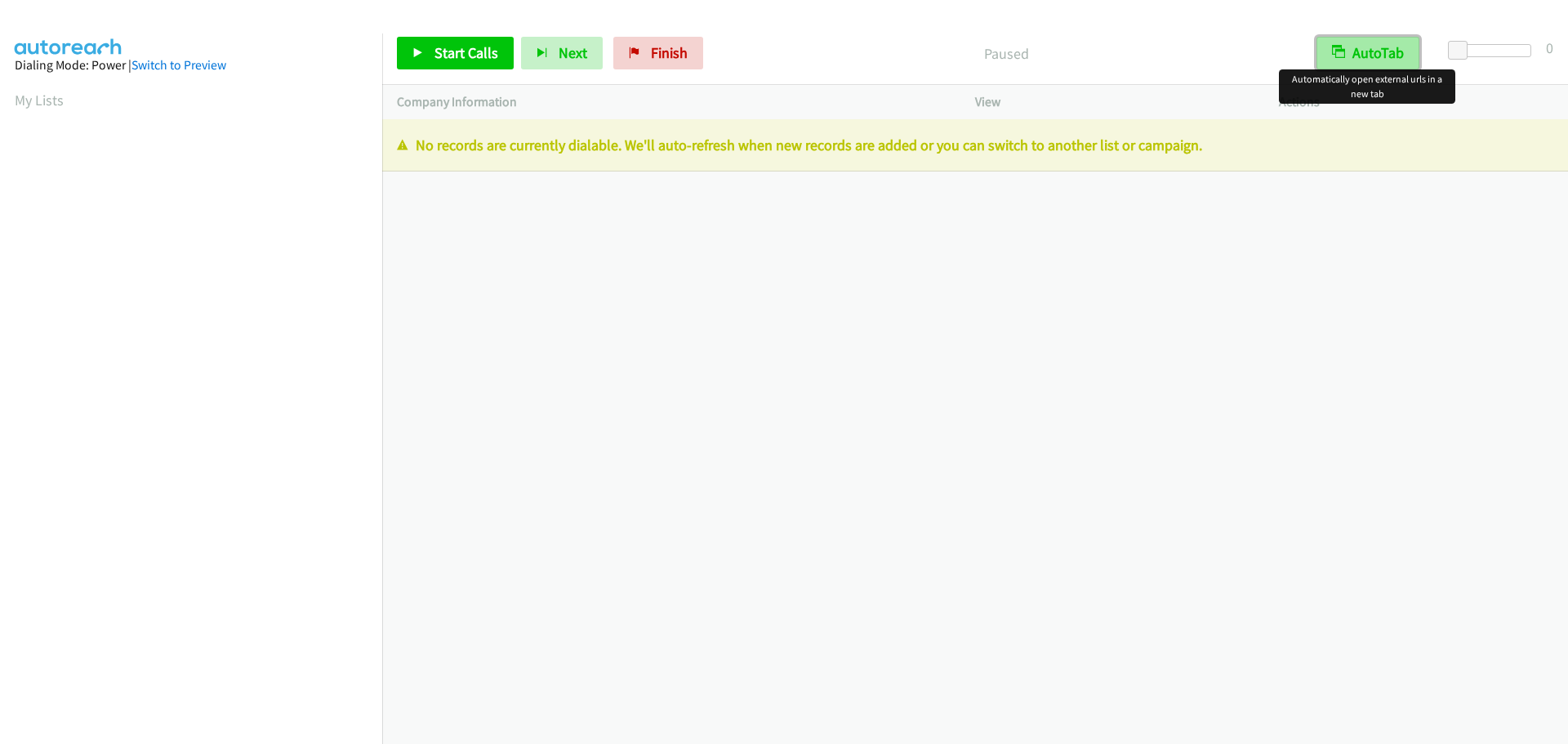
click at [1376, 49] on button "AutoTab" at bounding box center [1368, 53] width 103 height 33
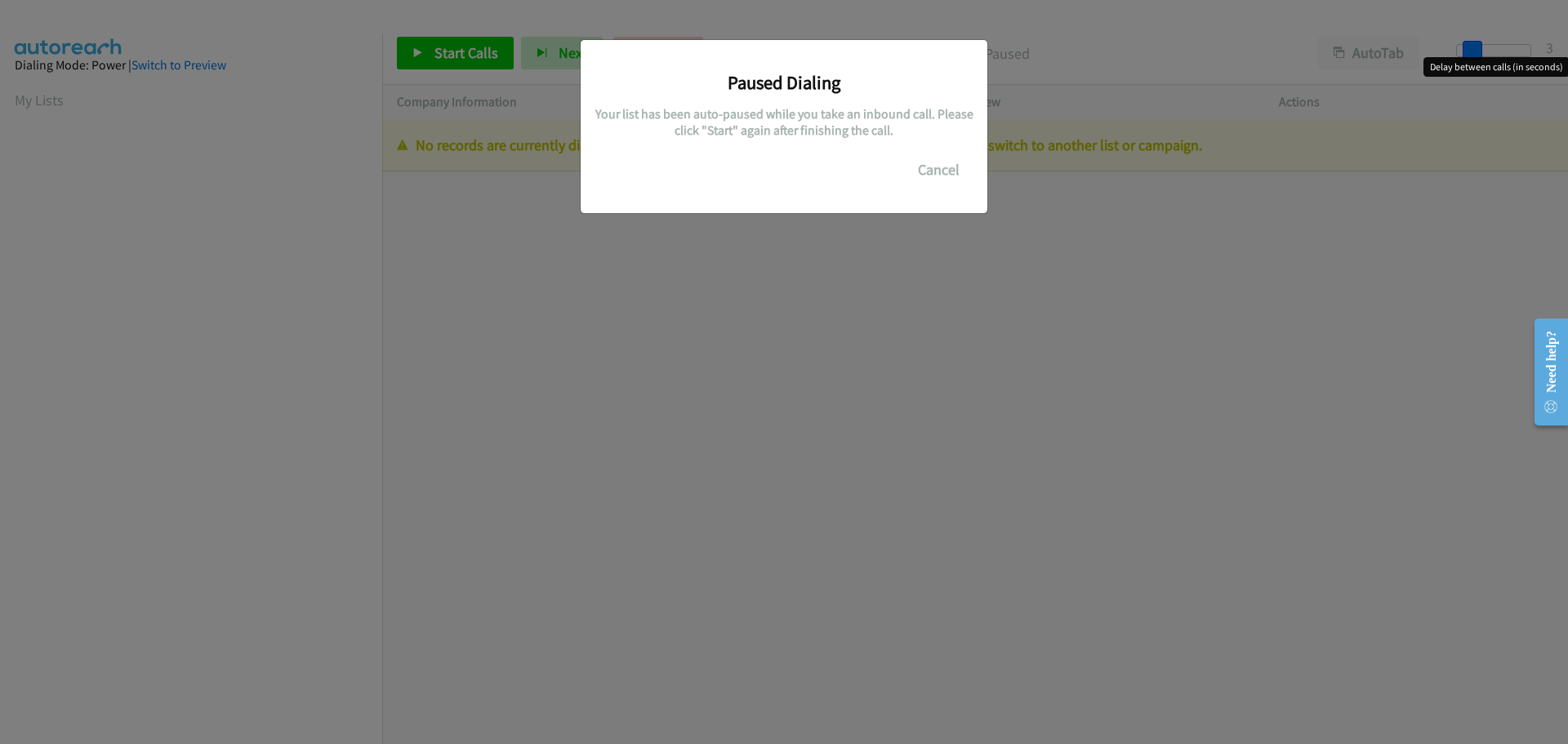
drag, startPoint x: 1458, startPoint y: 53, endPoint x: 1474, endPoint y: 53, distance: 16.0
click at [1474, 53] on main "Start Calls Pause Next Finish Paused AutoTab AutoTab 3 Company Information Info…" at bounding box center [784, 39] width 1568 height 78
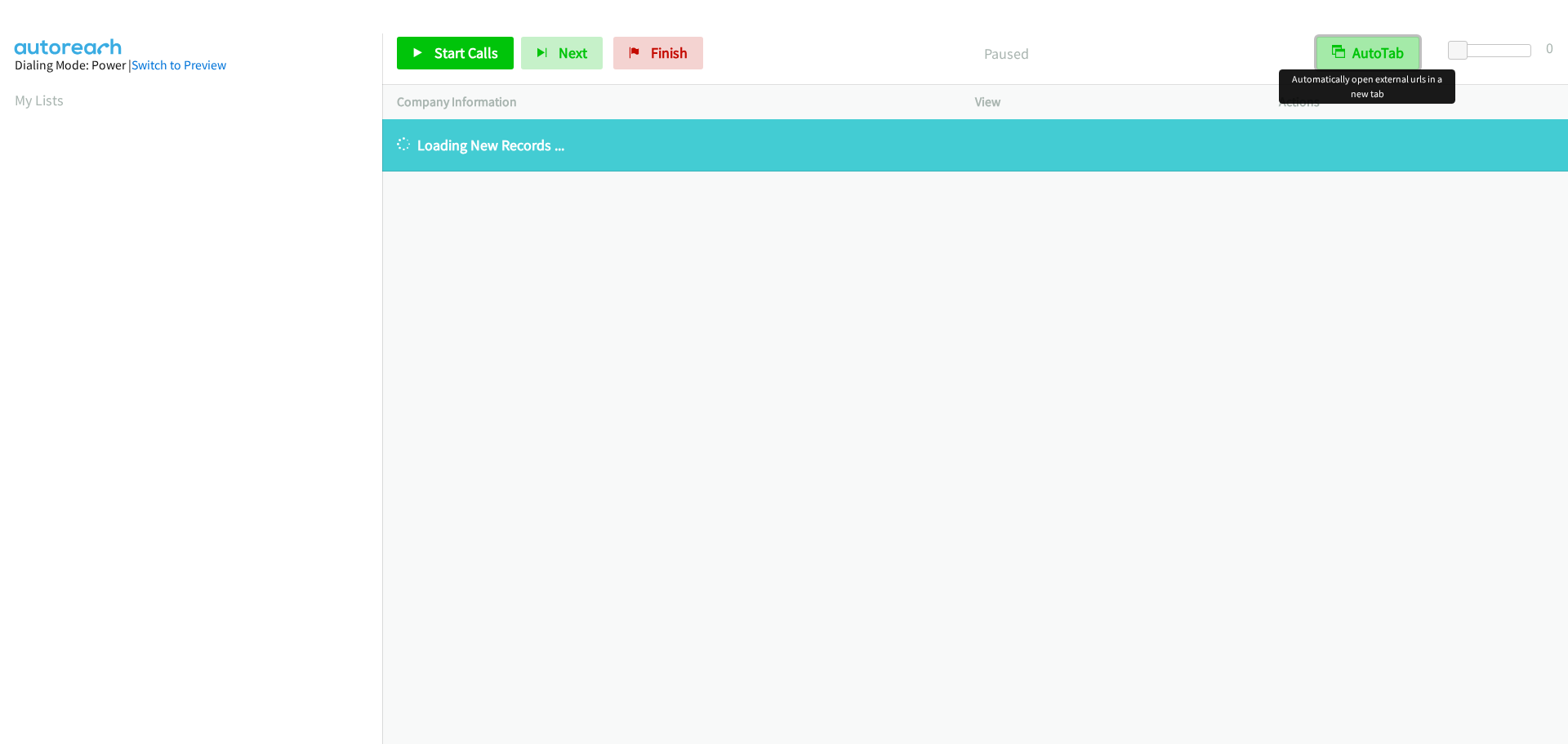
click at [1384, 59] on button "AutoTab" at bounding box center [1368, 53] width 103 height 33
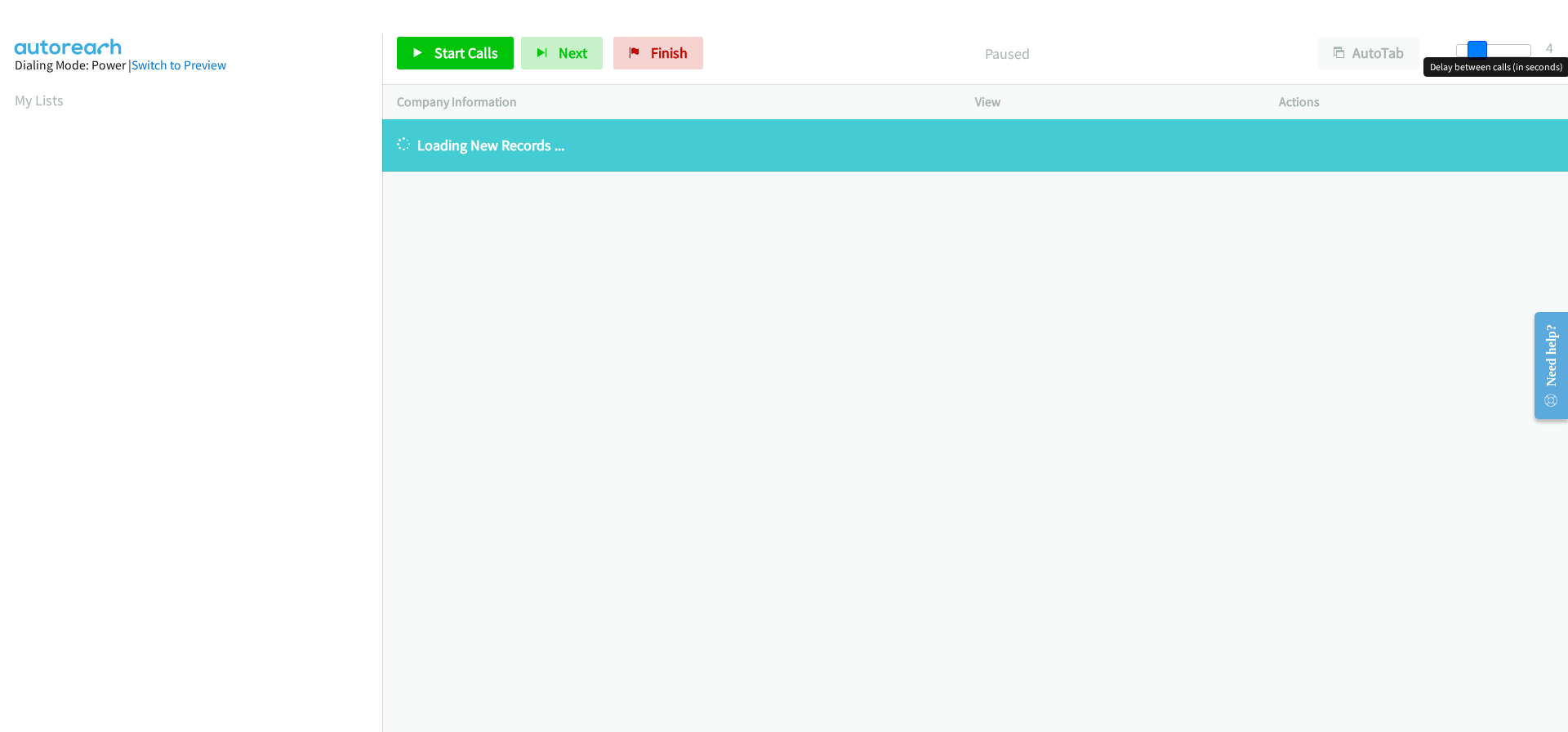
drag, startPoint x: 1456, startPoint y: 46, endPoint x: 1475, endPoint y: 49, distance: 19.2
click at [1475, 49] on span at bounding box center [1477, 51] width 19 height 19
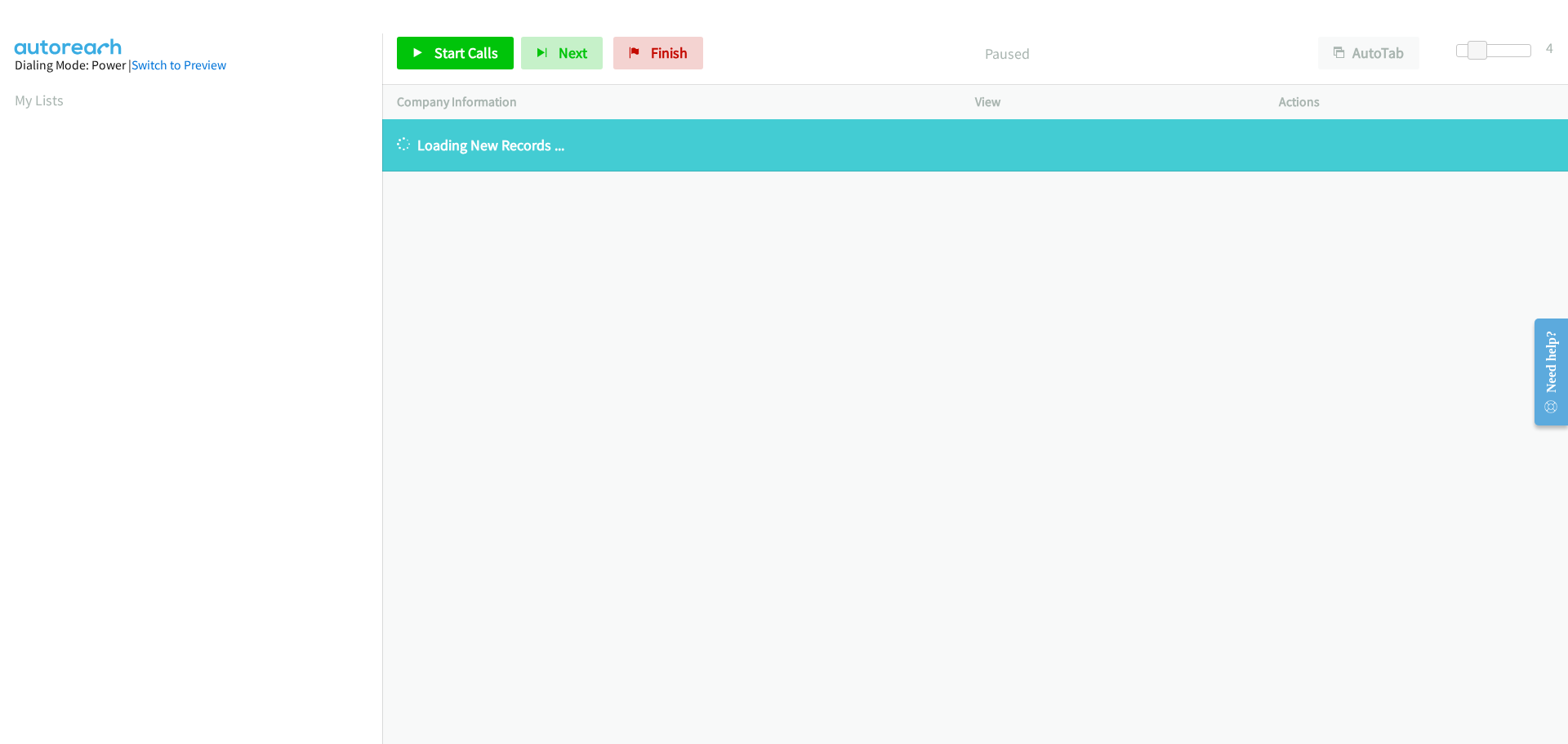
scroll to position [172, 0]
drag, startPoint x: 683, startPoint y: 54, endPoint x: 859, endPoint y: 53, distance: 176.0
click at [682, 54] on link "Finish" at bounding box center [658, 53] width 89 height 33
